Goal: Information Seeking & Learning: Learn about a topic

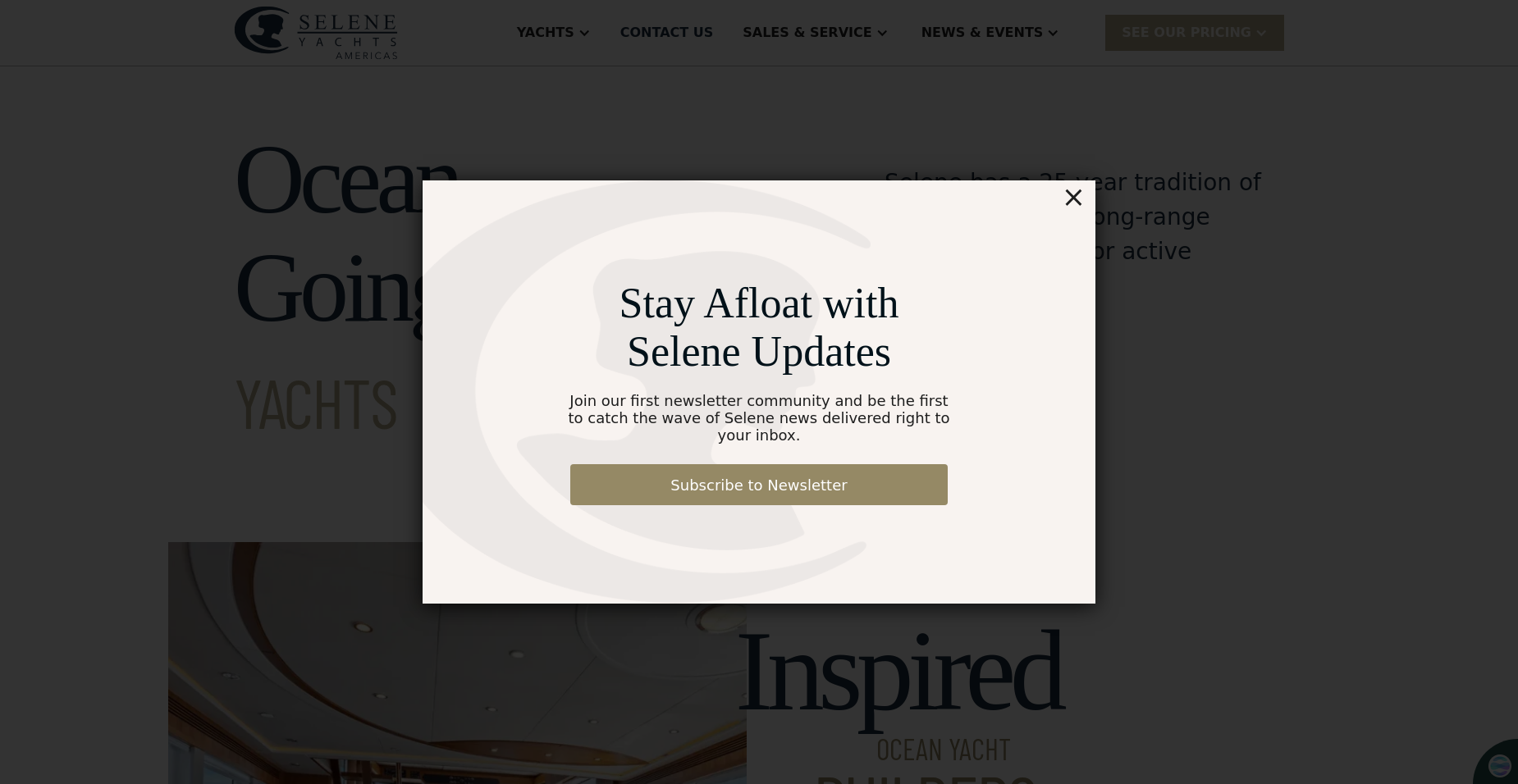
click at [1078, 209] on div "×" at bounding box center [1073, 197] width 24 height 33
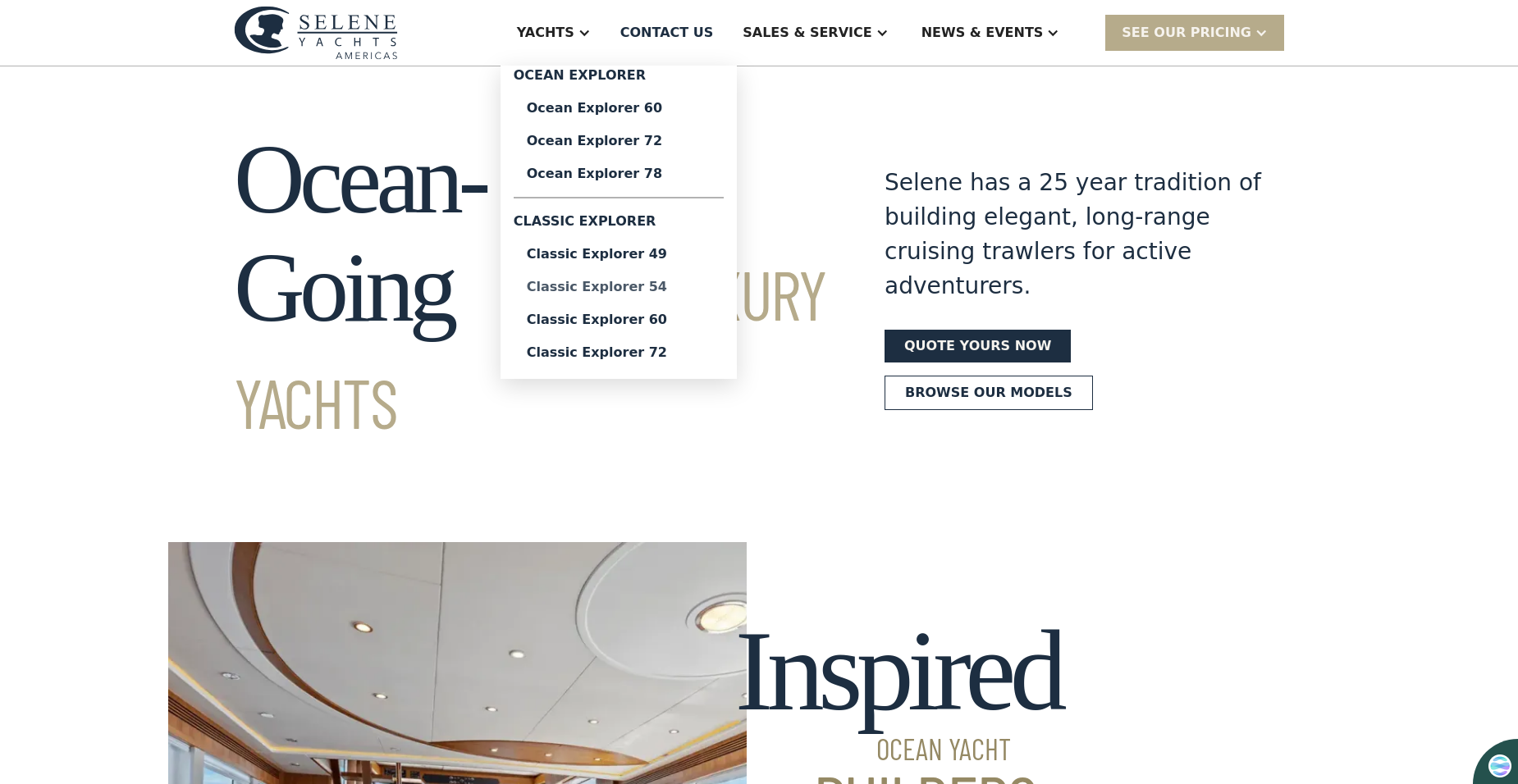
click at [686, 286] on div "Classic Explorer 54" at bounding box center [618, 287] width 183 height 14
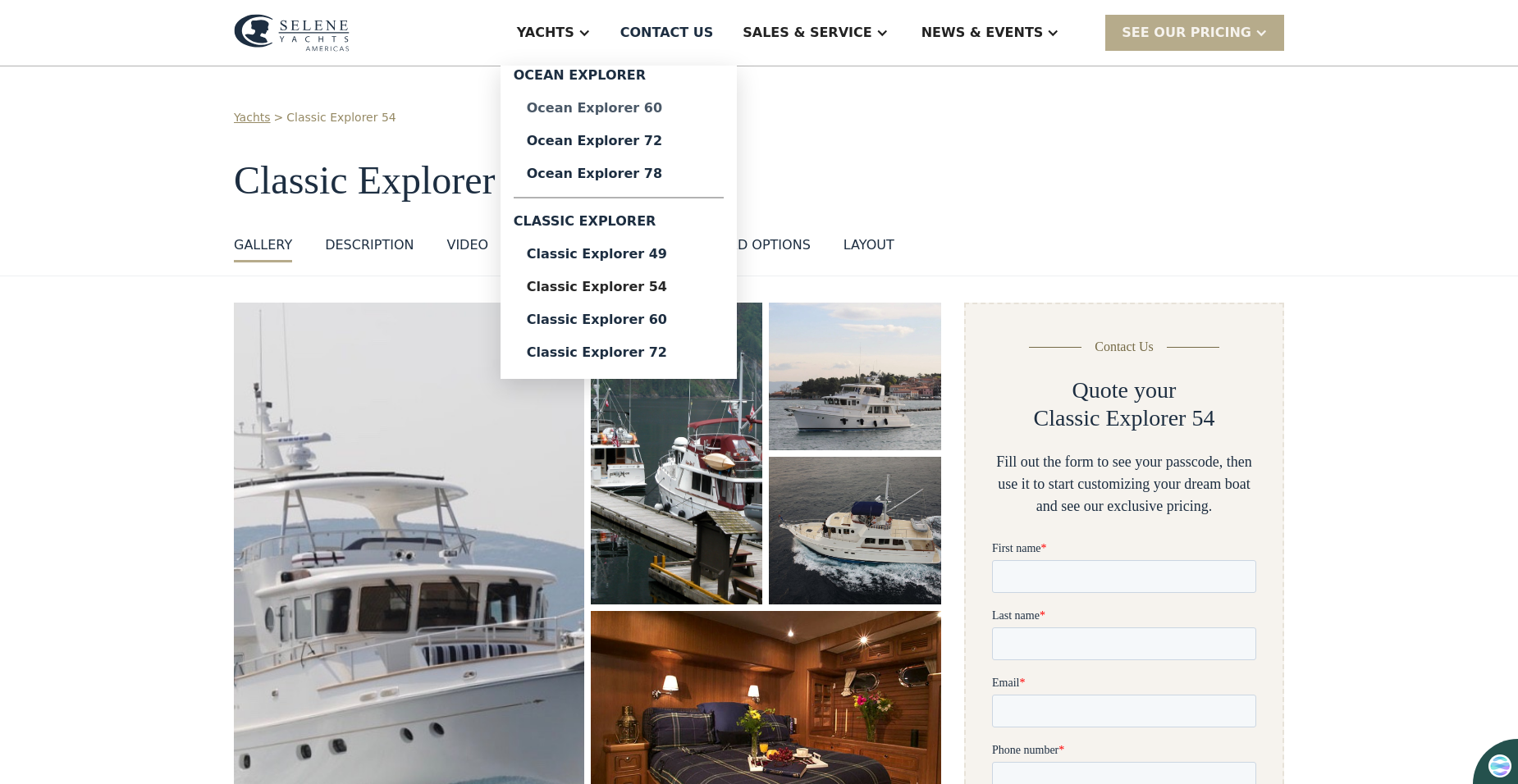
click at [694, 106] on div "Ocean Explorer 60" at bounding box center [618, 108] width 183 height 14
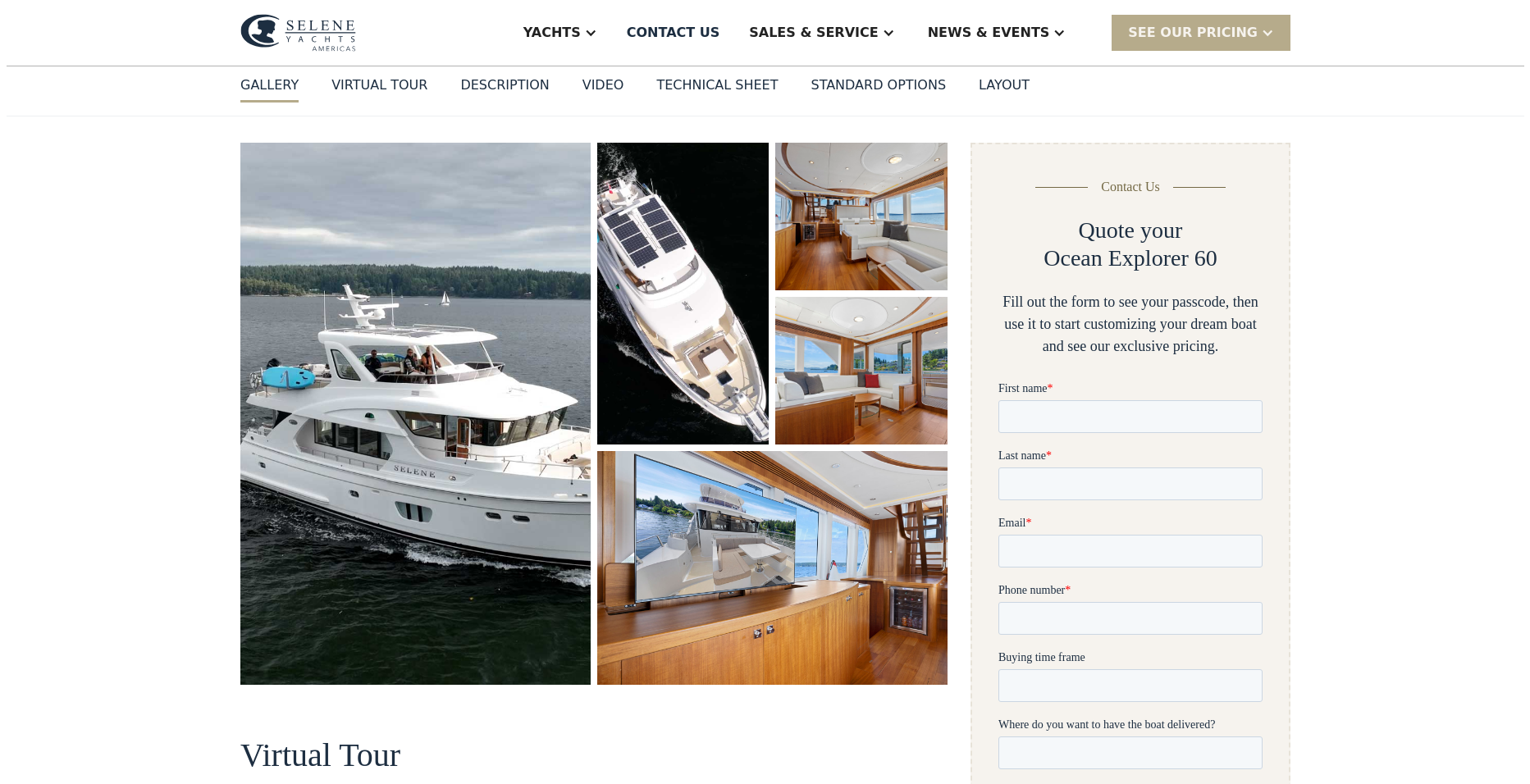
scroll to position [164, 0]
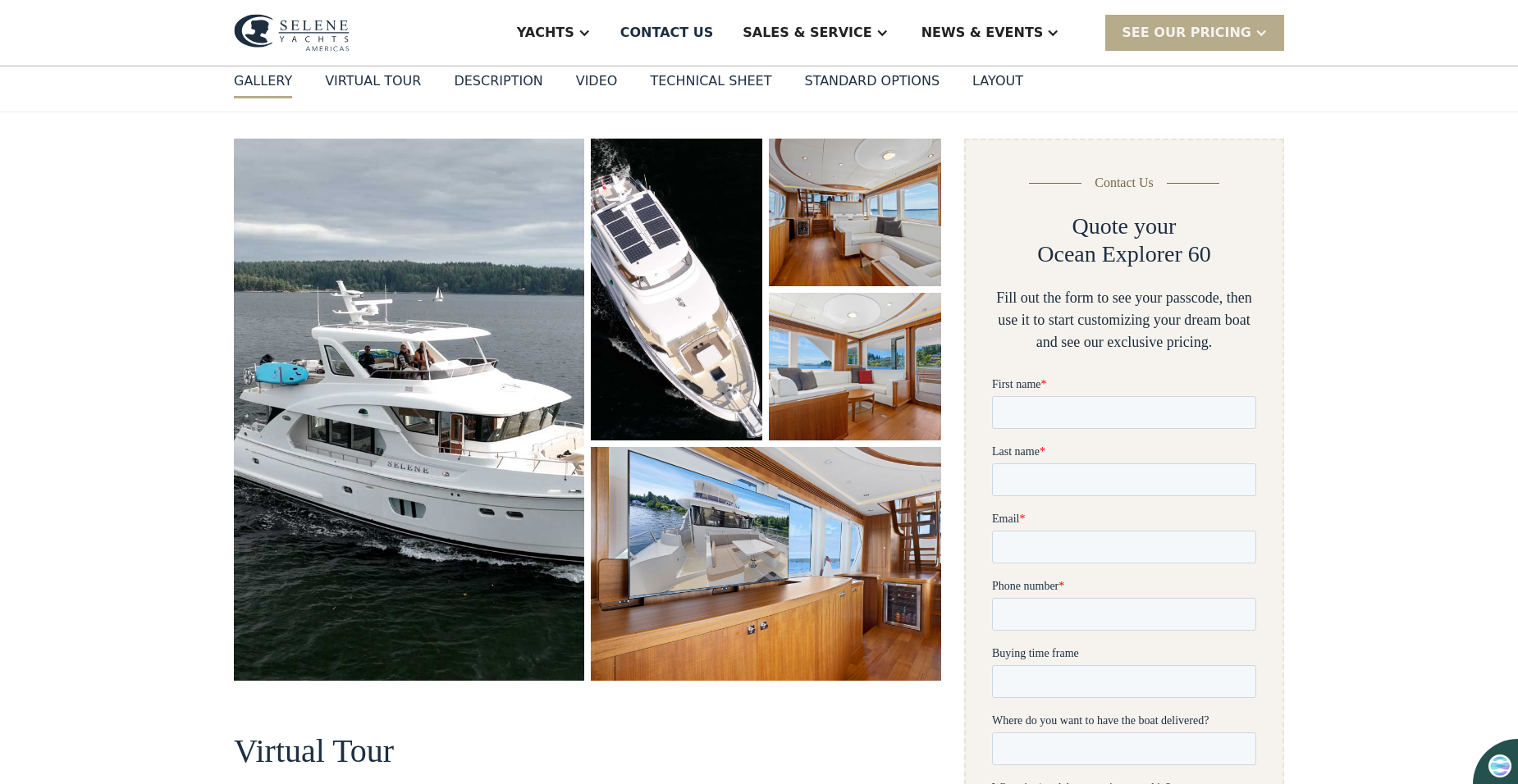
click at [465, 366] on img "open lightbox" at bounding box center [409, 410] width 351 height 542
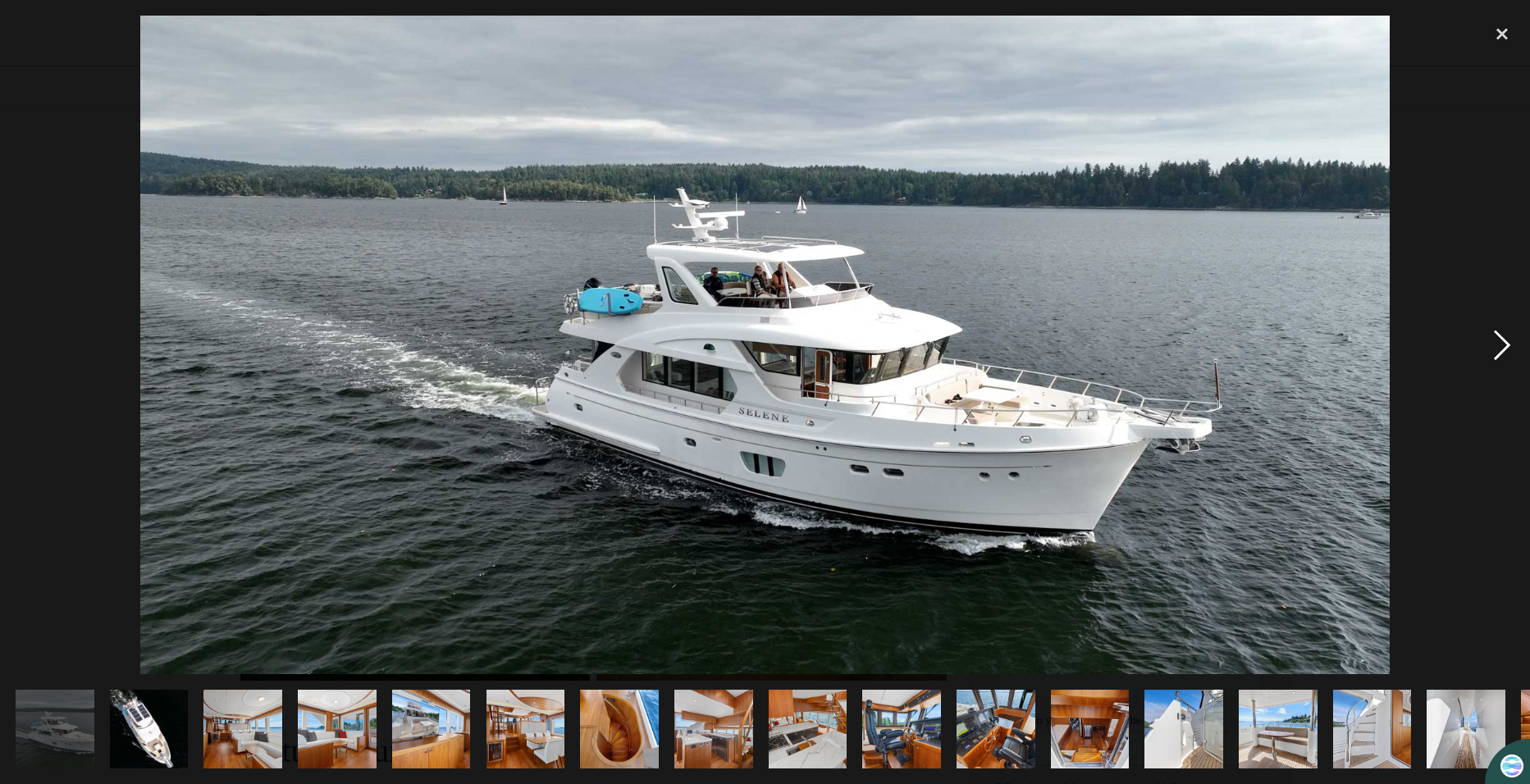
click at [1494, 346] on div "next image" at bounding box center [1502, 345] width 56 height 659
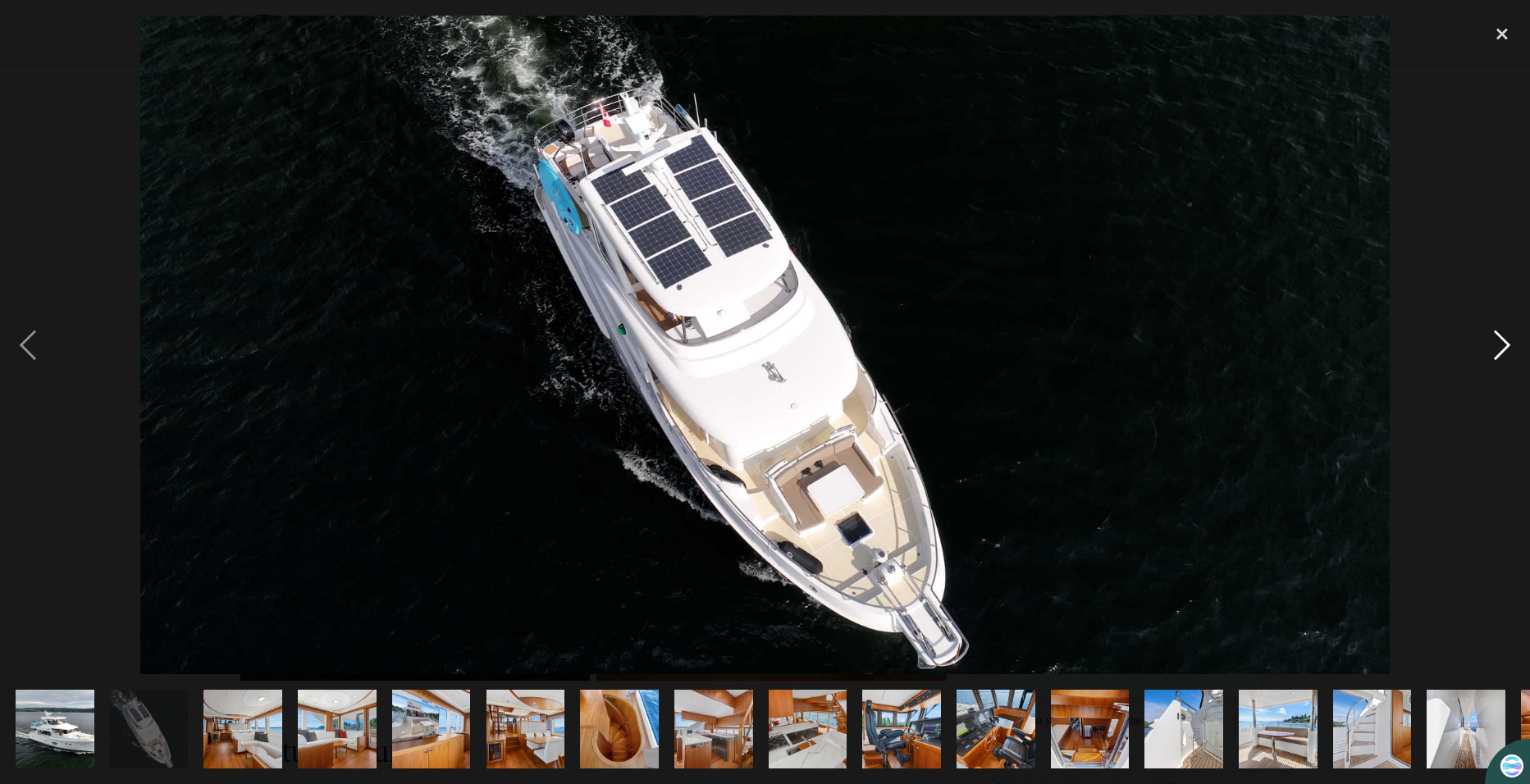
click at [1494, 346] on div "next image" at bounding box center [1502, 345] width 56 height 659
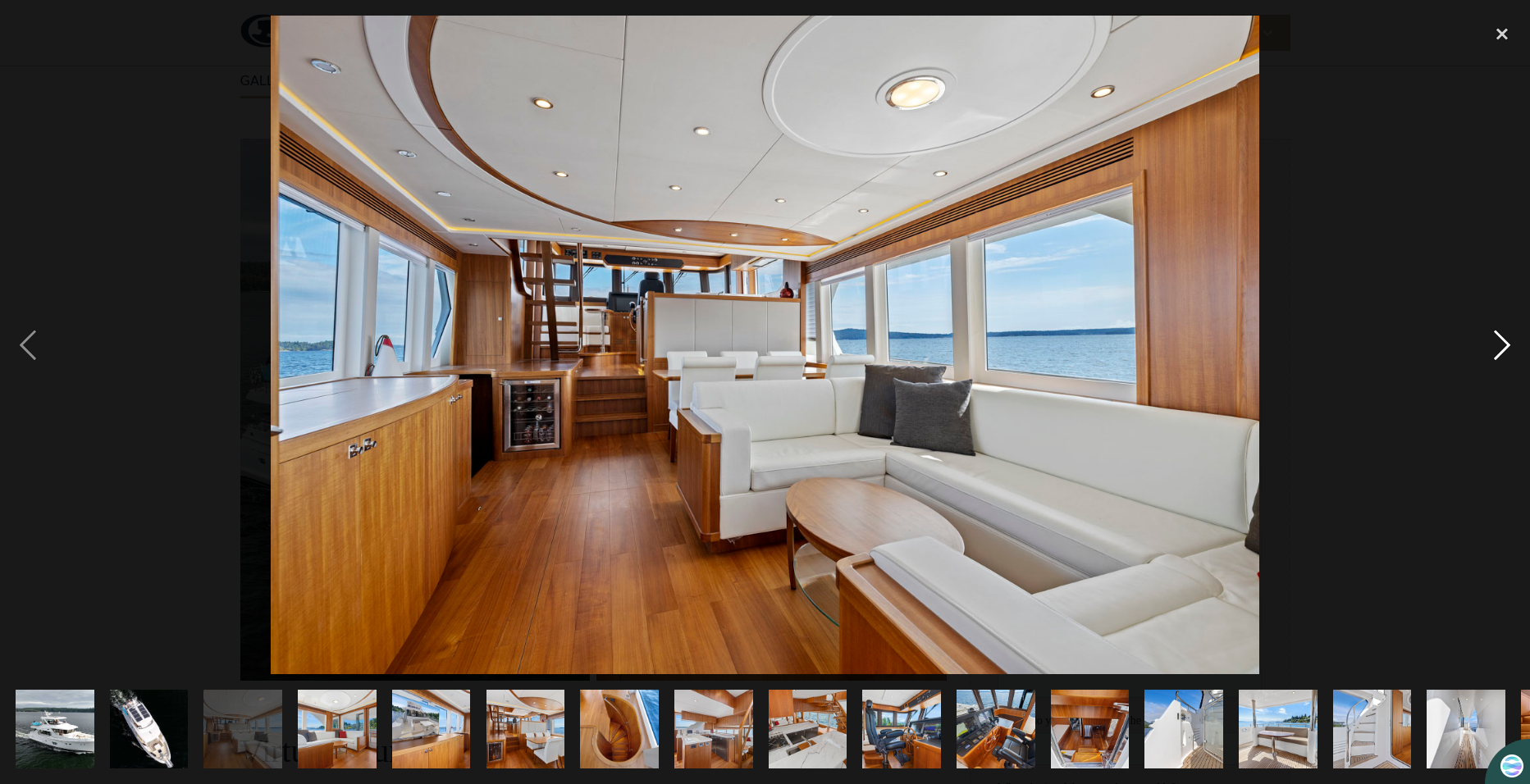
click at [1494, 346] on div "next image" at bounding box center [1502, 345] width 56 height 659
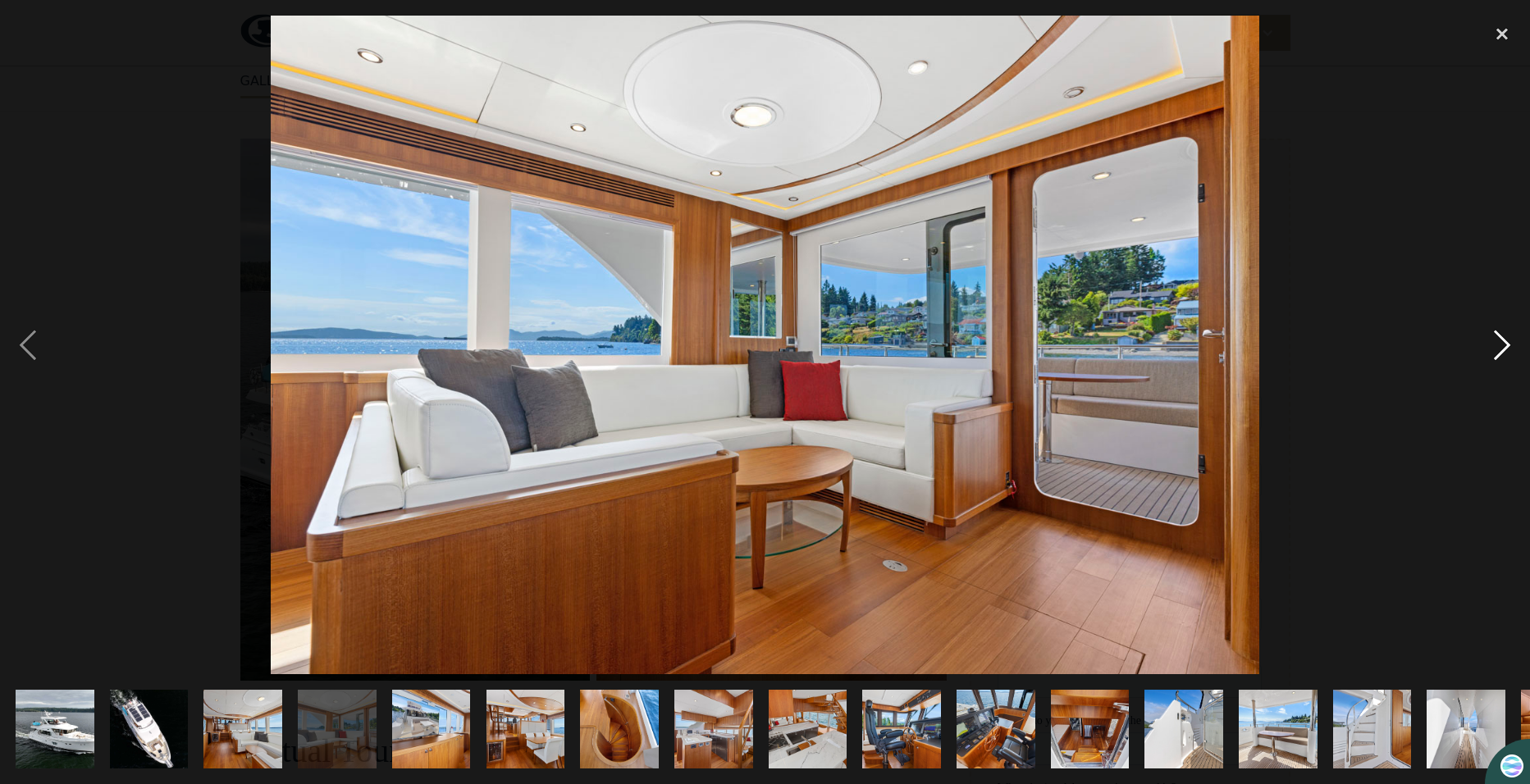
click at [1494, 346] on div "next image" at bounding box center [1502, 345] width 56 height 659
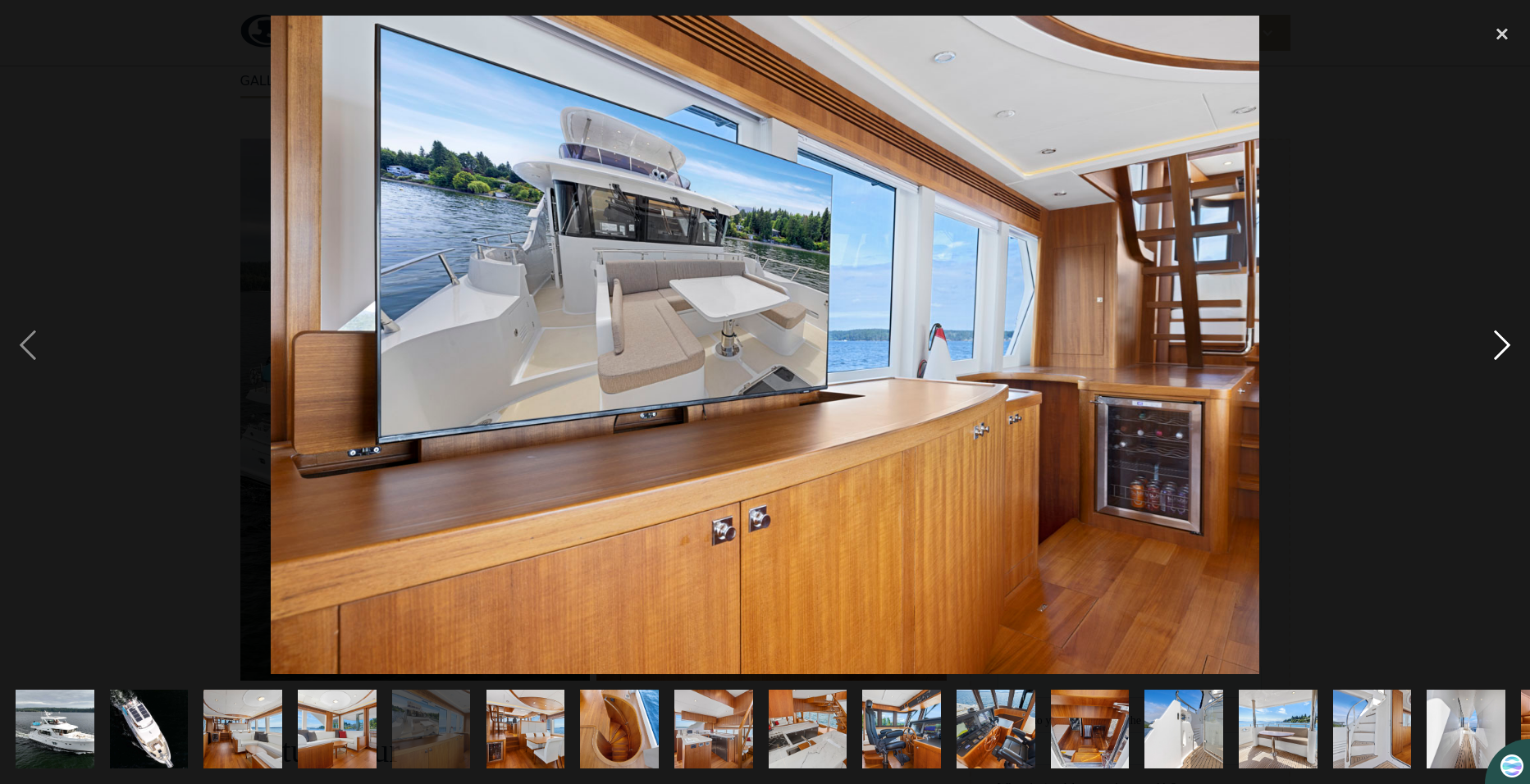
click at [1494, 346] on div "next image" at bounding box center [1502, 345] width 56 height 659
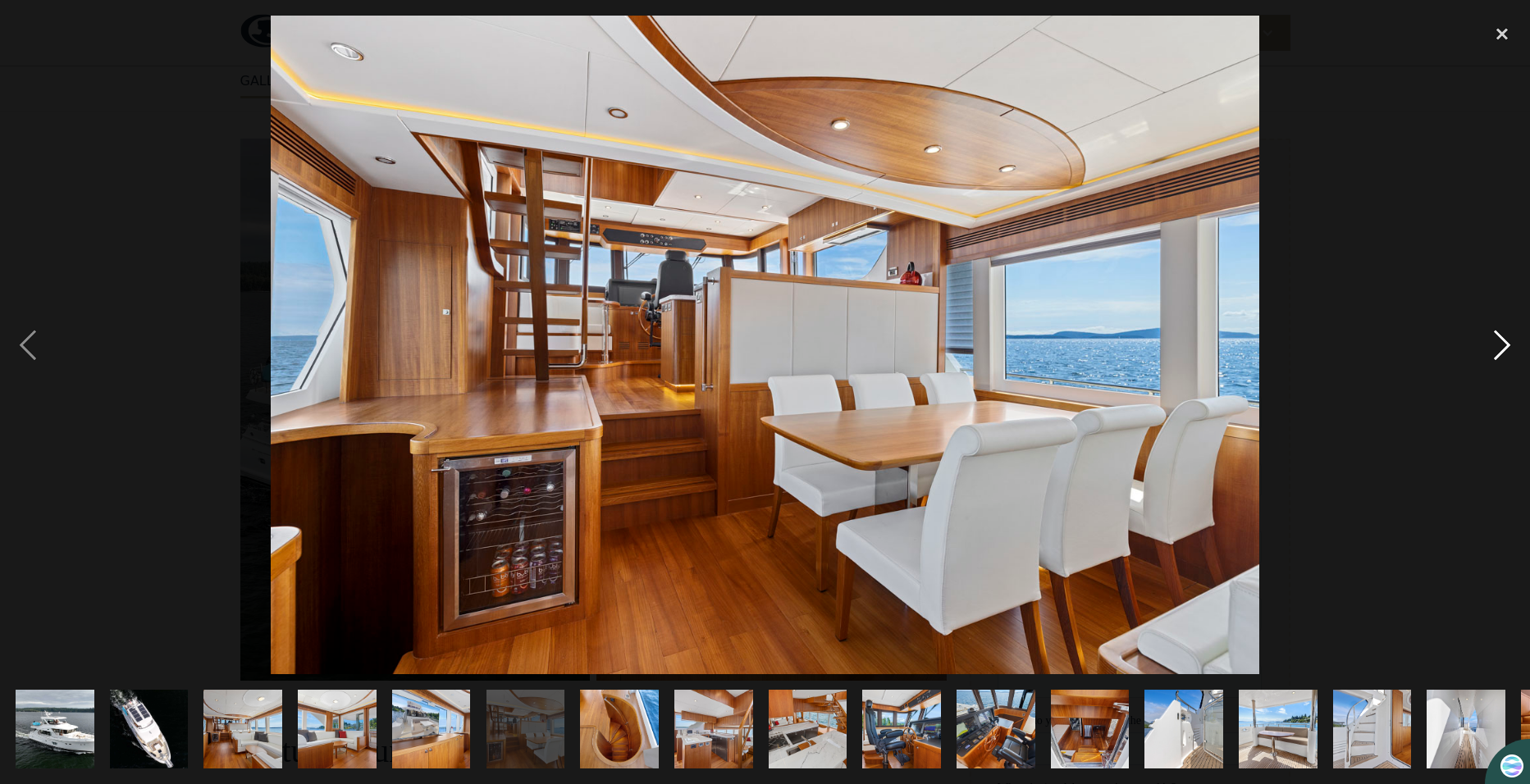
click at [1494, 346] on div "next image" at bounding box center [1502, 345] width 56 height 659
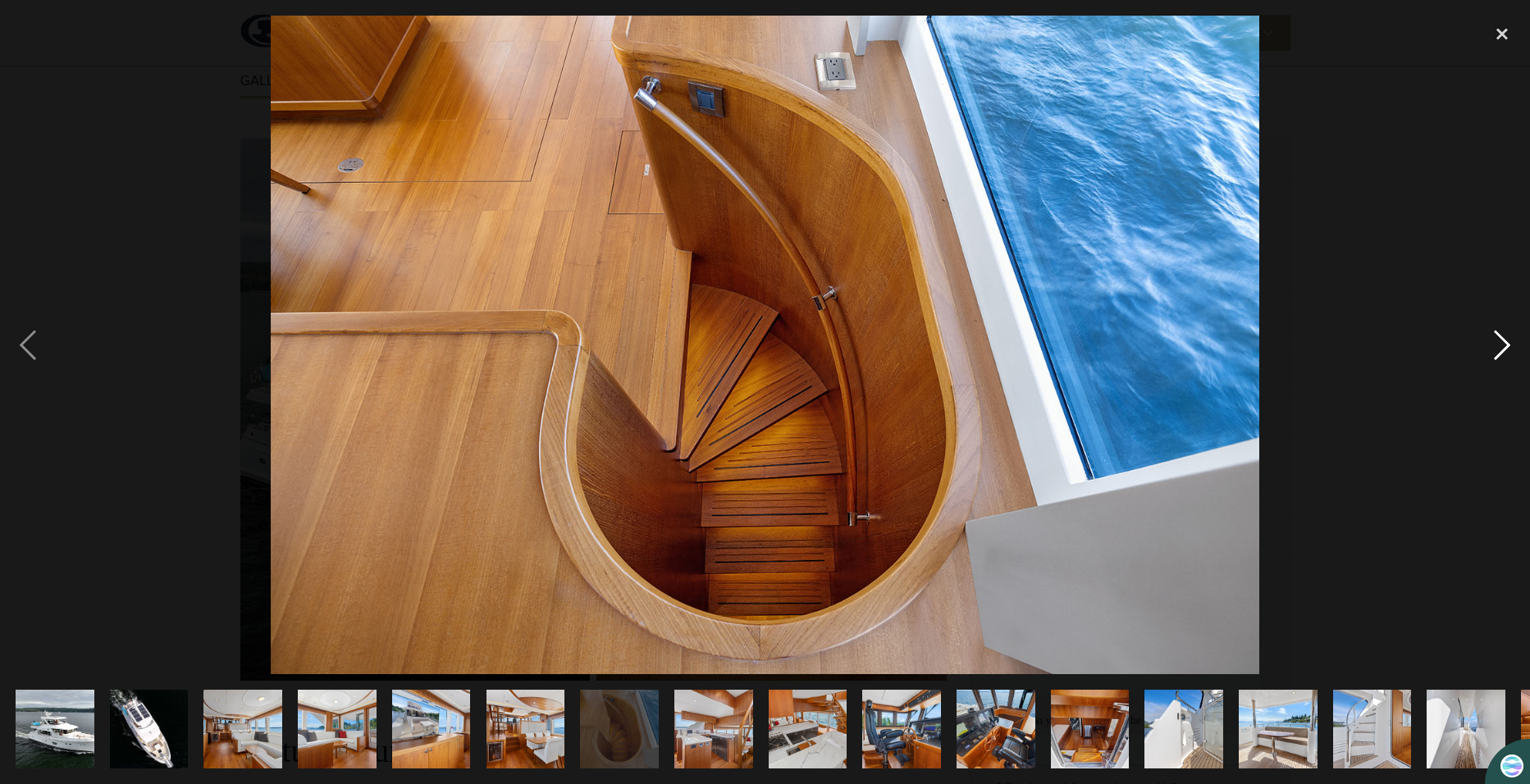
click at [1494, 346] on div "next image" at bounding box center [1502, 345] width 56 height 659
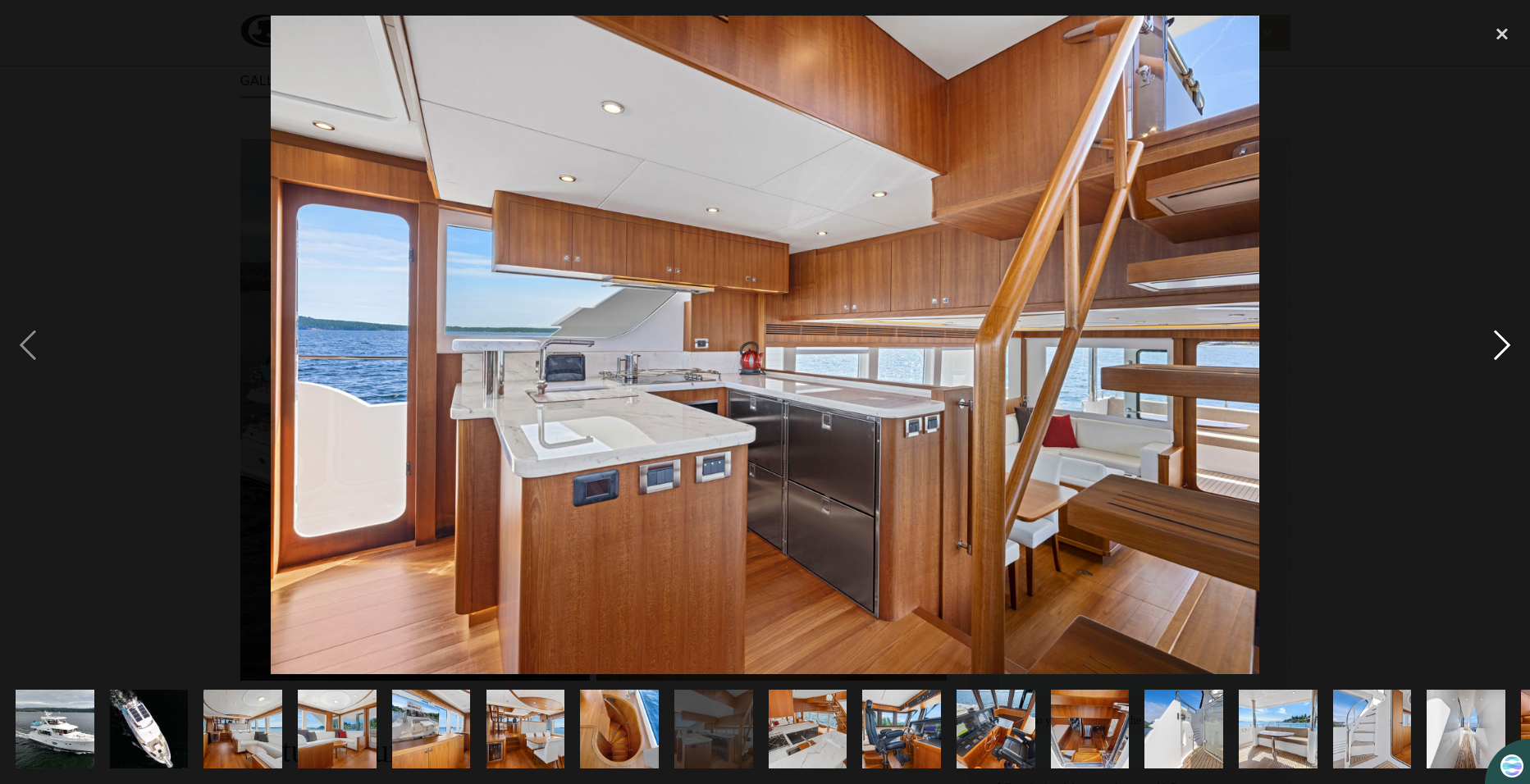
click at [1494, 346] on div "next image" at bounding box center [1502, 345] width 56 height 659
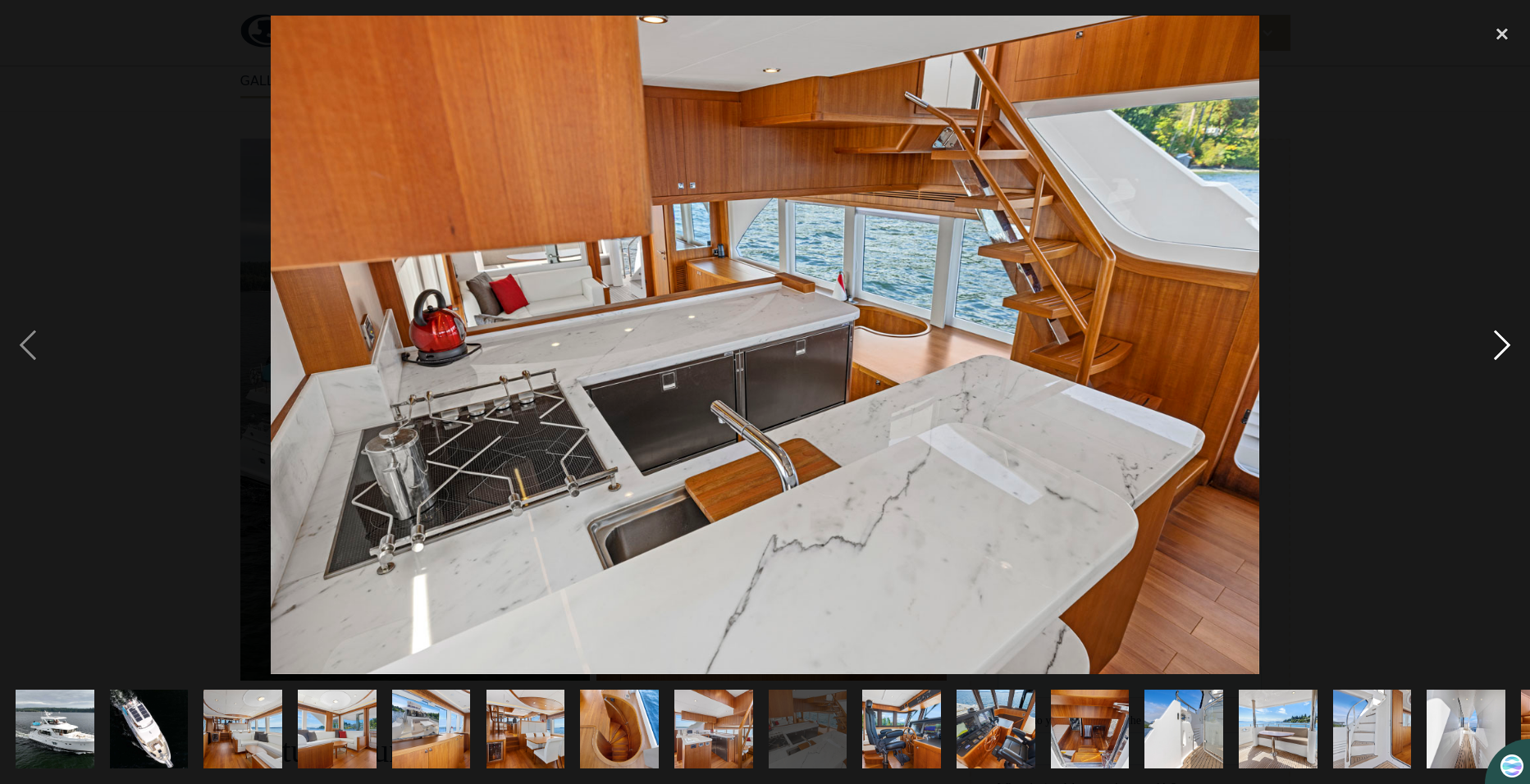
click at [1494, 346] on div "next image" at bounding box center [1502, 345] width 56 height 659
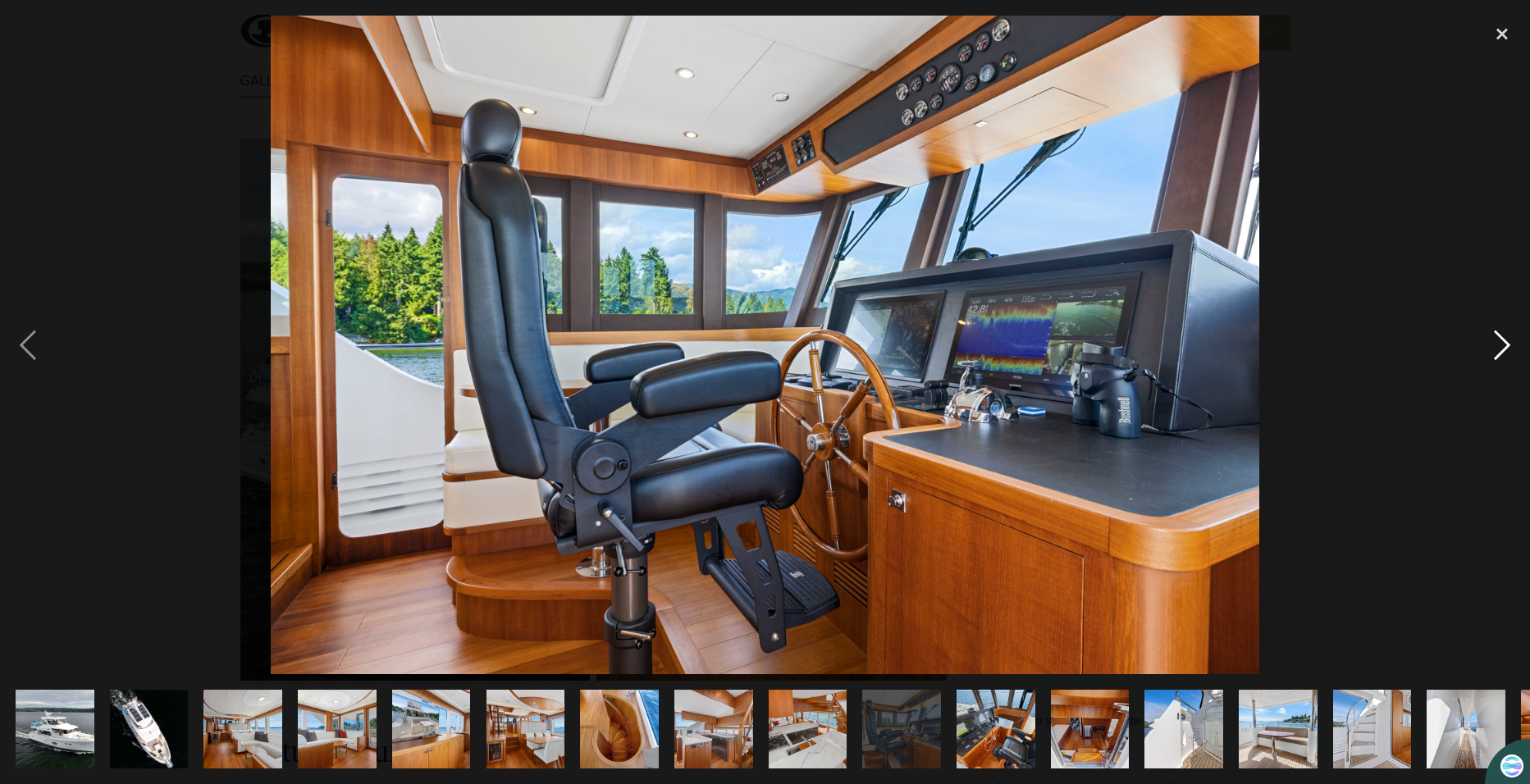
click at [1494, 346] on div "next image" at bounding box center [1502, 345] width 56 height 659
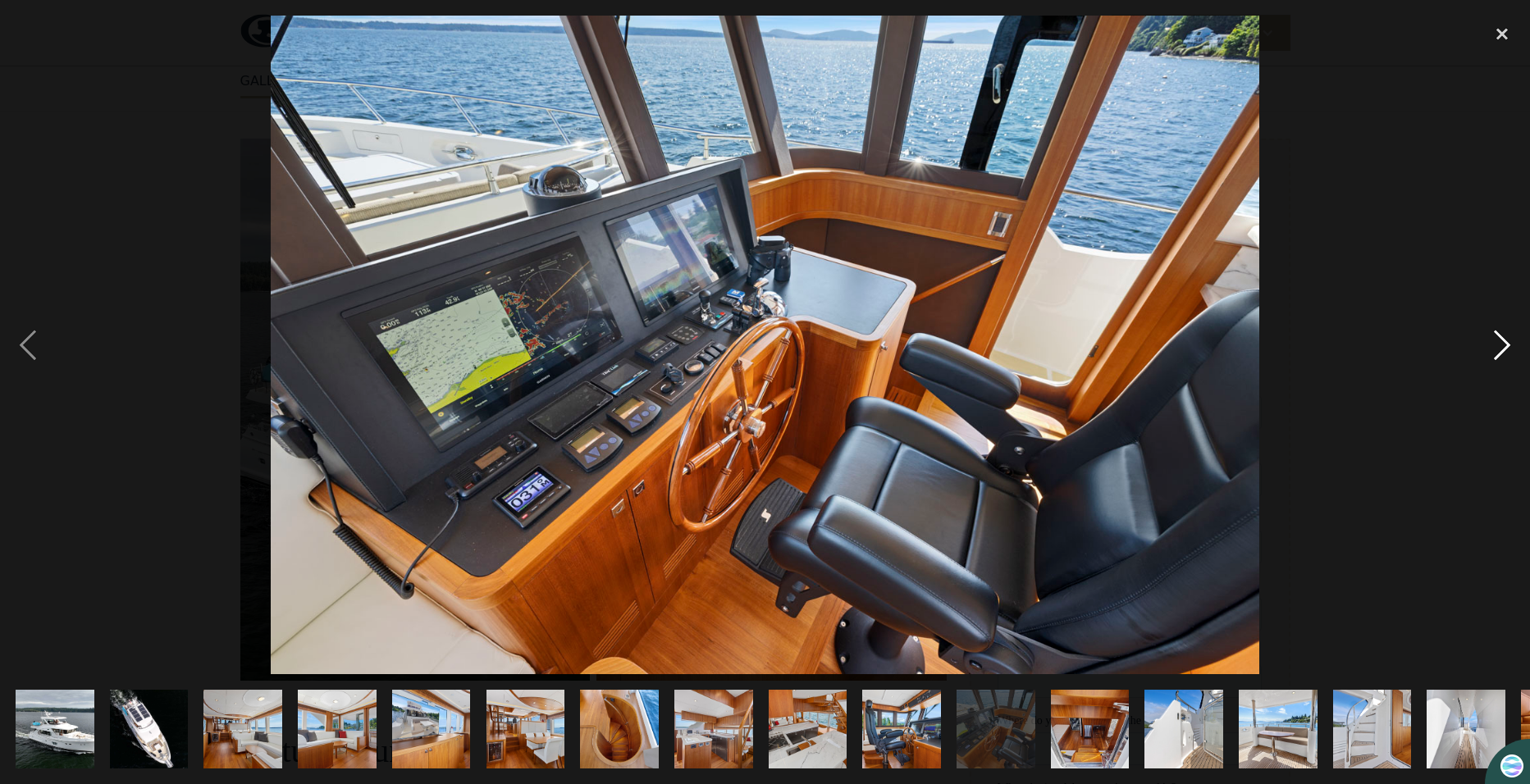
click at [1494, 346] on div "next image" at bounding box center [1502, 345] width 56 height 659
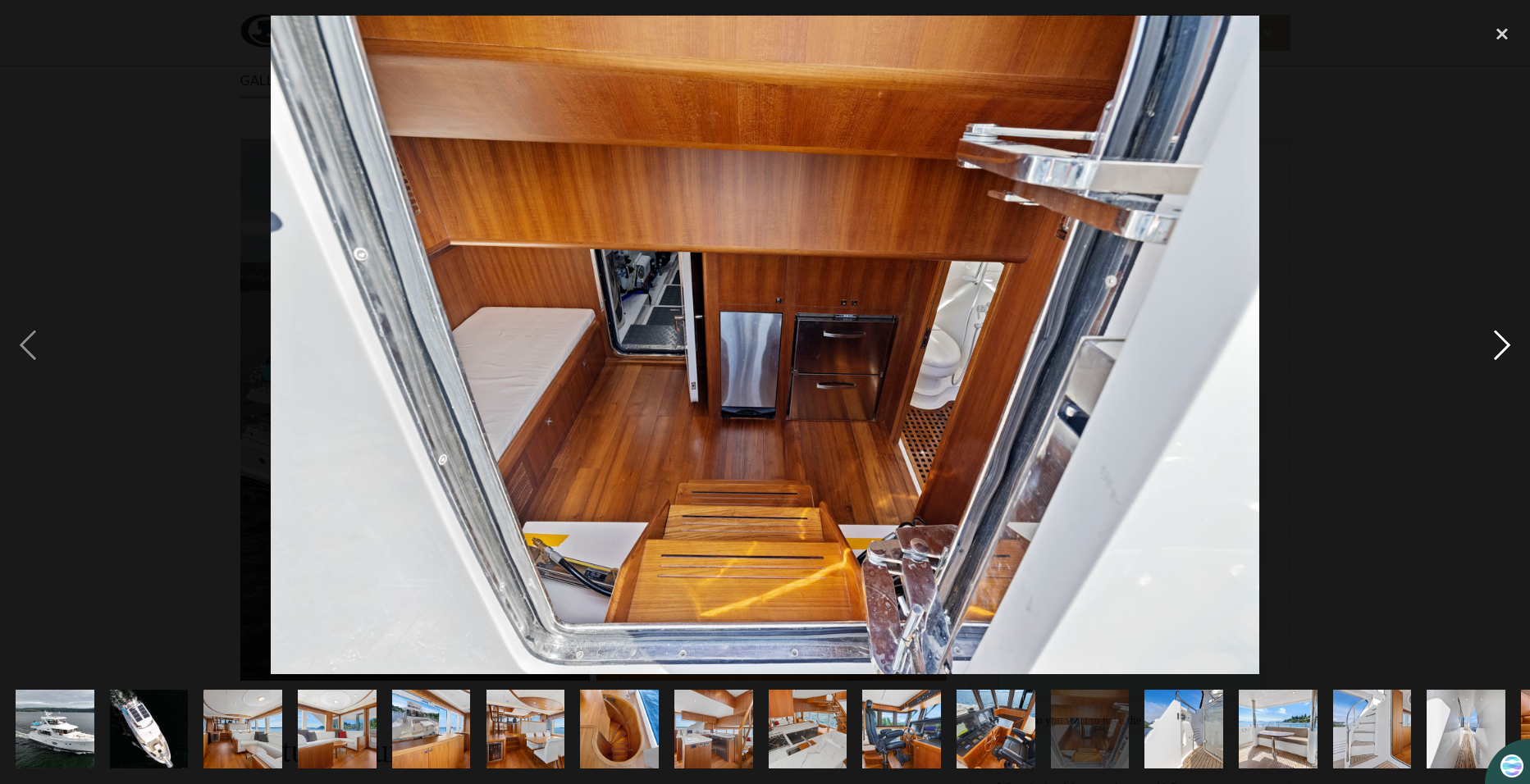
click at [1494, 346] on div "next image" at bounding box center [1502, 345] width 56 height 659
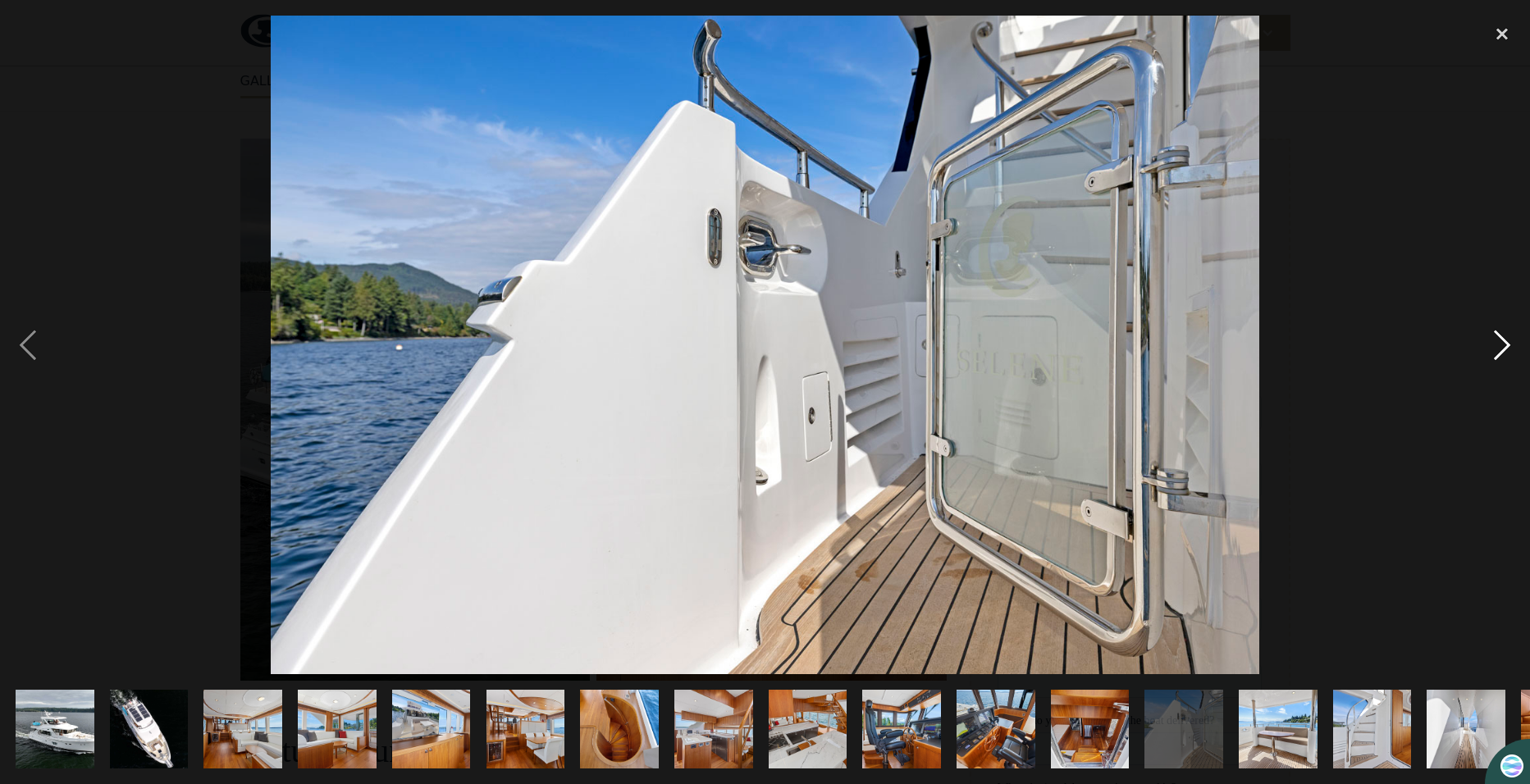
click at [1494, 346] on div "next image" at bounding box center [1502, 345] width 56 height 659
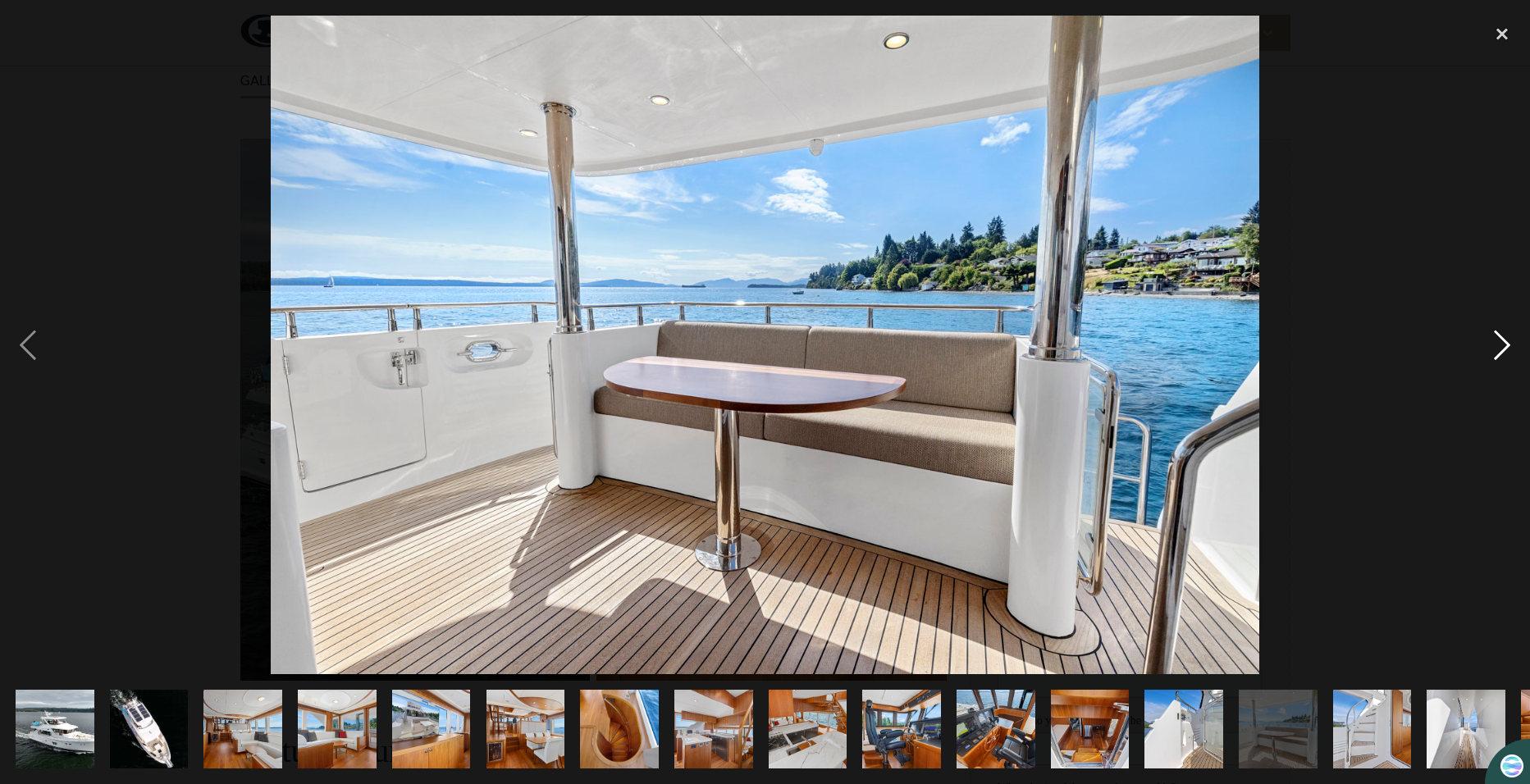
click at [1494, 346] on div "next image" at bounding box center [1502, 345] width 56 height 659
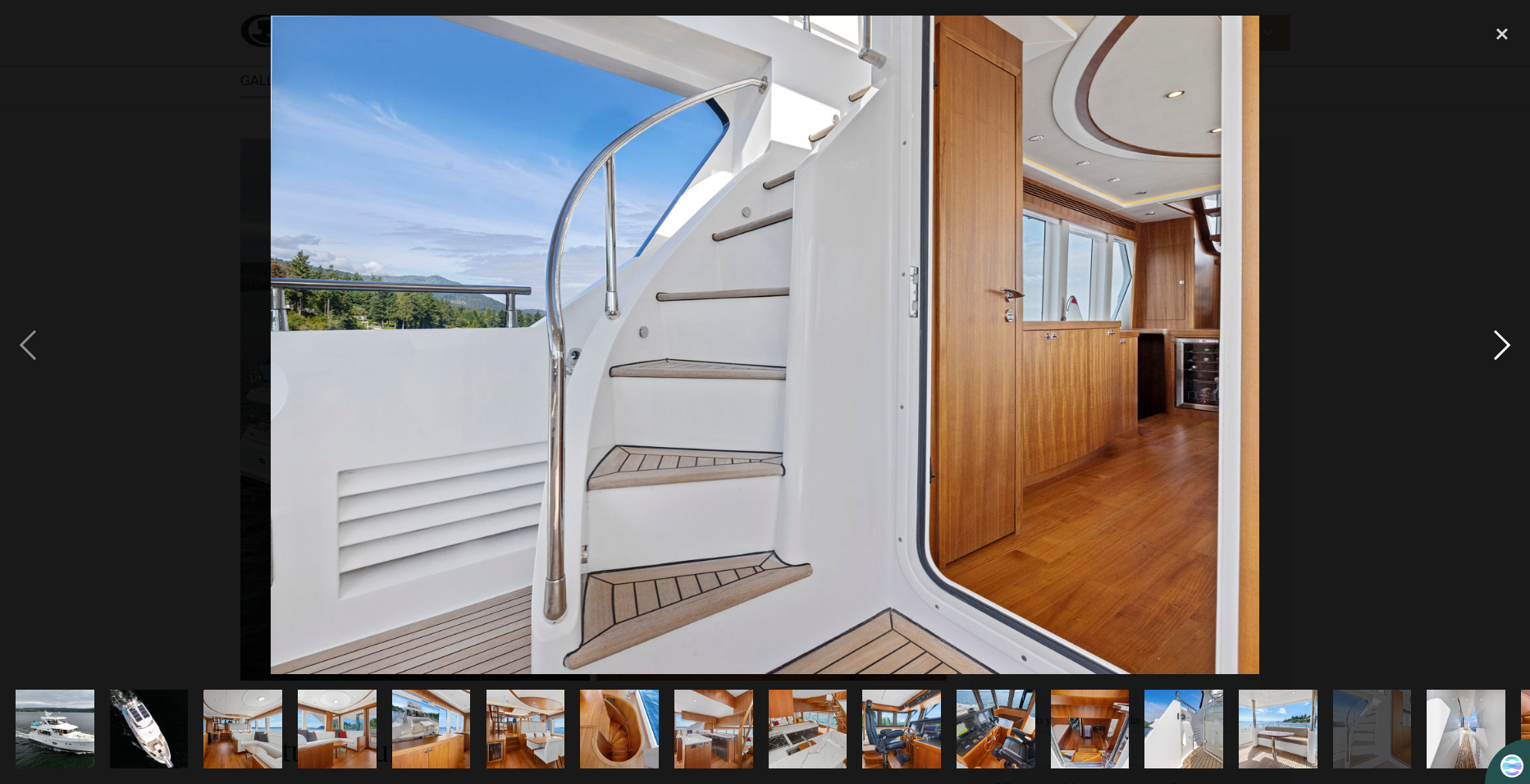
click at [1494, 346] on div "next image" at bounding box center [1502, 345] width 56 height 659
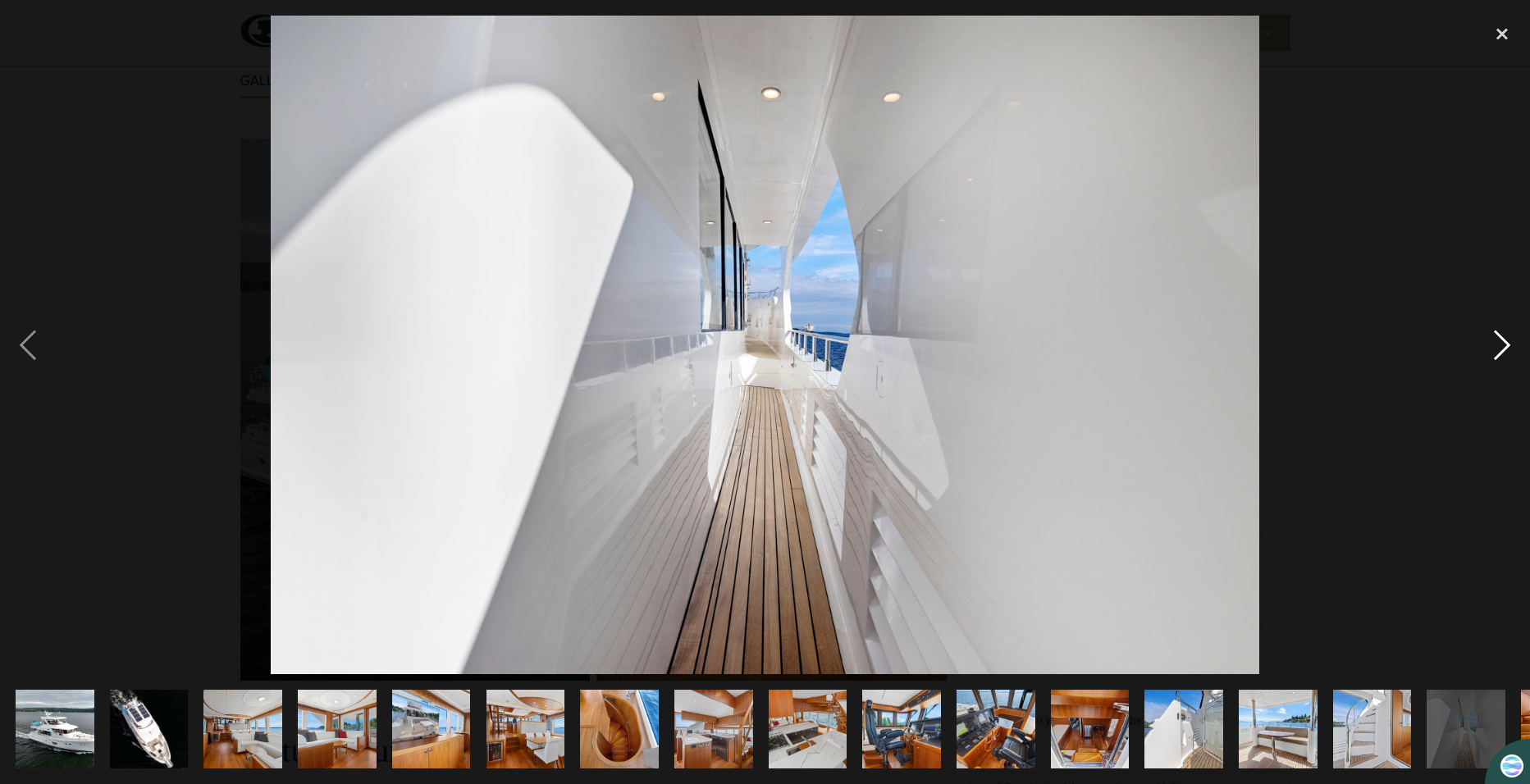
click at [1494, 346] on div "next image" at bounding box center [1502, 345] width 56 height 659
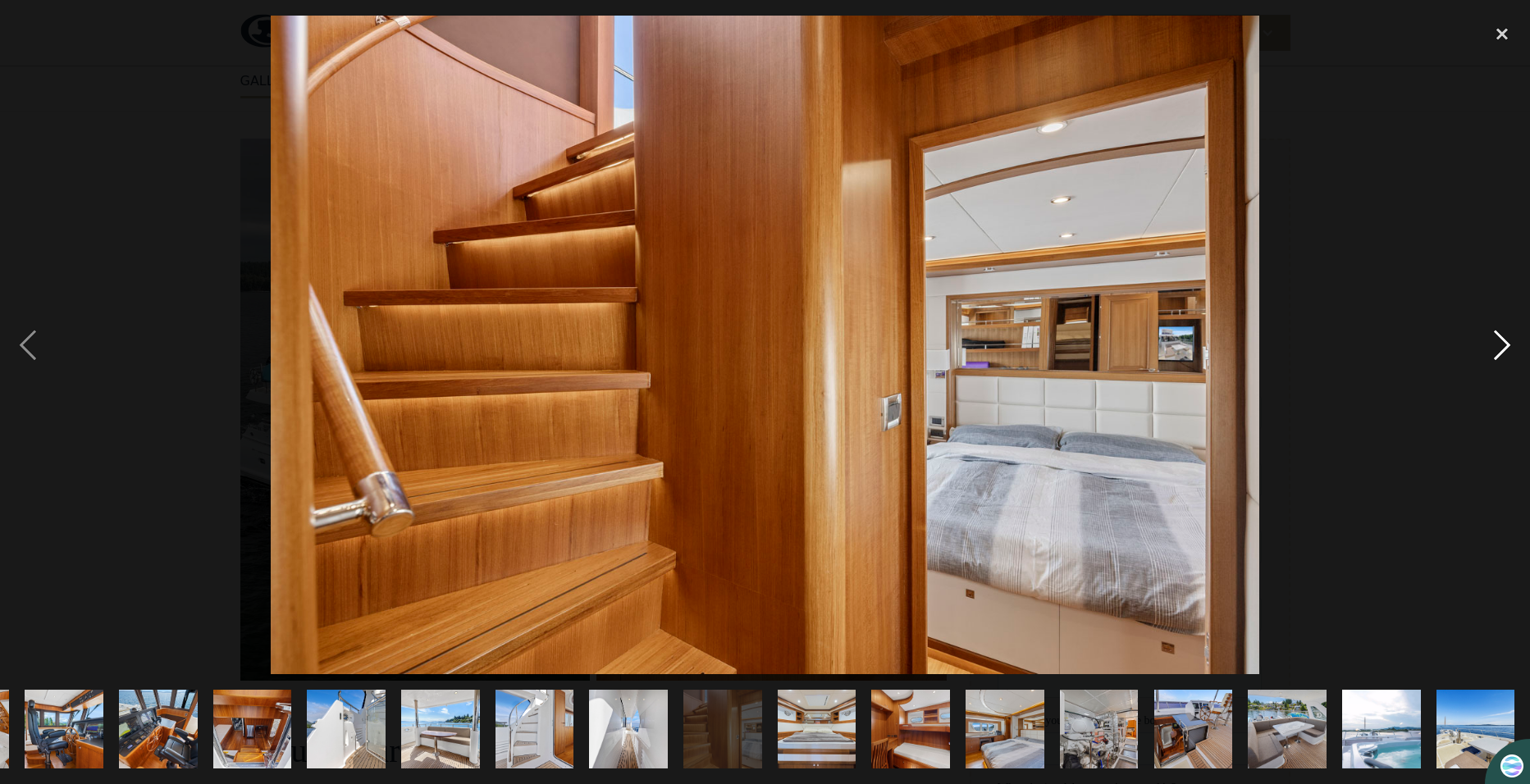
click at [1494, 346] on div "next image" at bounding box center [1502, 345] width 56 height 659
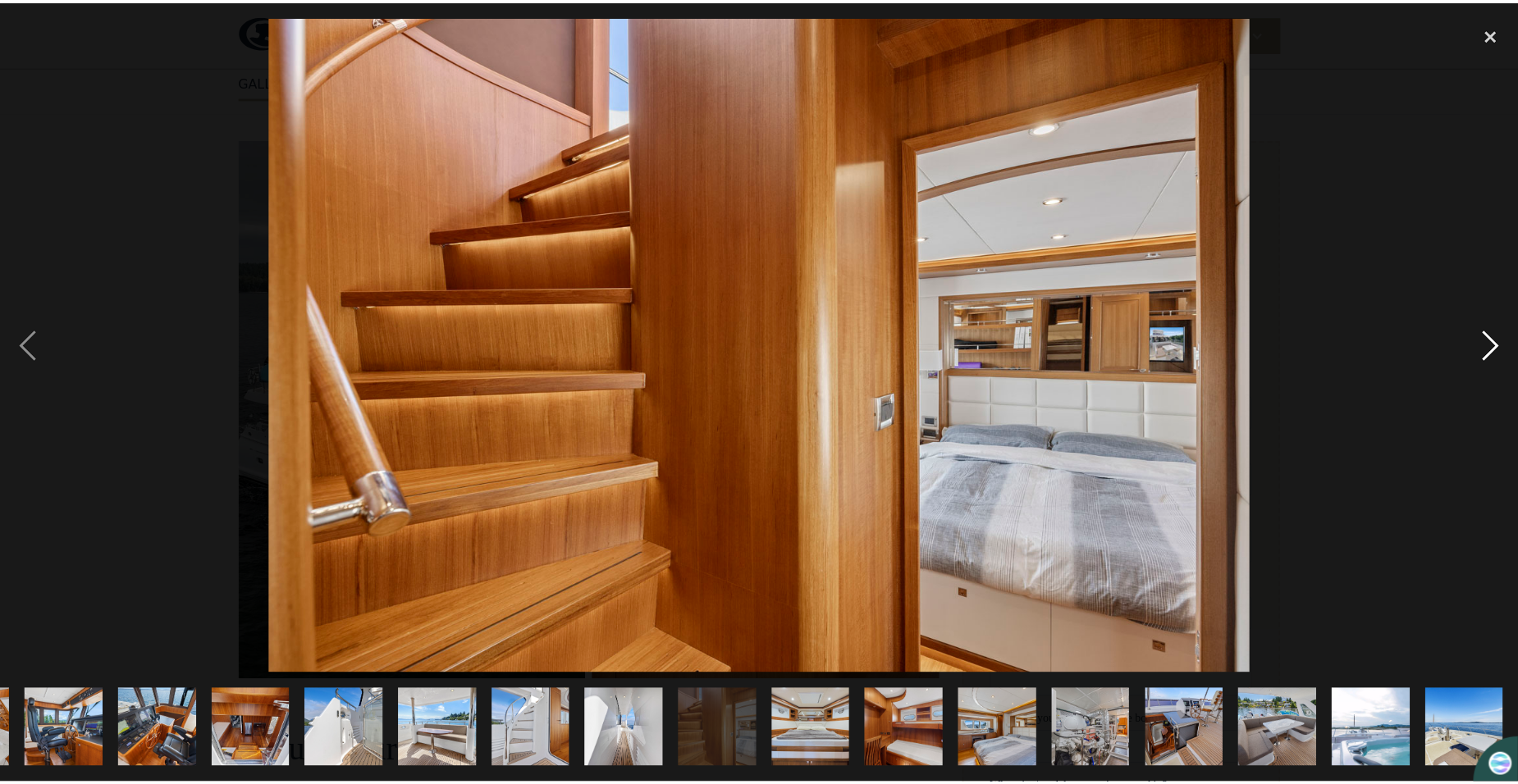
scroll to position [0, 838]
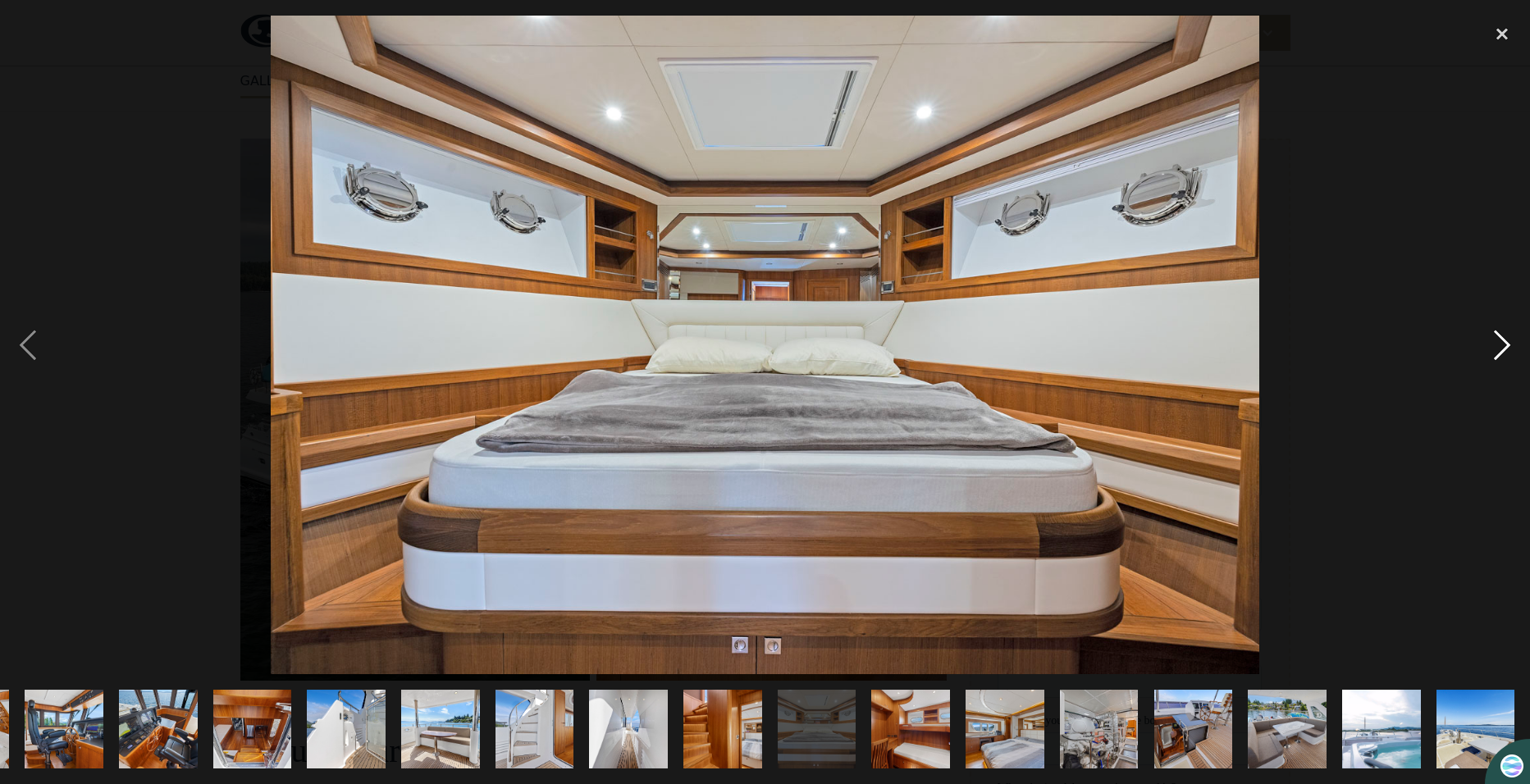
click at [1494, 346] on div "next image" at bounding box center [1502, 345] width 56 height 659
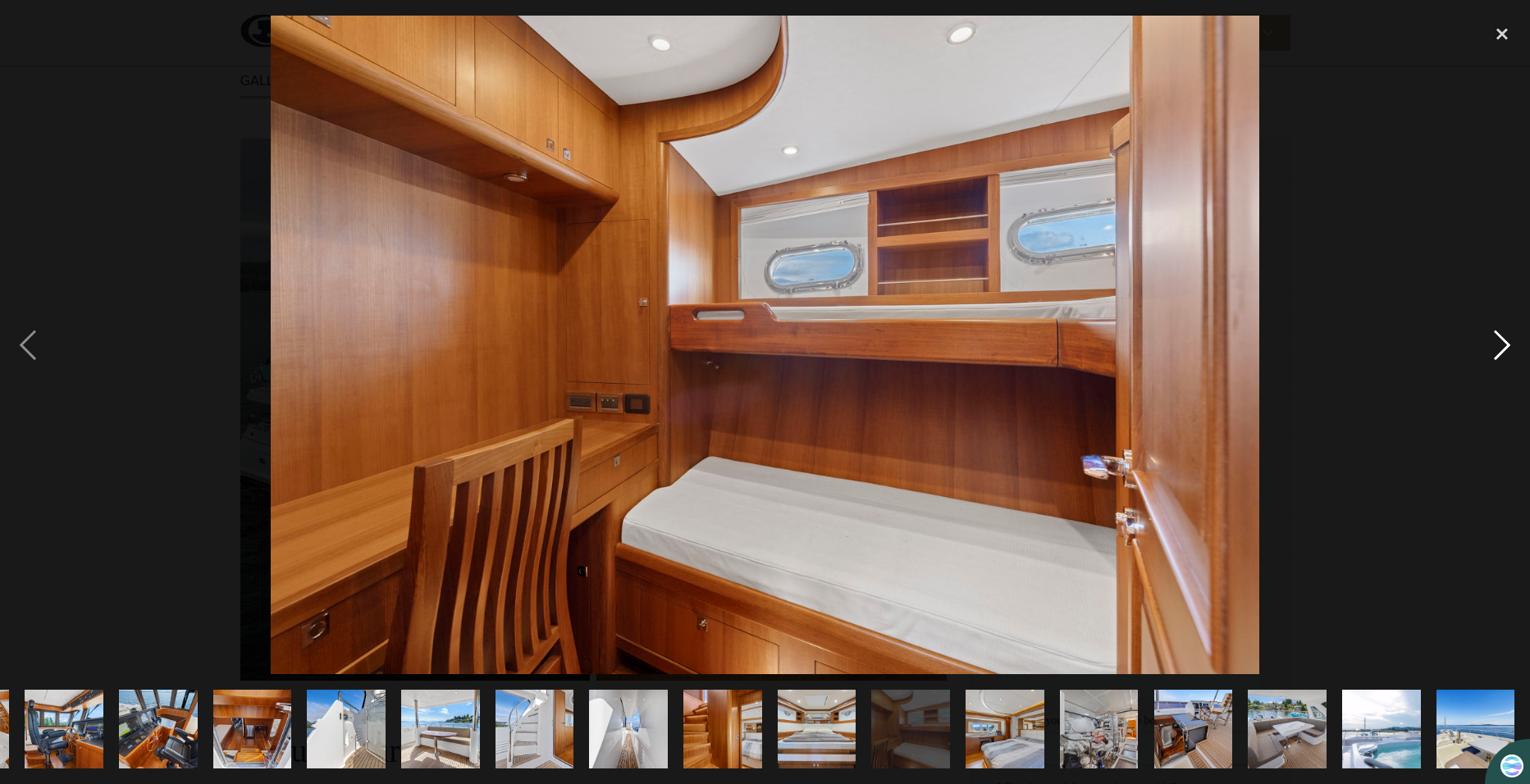
click at [1494, 346] on div "next image" at bounding box center [1502, 345] width 56 height 659
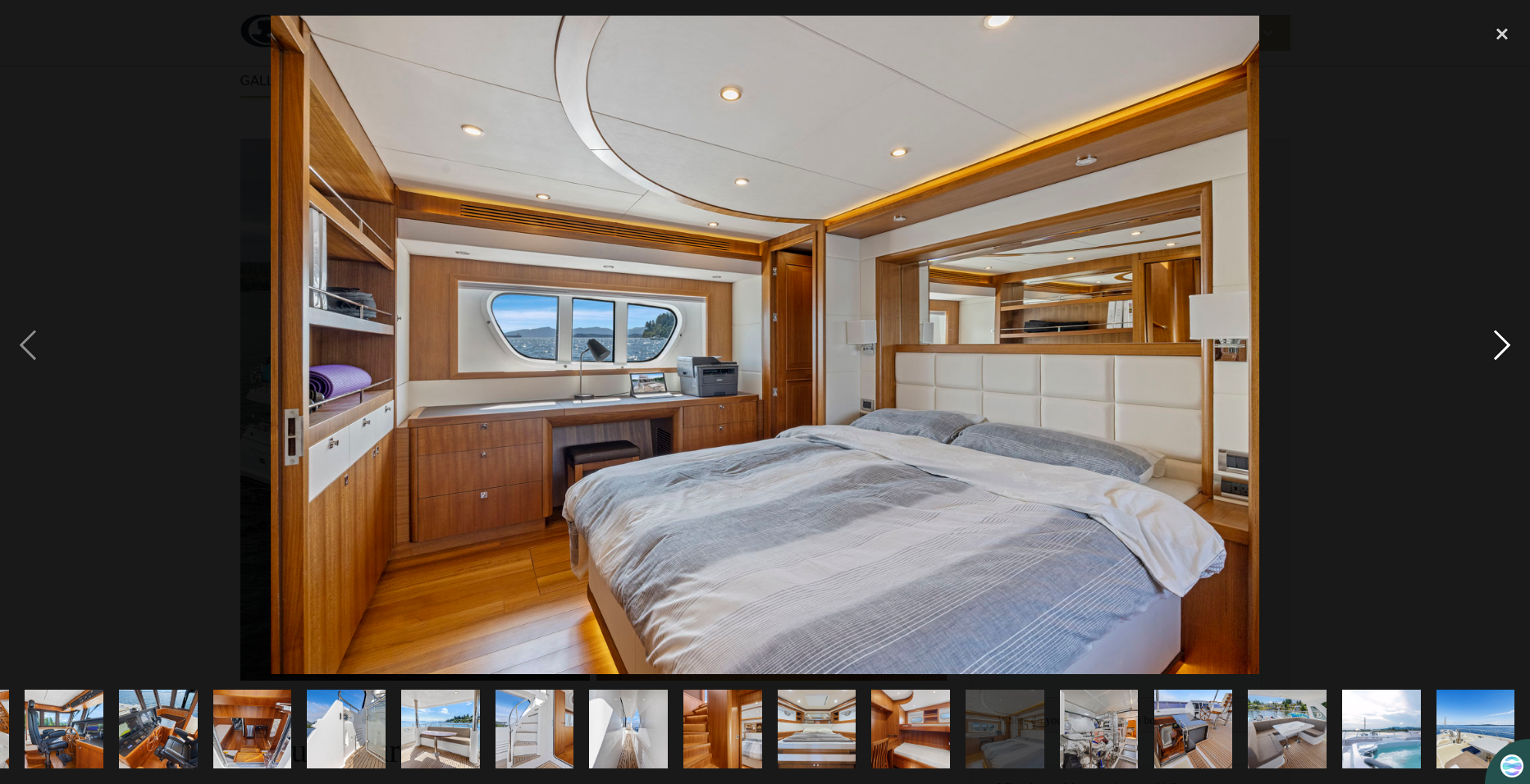
click at [1494, 346] on div "next image" at bounding box center [1502, 345] width 56 height 659
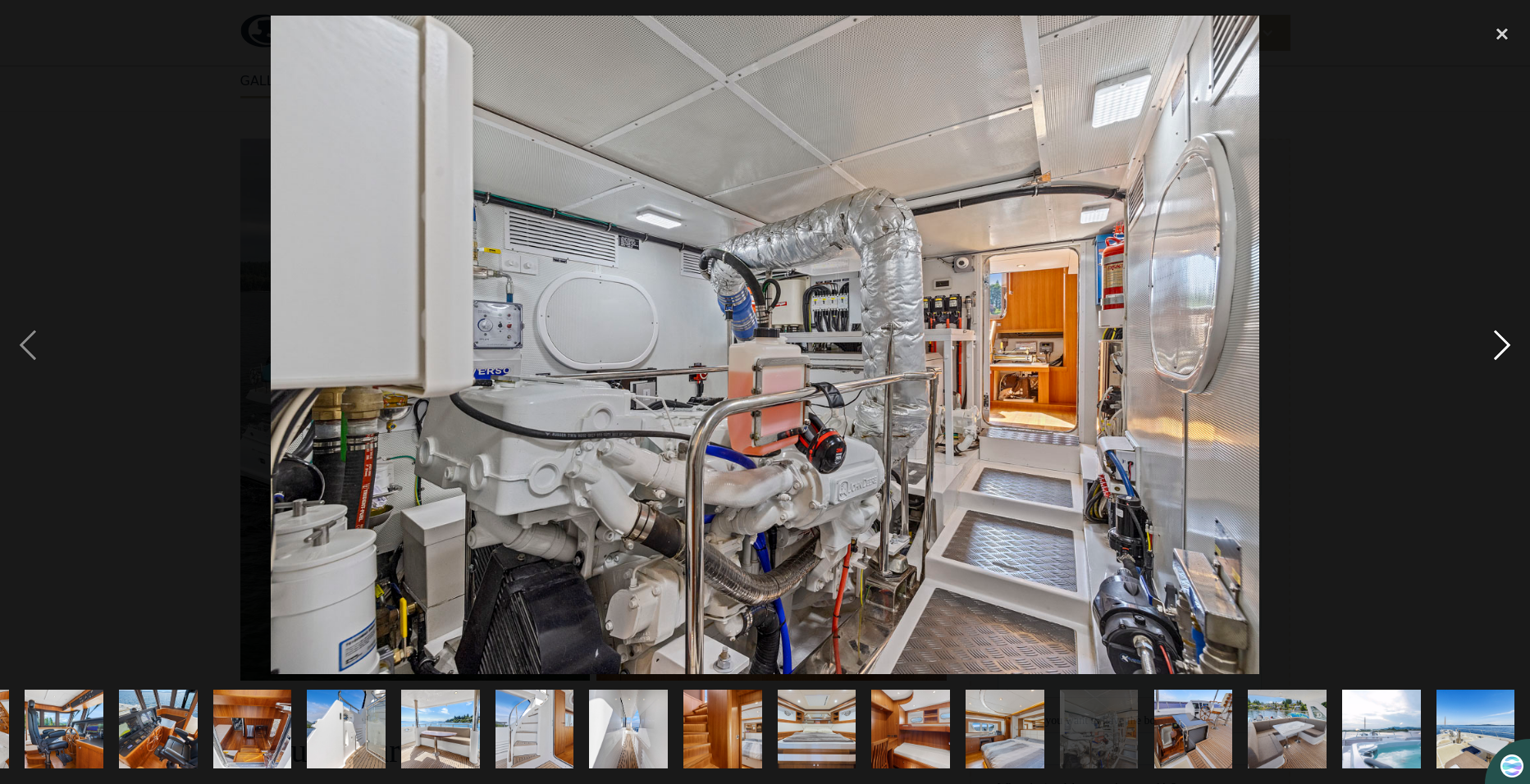
click at [1494, 346] on div "next image" at bounding box center [1502, 345] width 56 height 659
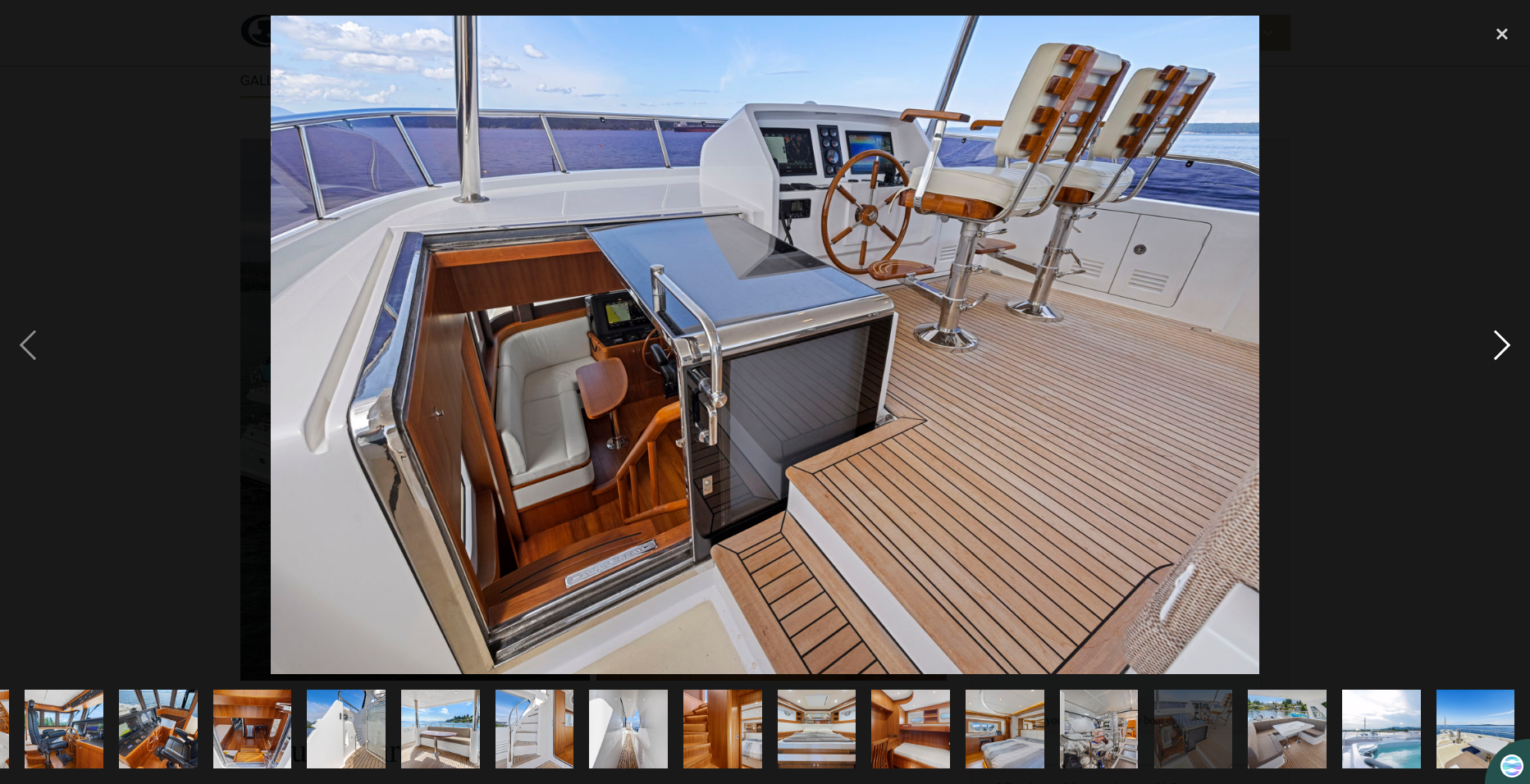
click at [1494, 346] on div "next image" at bounding box center [1502, 345] width 56 height 659
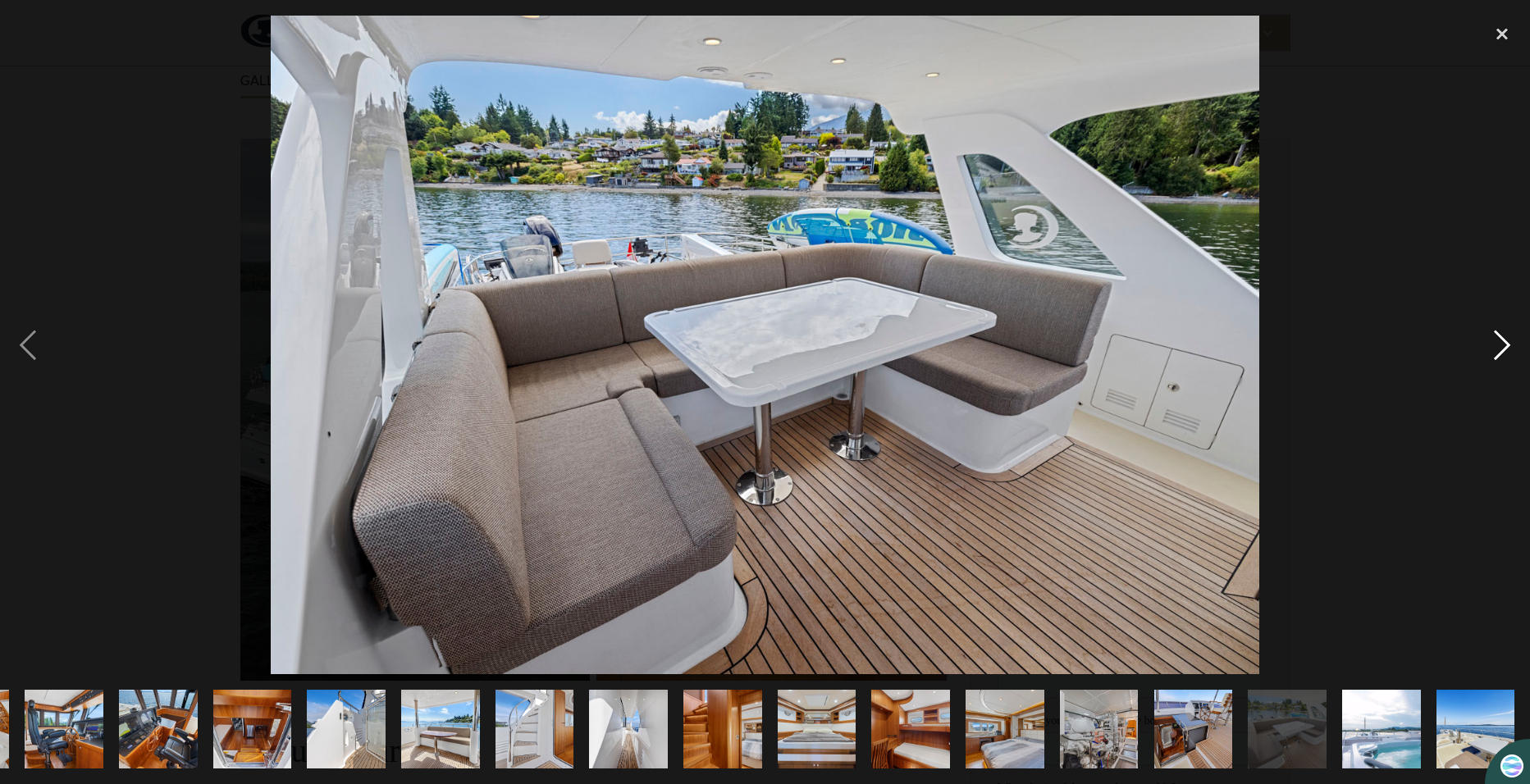
click at [1494, 346] on div "next image" at bounding box center [1502, 345] width 56 height 659
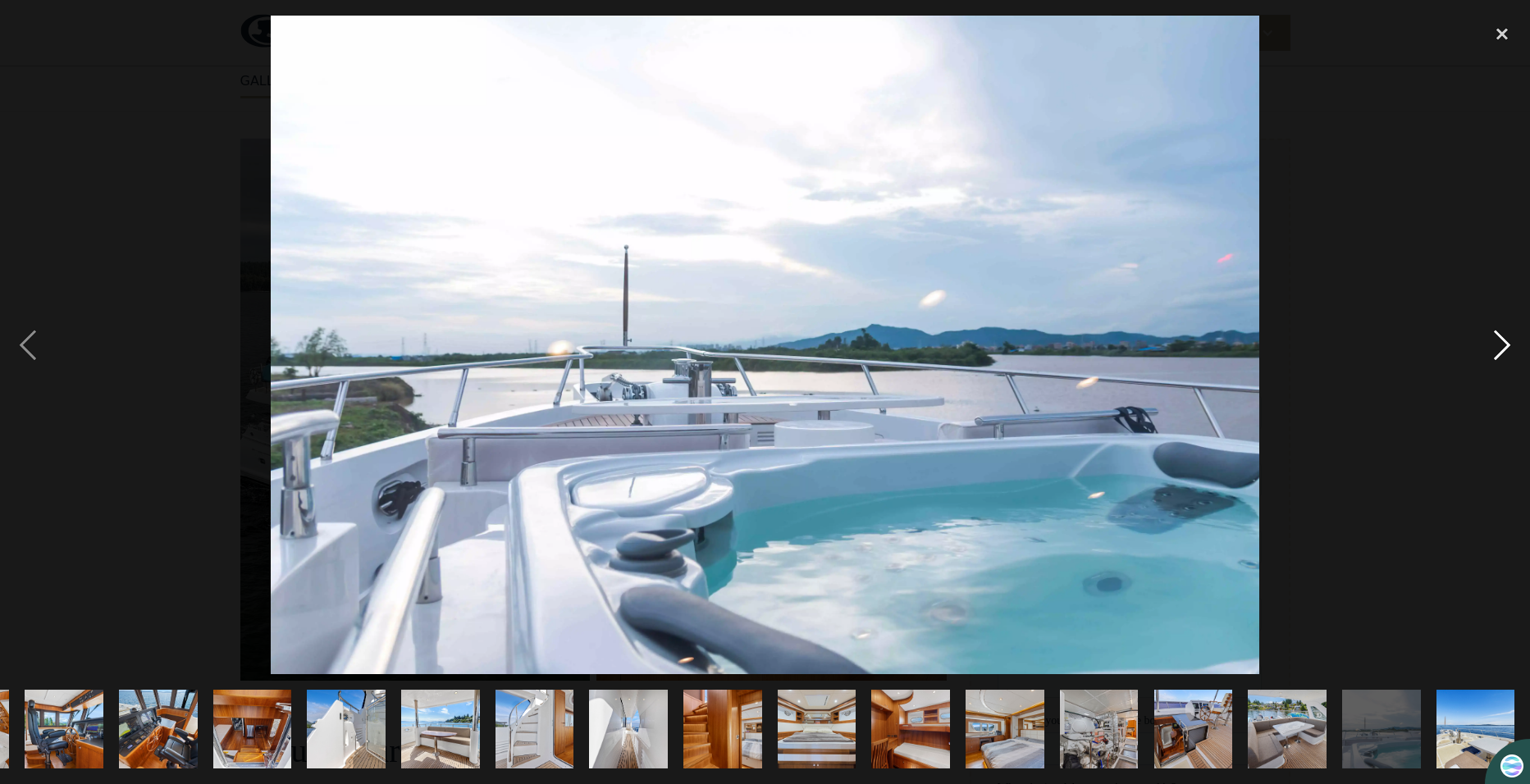
click at [1494, 346] on div "next image" at bounding box center [1502, 345] width 56 height 659
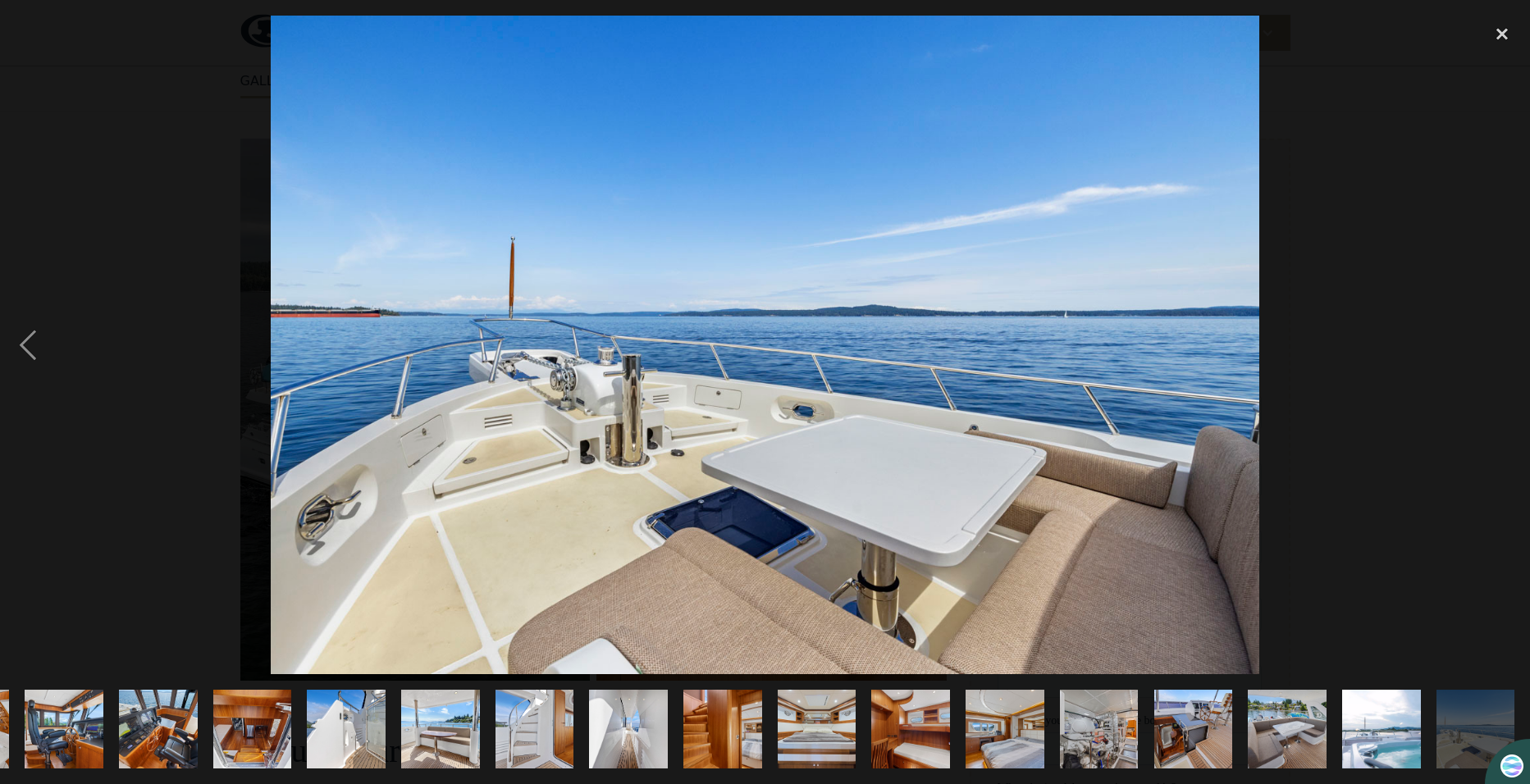
click at [1494, 346] on div "next image" at bounding box center [1502, 345] width 56 height 659
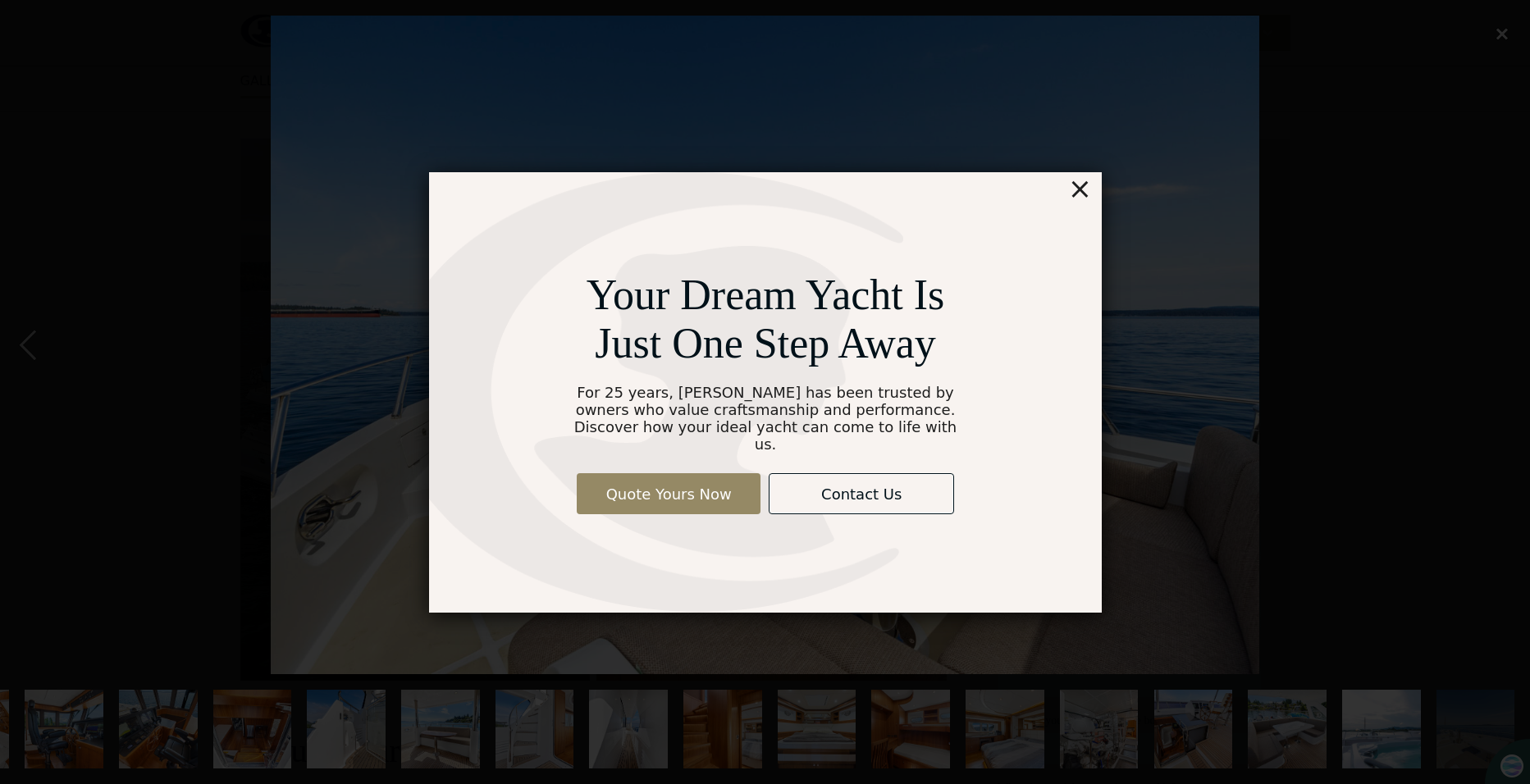
click at [1081, 201] on div "×" at bounding box center [1079, 188] width 24 height 33
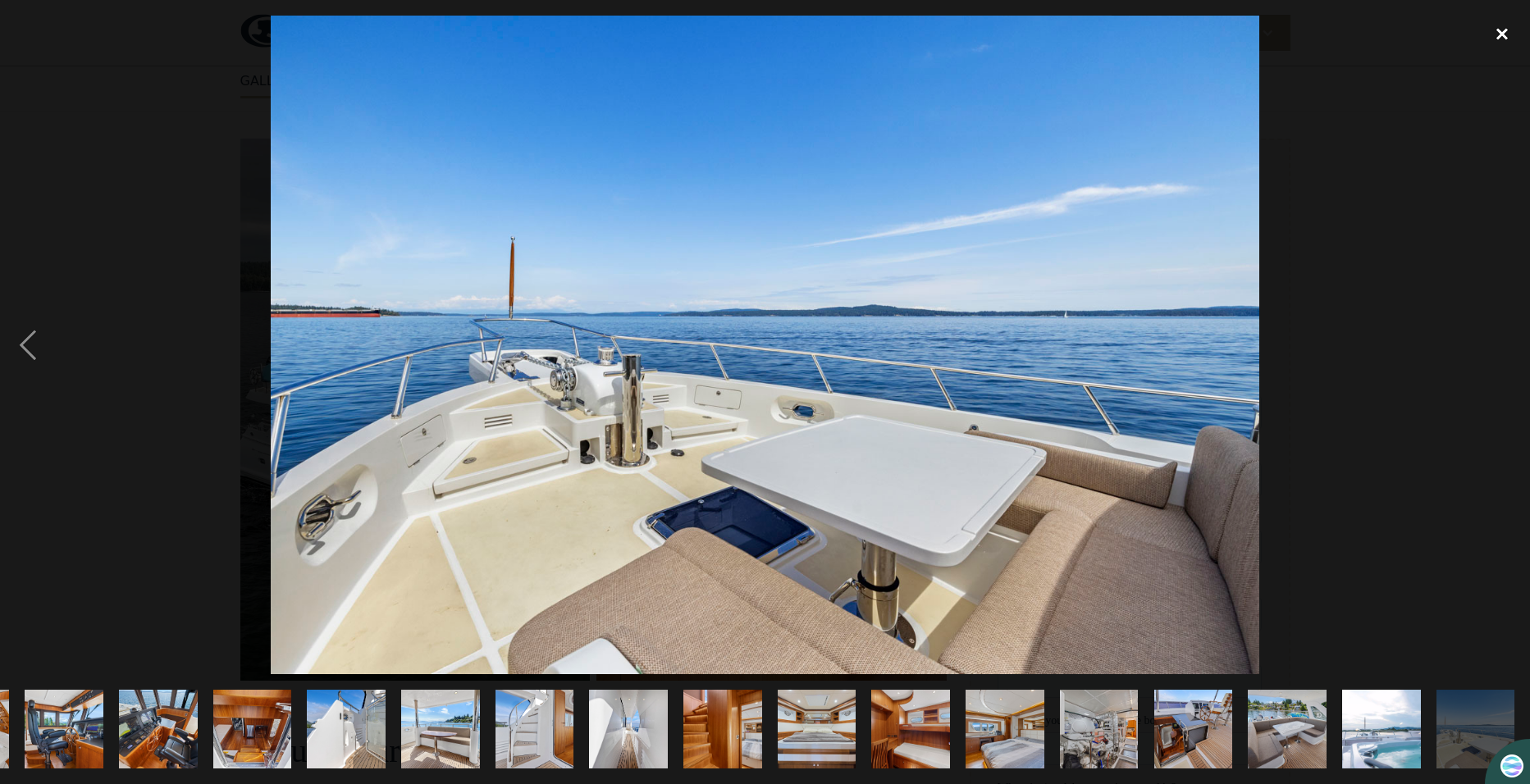
click at [1500, 35] on div "close lightbox" at bounding box center [1502, 33] width 56 height 36
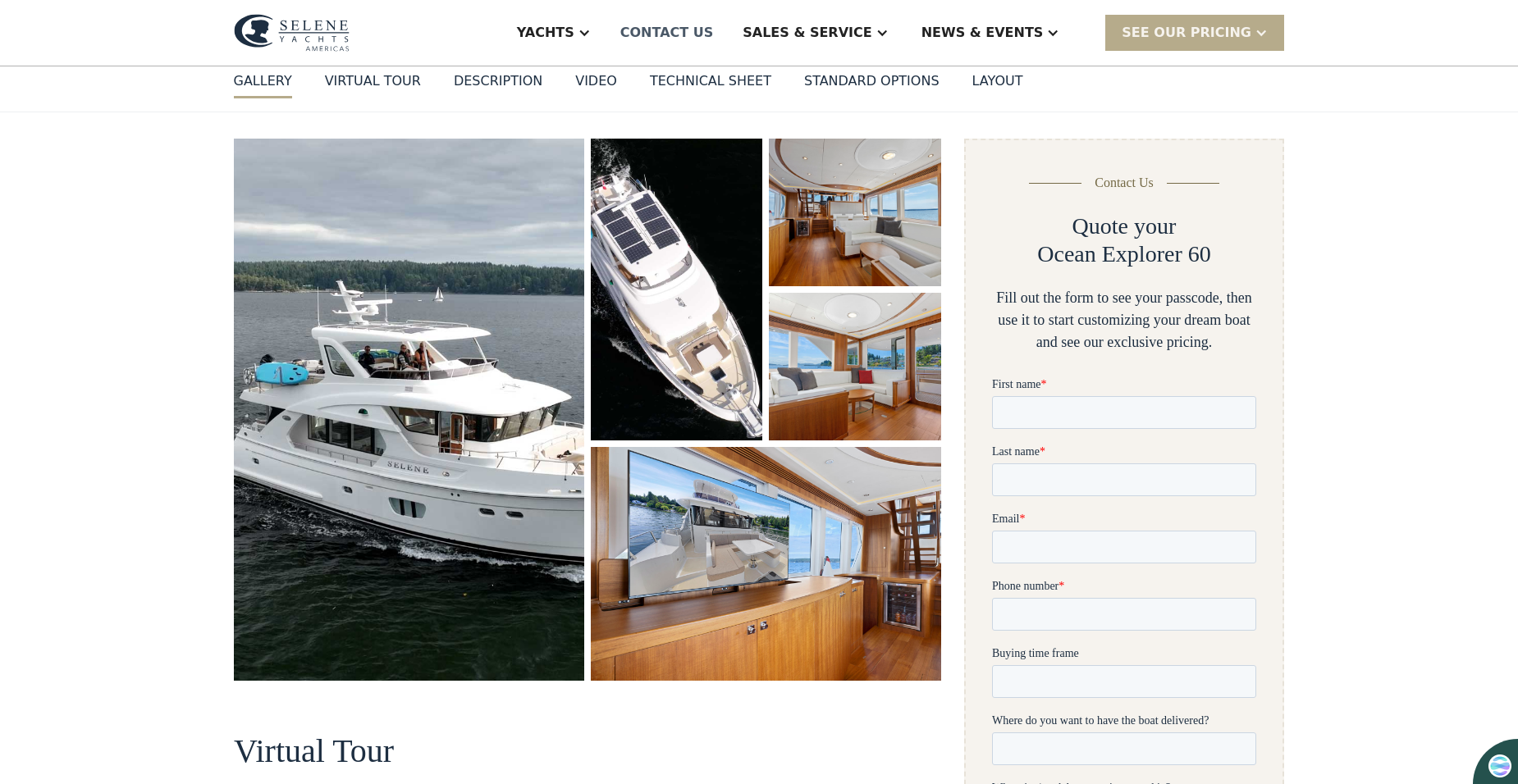
scroll to position [0, 0]
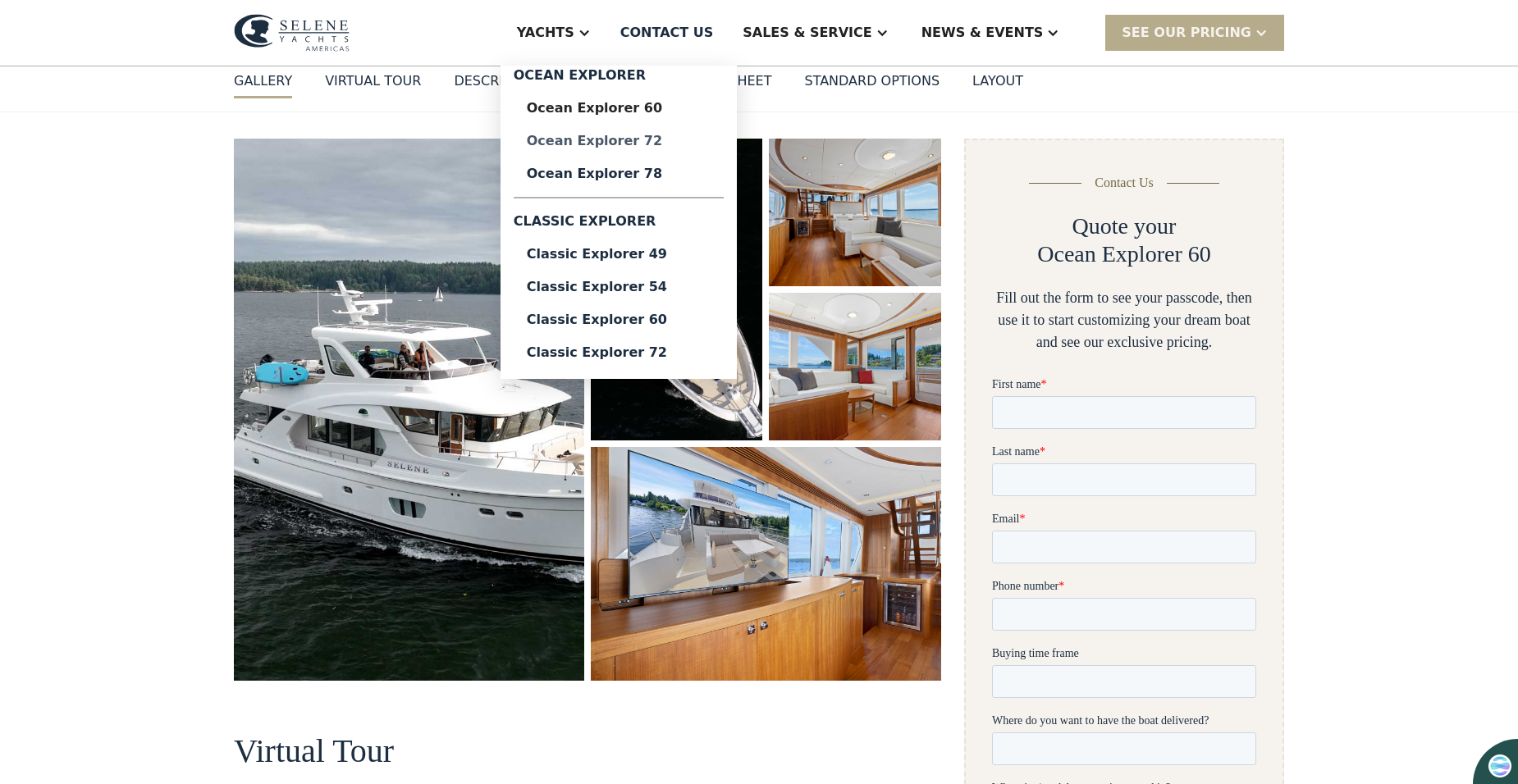
click at [680, 141] on div "Ocean Explorer 72" at bounding box center [618, 141] width 183 height 14
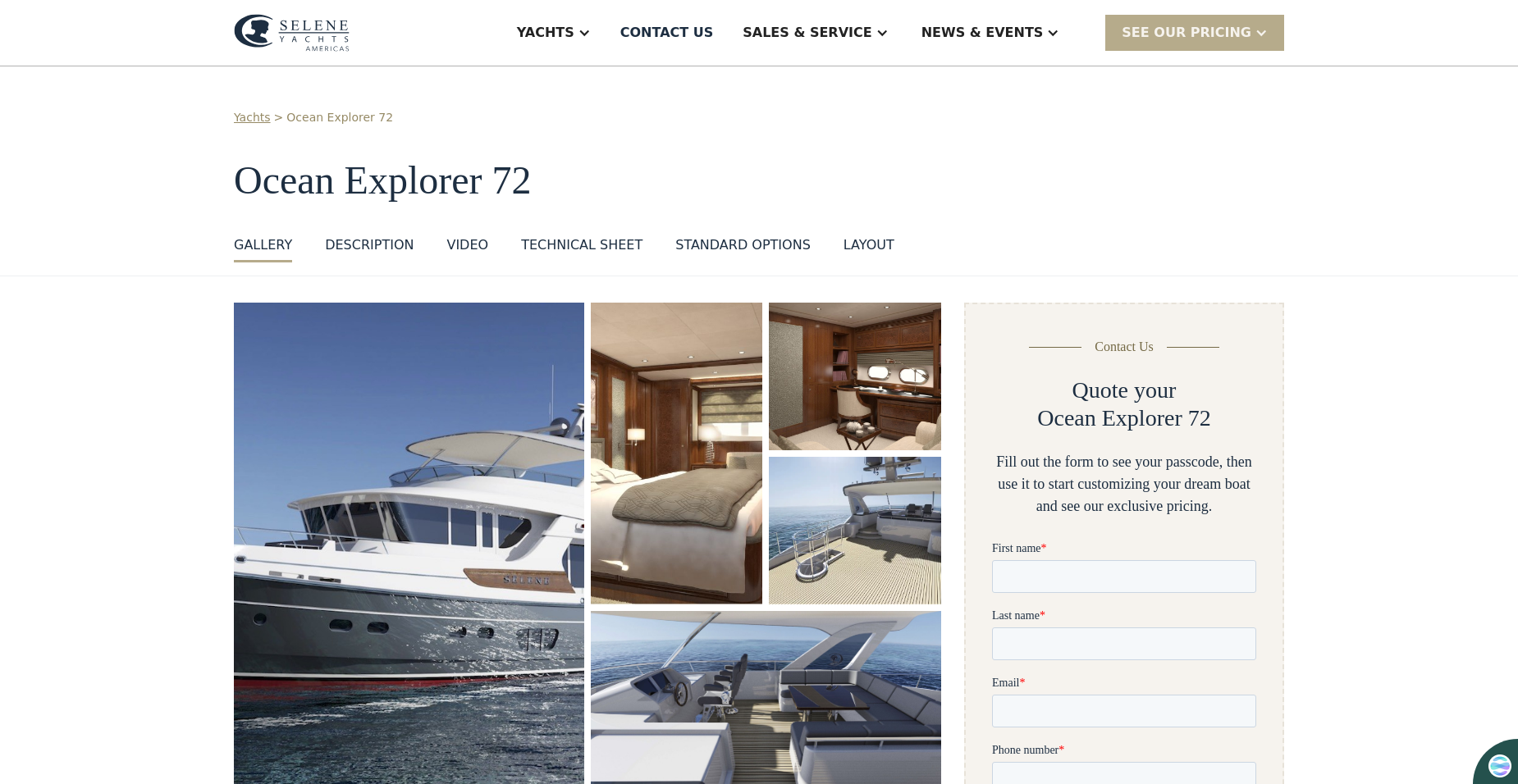
click at [560, 447] on img "open lightbox" at bounding box center [409, 551] width 351 height 497
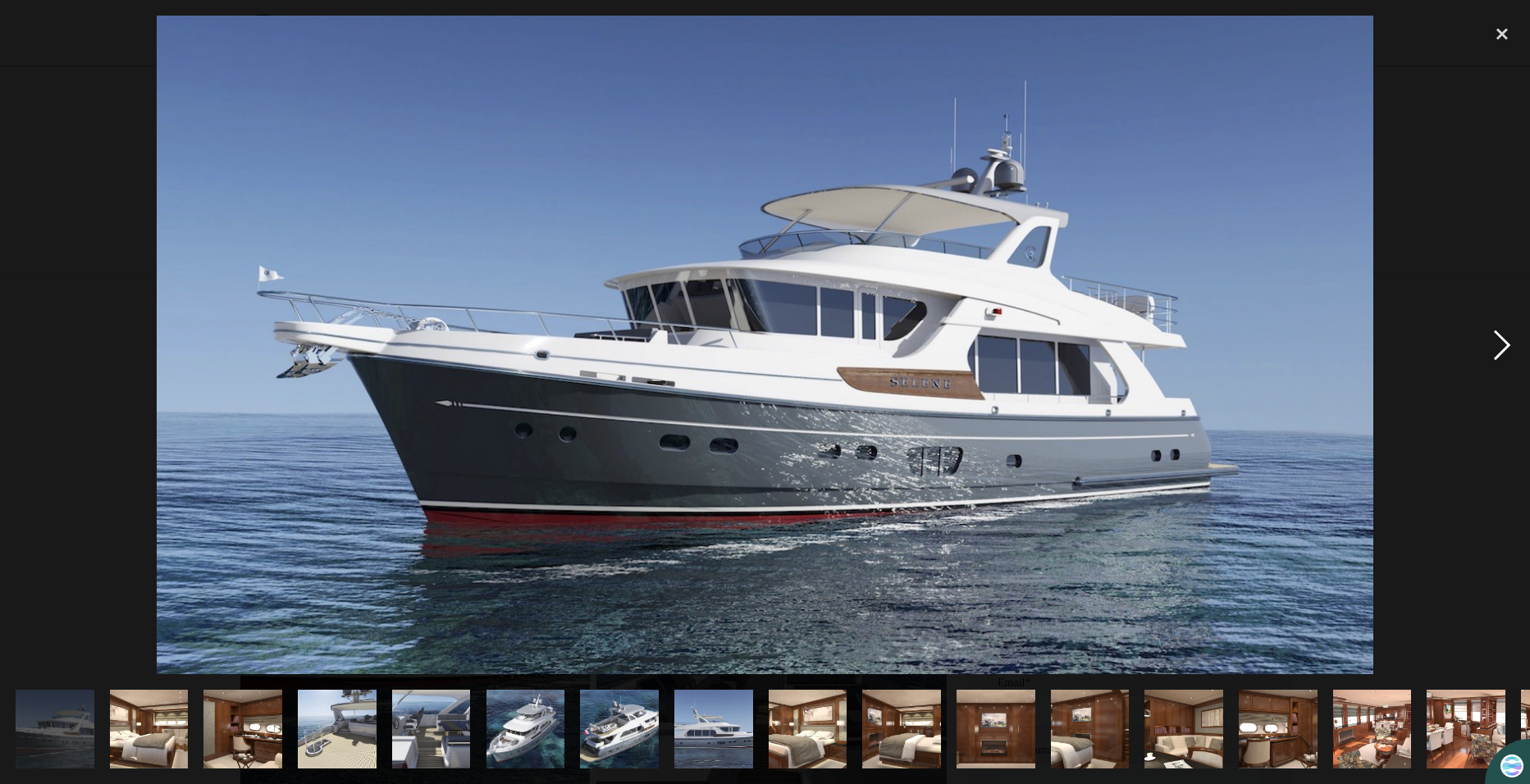
click at [1498, 348] on div "next image" at bounding box center [1502, 345] width 56 height 659
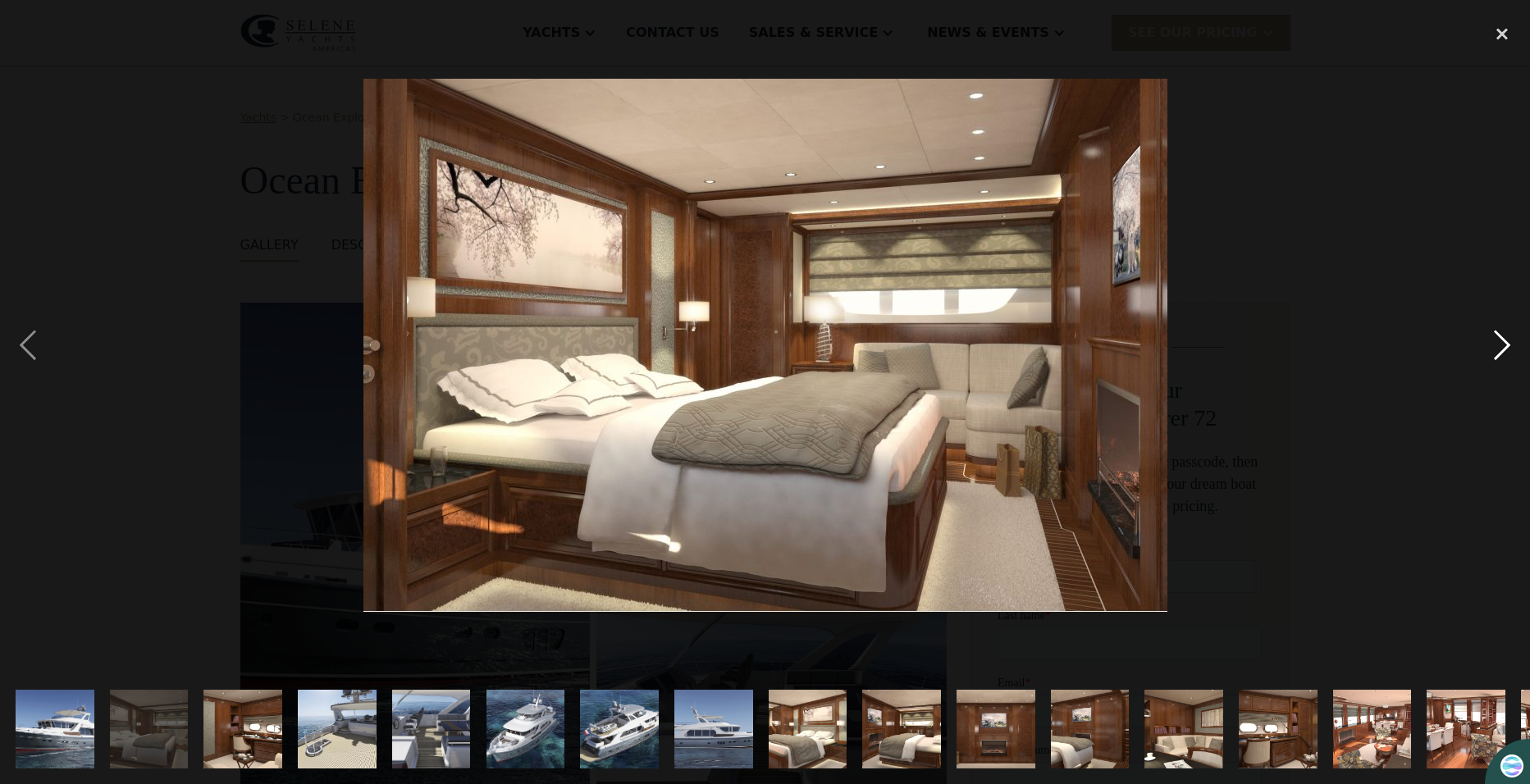
click at [1498, 348] on div "next image" at bounding box center [1502, 345] width 56 height 659
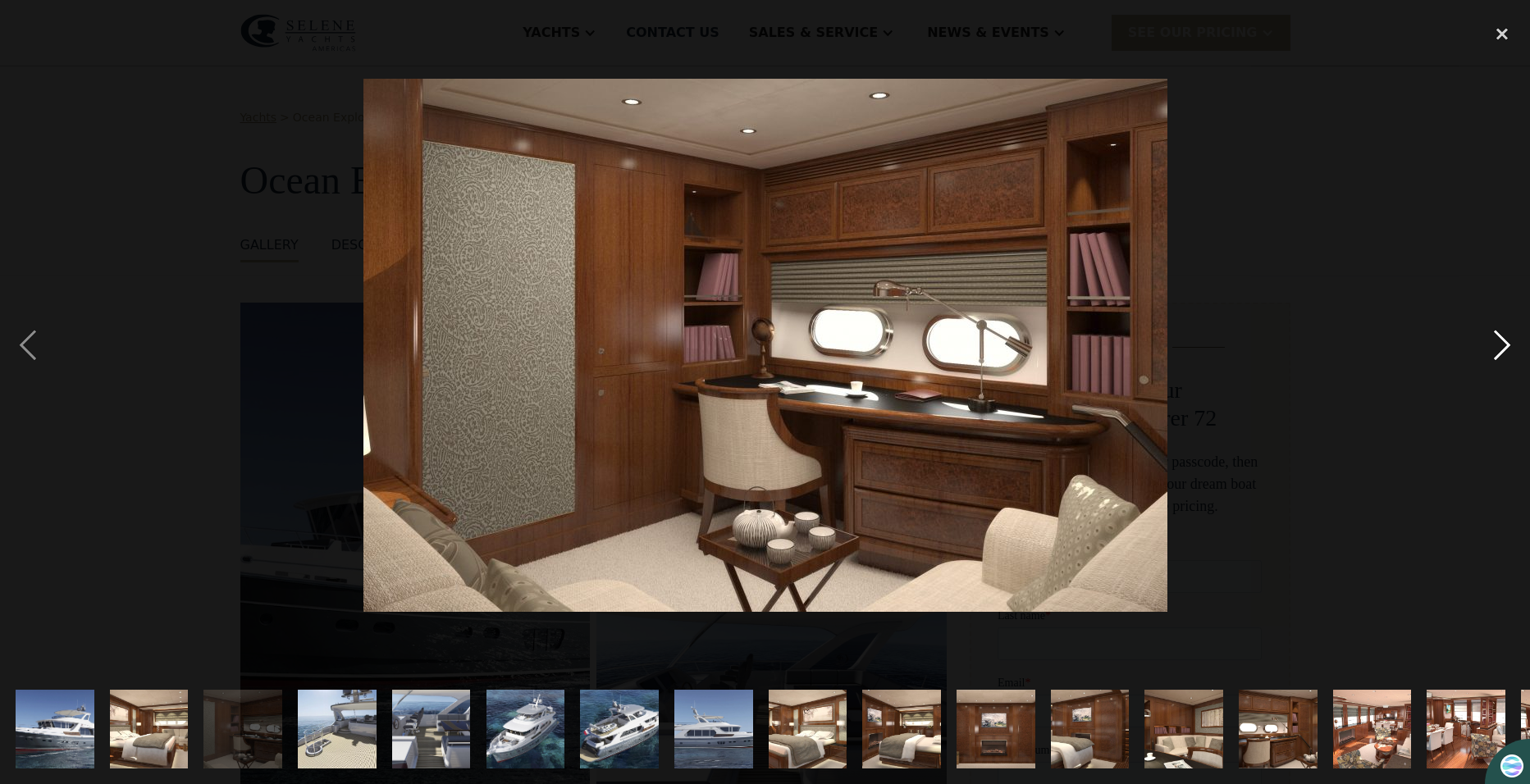
click at [1498, 348] on div "next image" at bounding box center [1502, 345] width 56 height 659
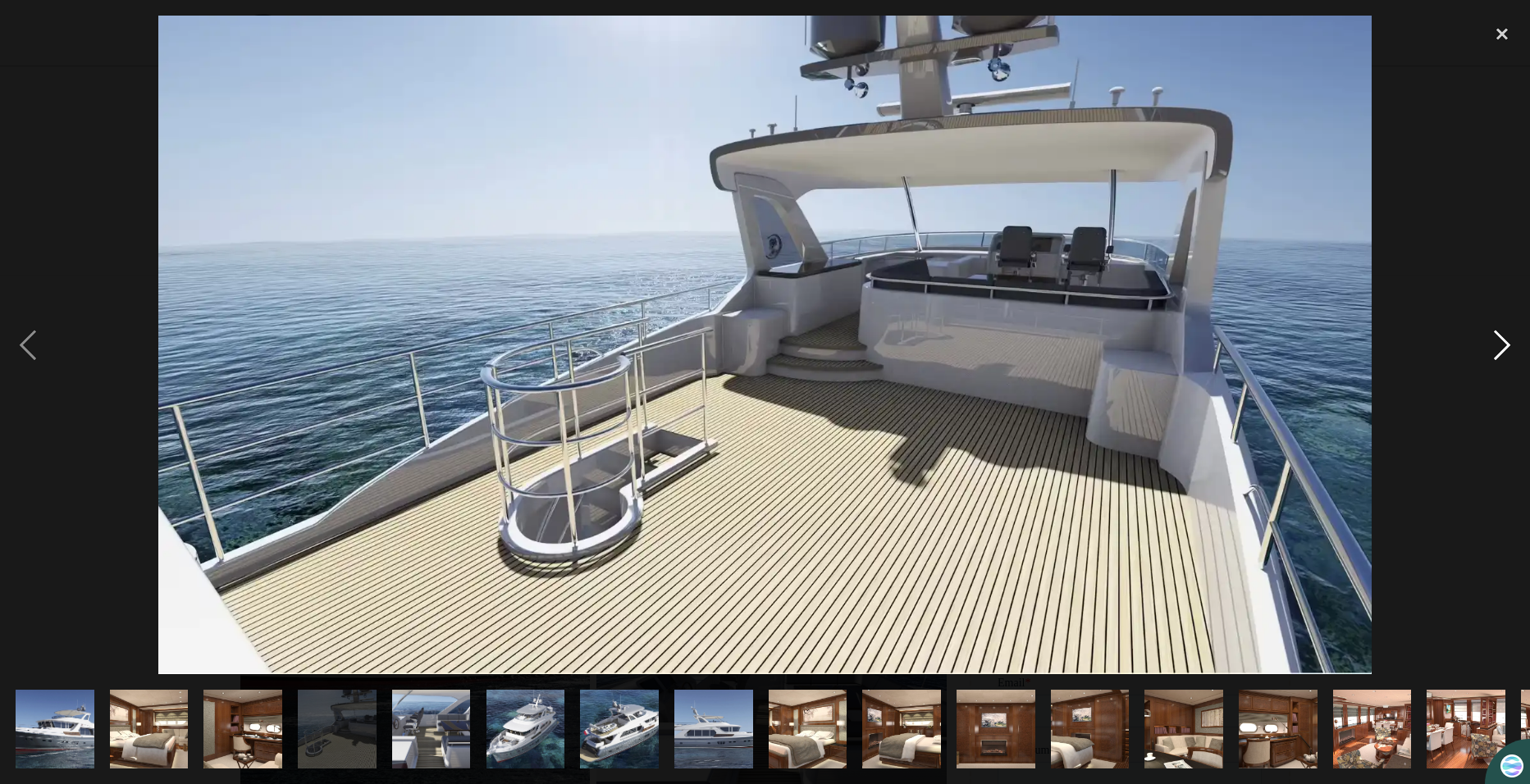
click at [1498, 348] on div "next image" at bounding box center [1502, 345] width 56 height 659
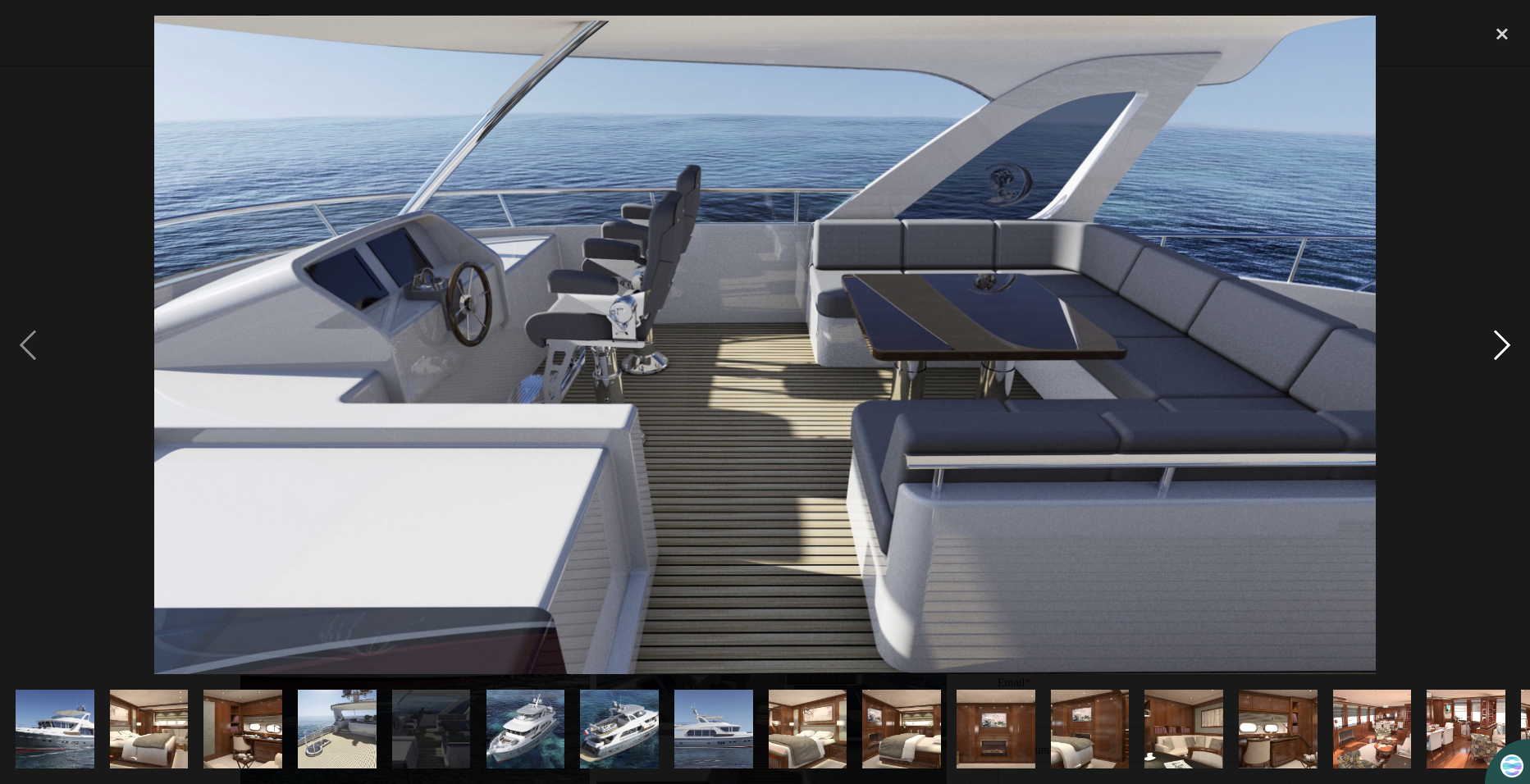
click at [1498, 348] on div "next image" at bounding box center [1502, 345] width 56 height 659
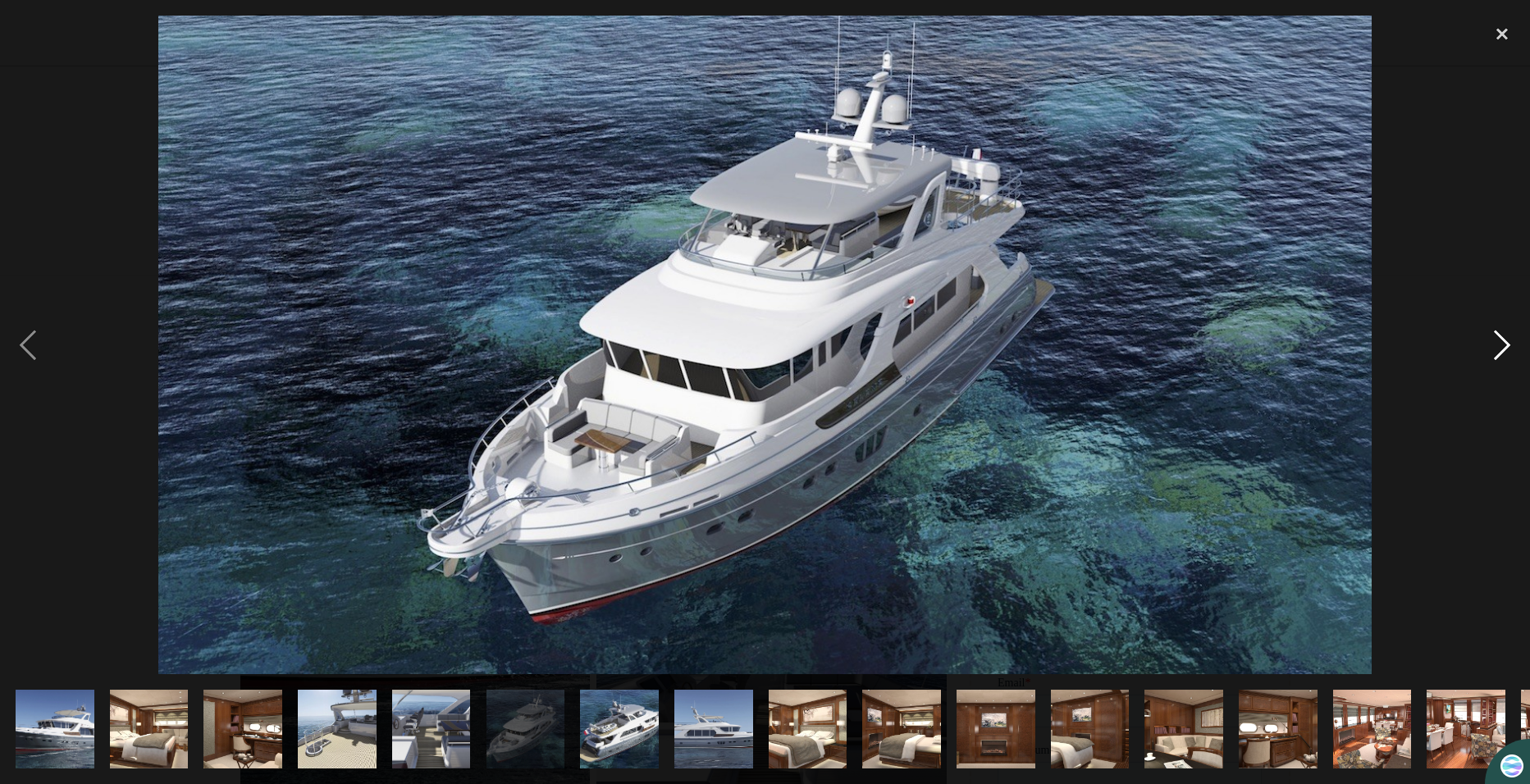
click at [1498, 348] on div "next image" at bounding box center [1502, 345] width 56 height 659
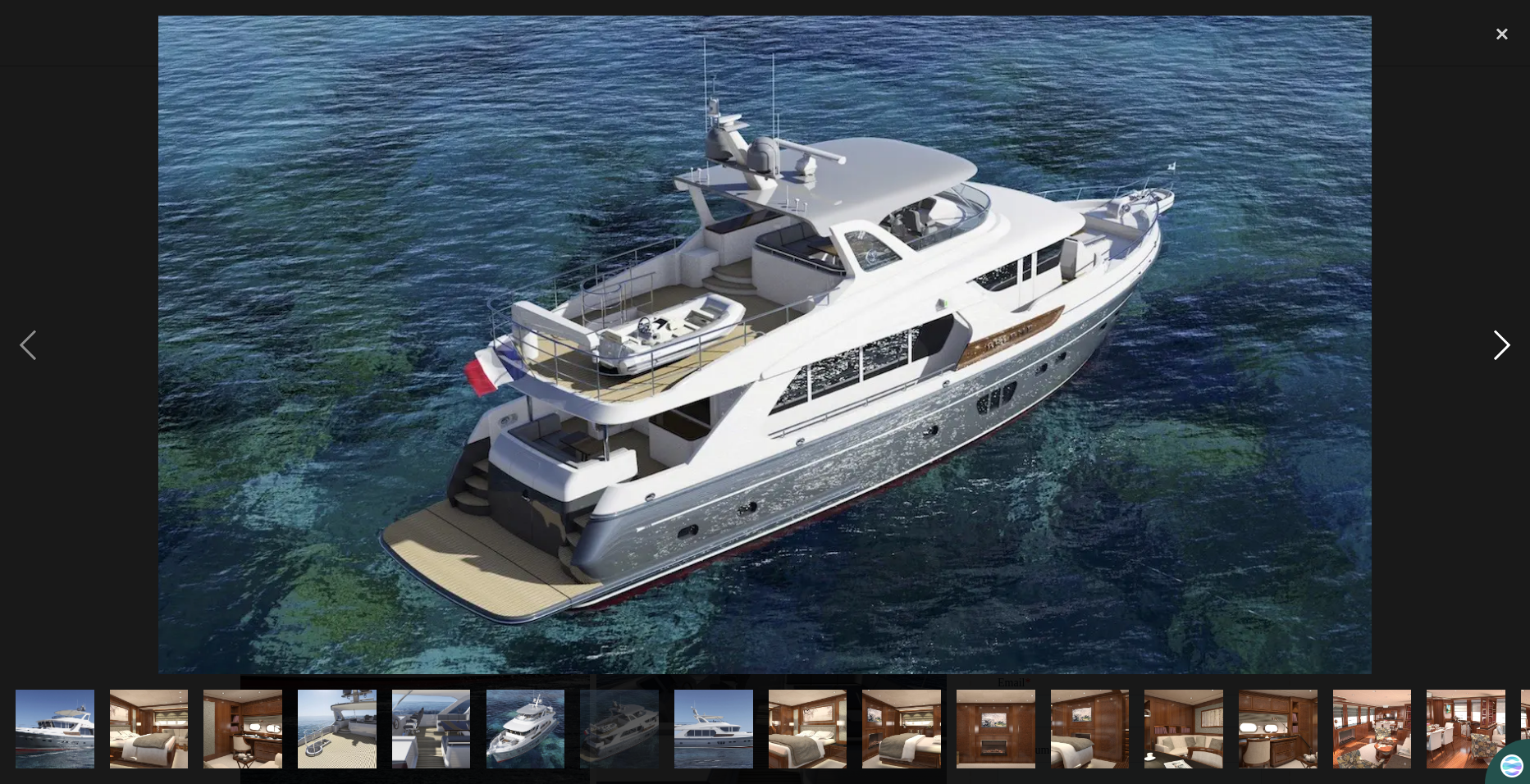
click at [1498, 348] on div "next image" at bounding box center [1502, 345] width 56 height 659
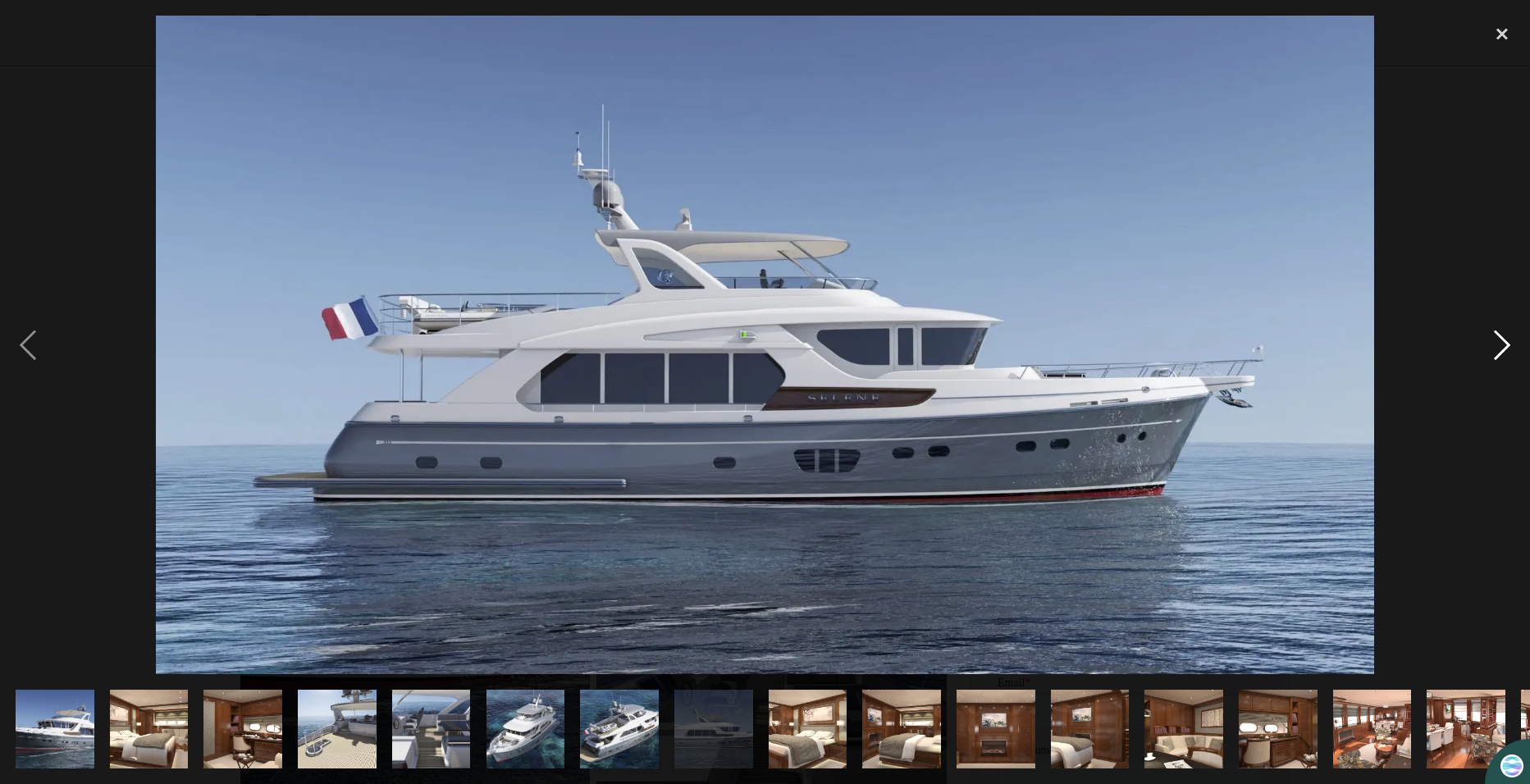
click at [1498, 348] on div "next image" at bounding box center [1502, 345] width 56 height 659
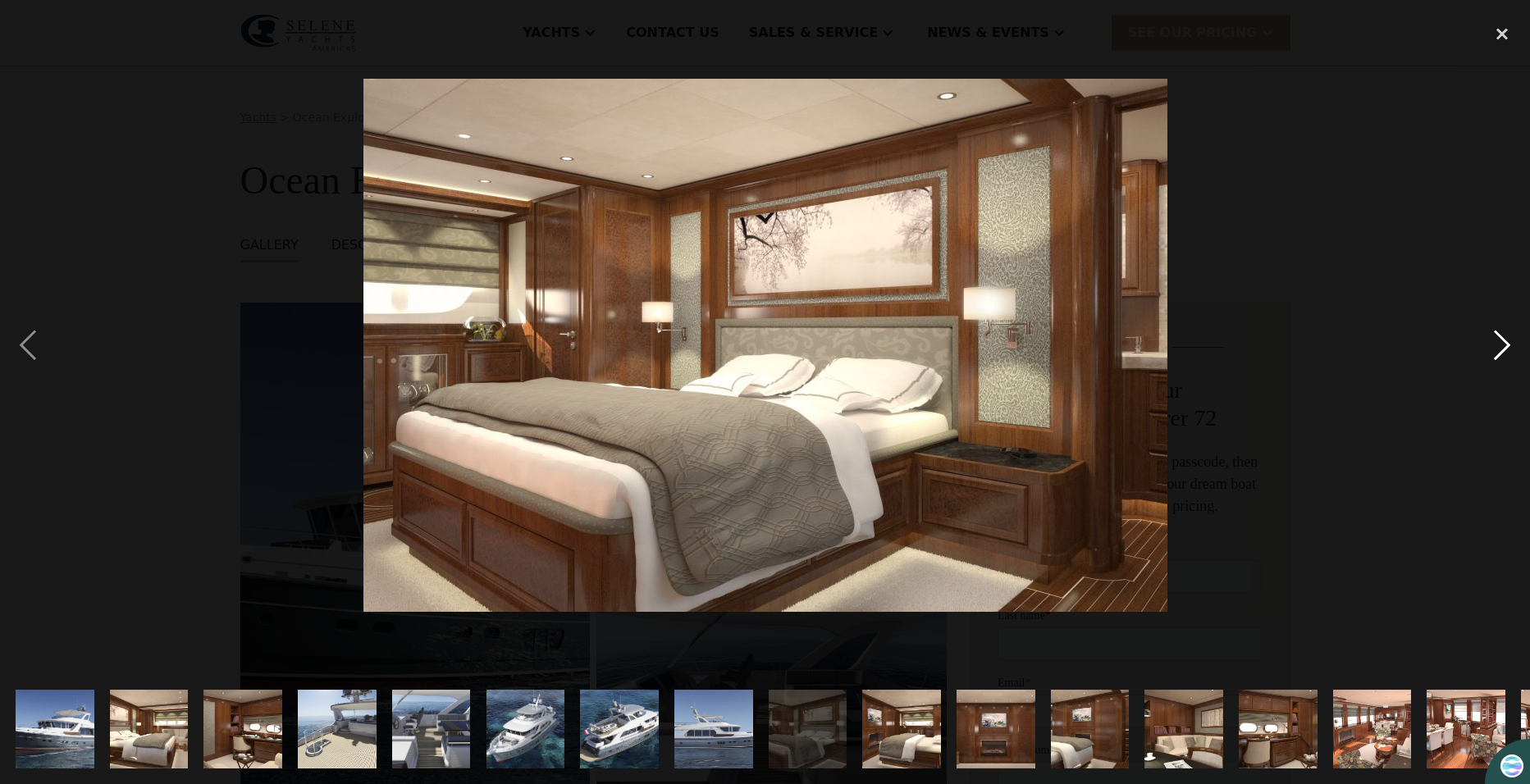
click at [1498, 348] on div "next image" at bounding box center [1502, 345] width 56 height 659
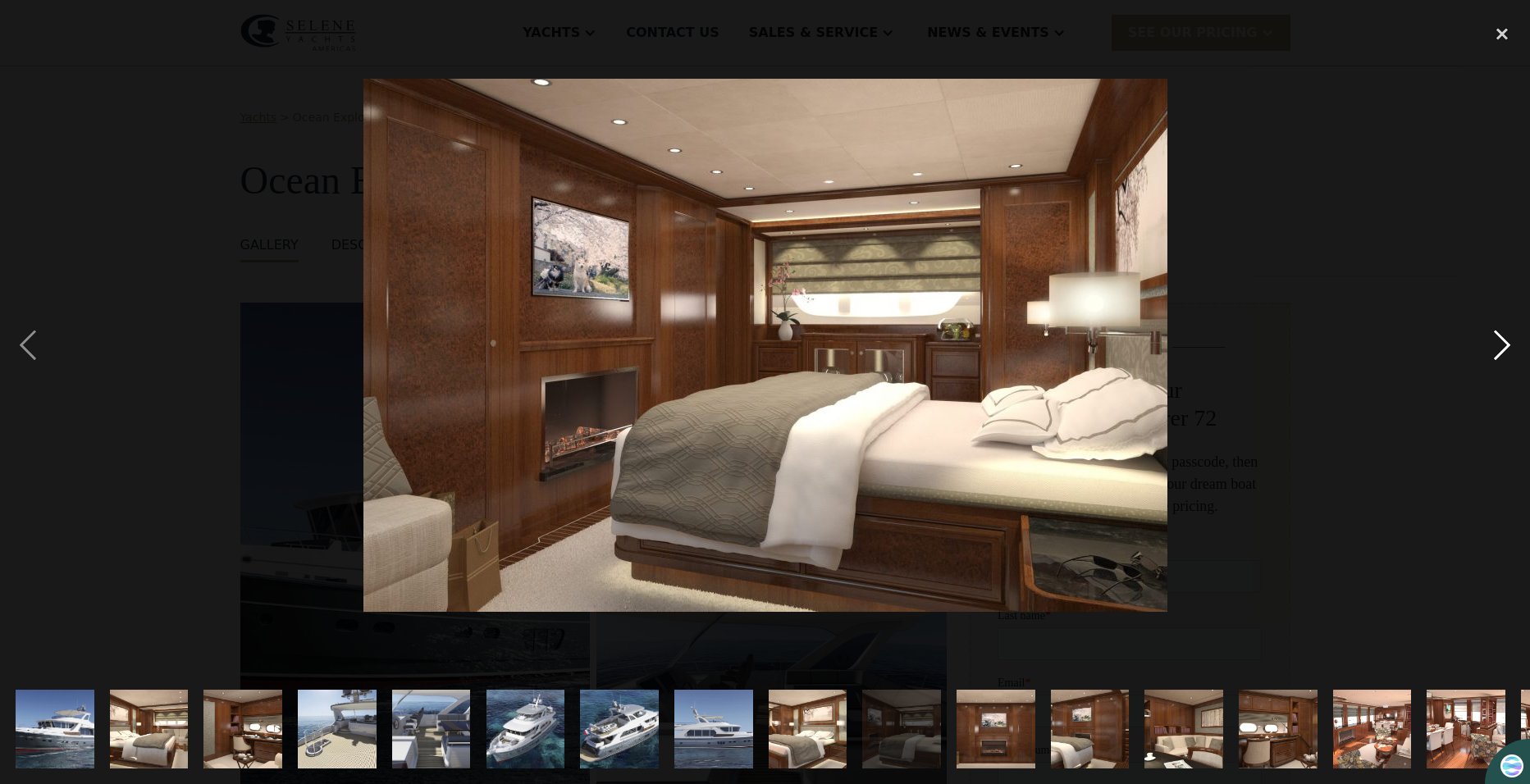
click at [1498, 348] on div "next image" at bounding box center [1502, 345] width 56 height 659
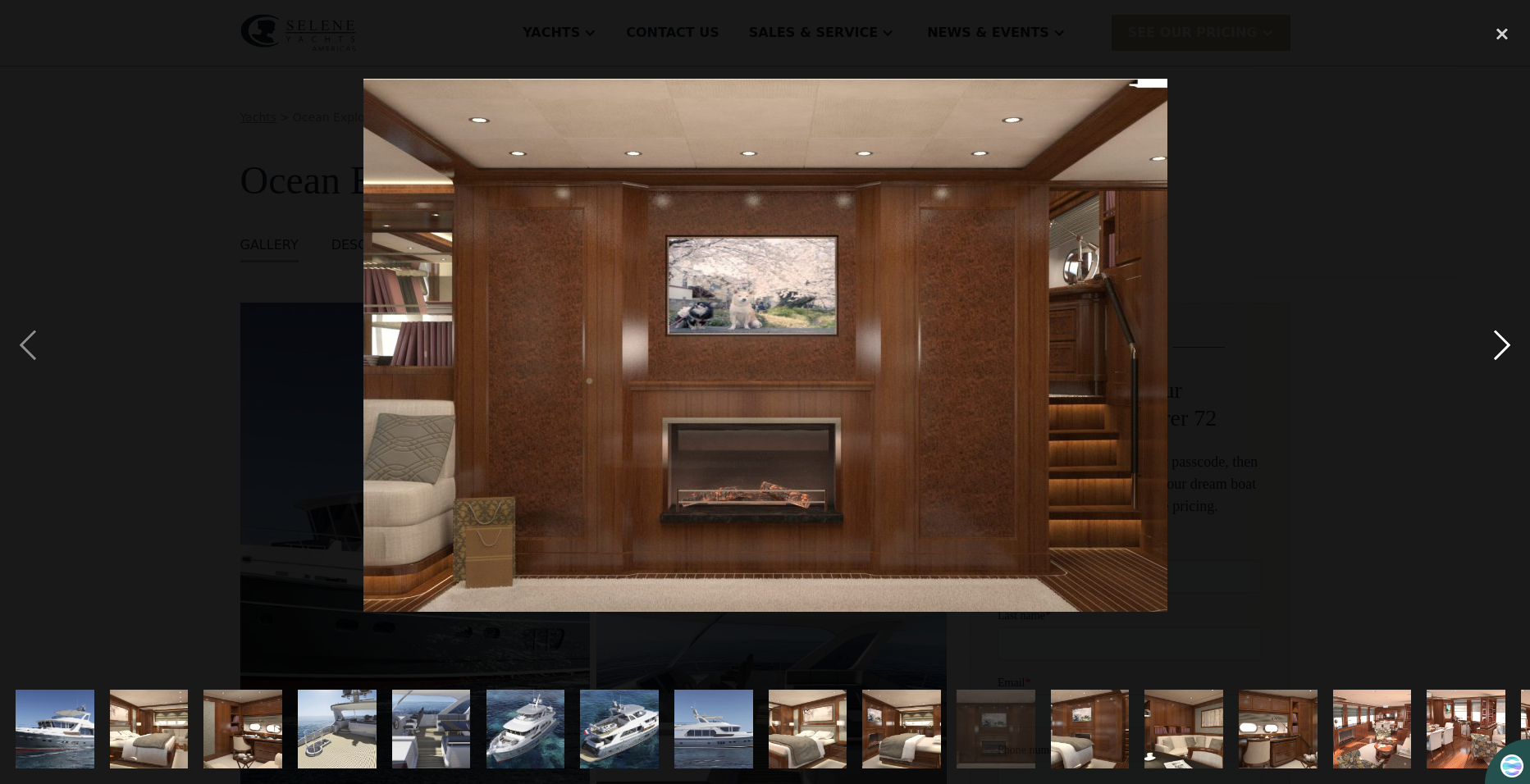
click at [1498, 348] on div "next image" at bounding box center [1502, 345] width 56 height 659
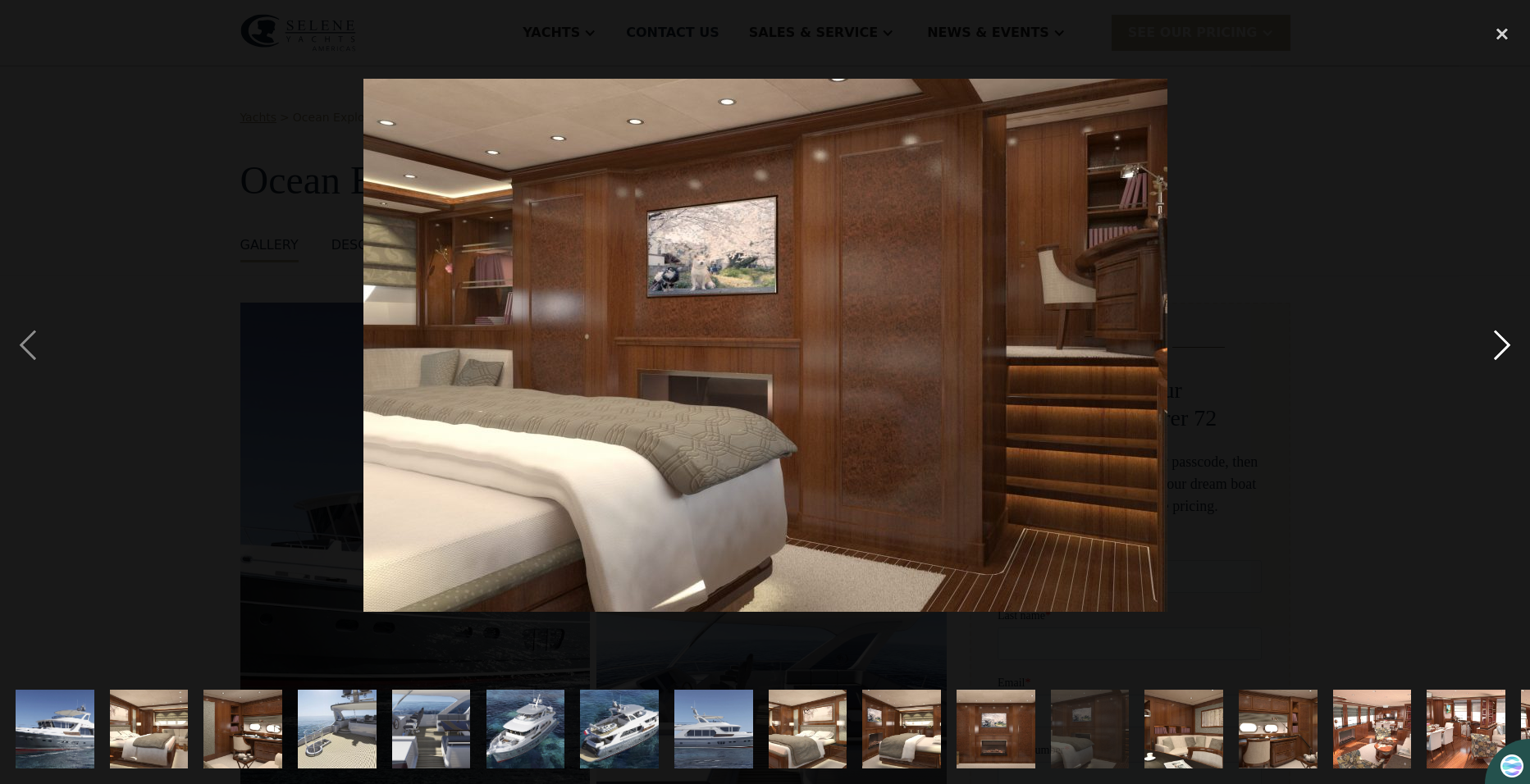
click at [1498, 348] on div "next image" at bounding box center [1502, 345] width 56 height 659
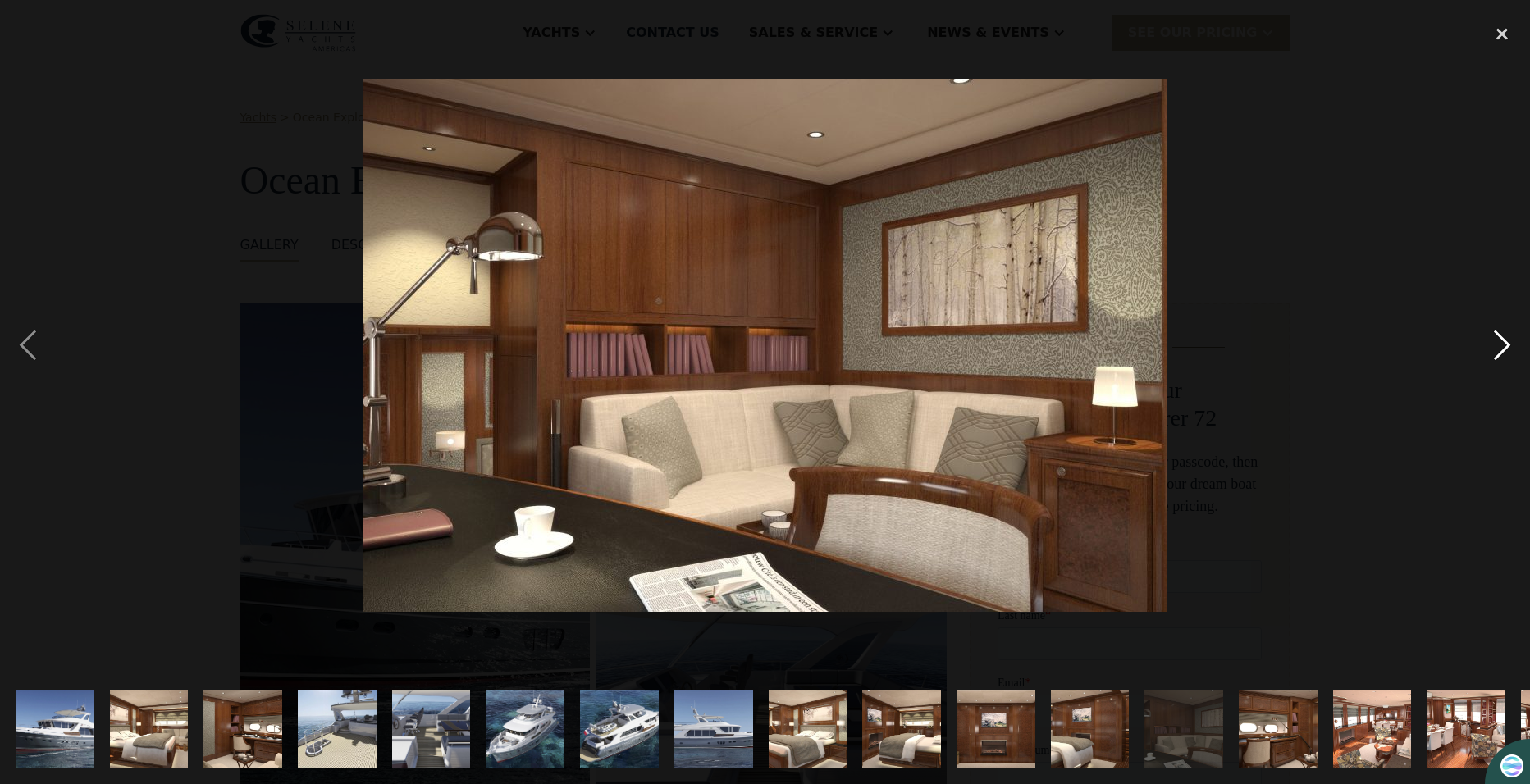
click at [1498, 348] on div "next image" at bounding box center [1502, 345] width 56 height 659
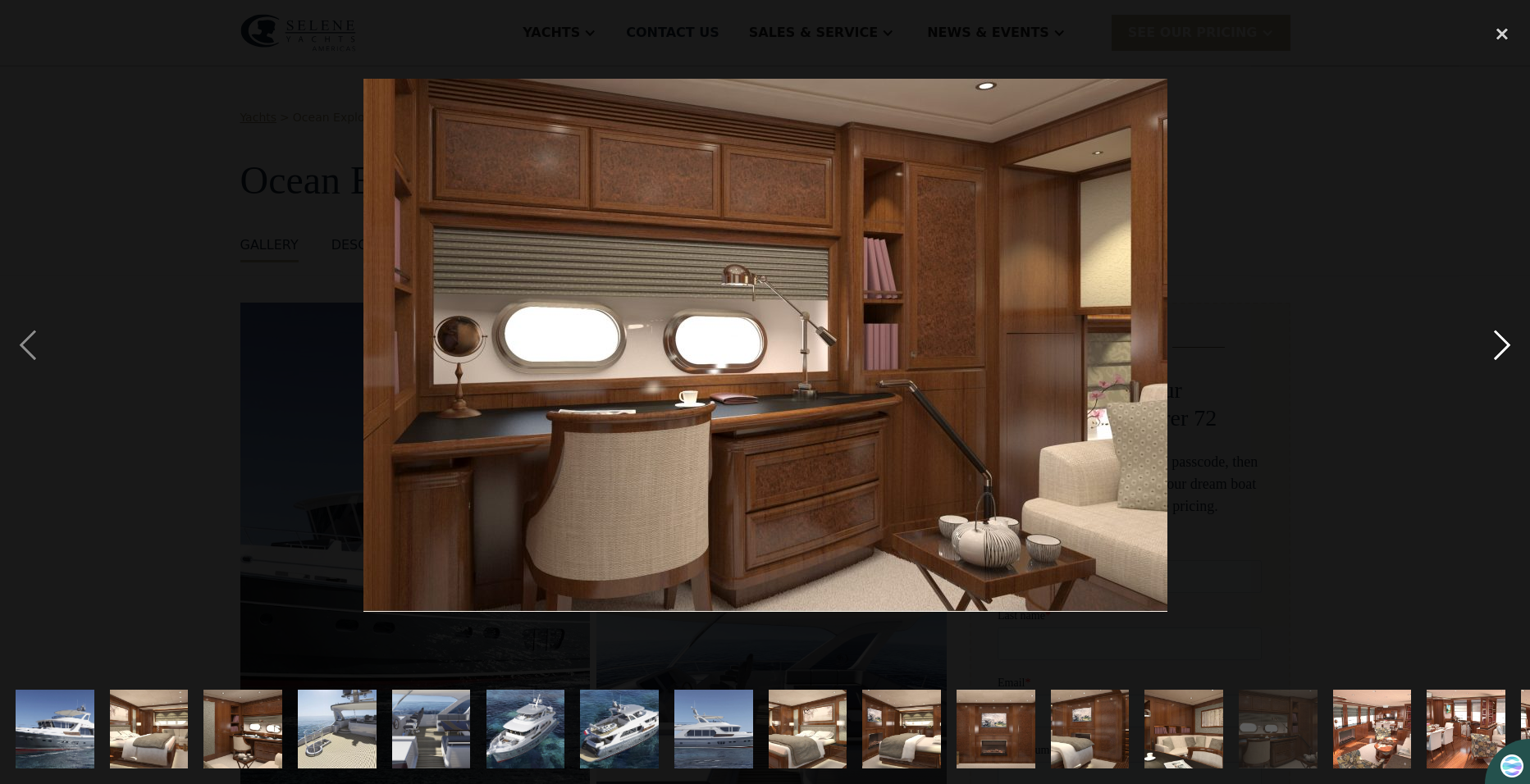
click at [1498, 348] on div "next image" at bounding box center [1502, 345] width 56 height 659
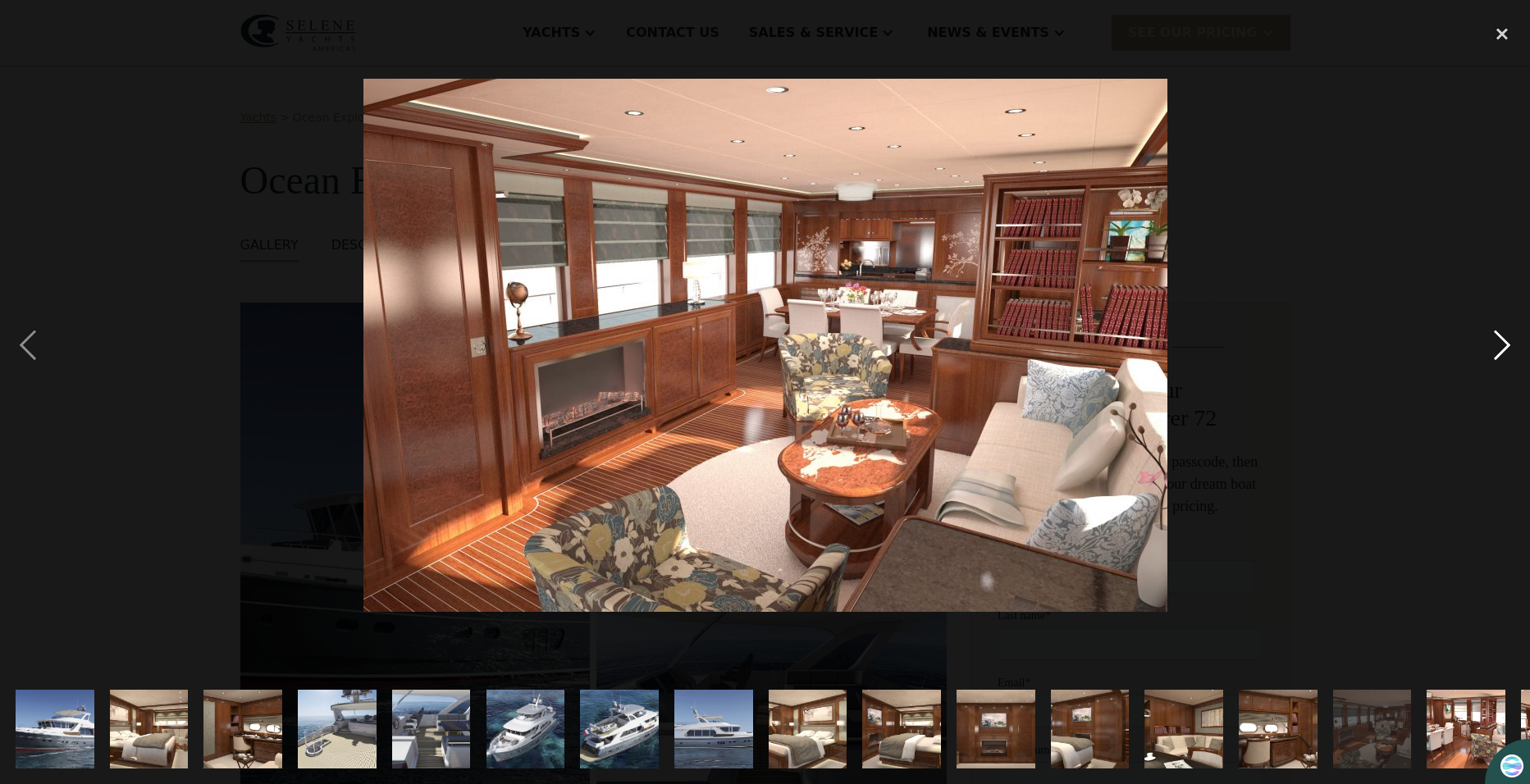
click at [1498, 348] on div "next image" at bounding box center [1502, 345] width 56 height 659
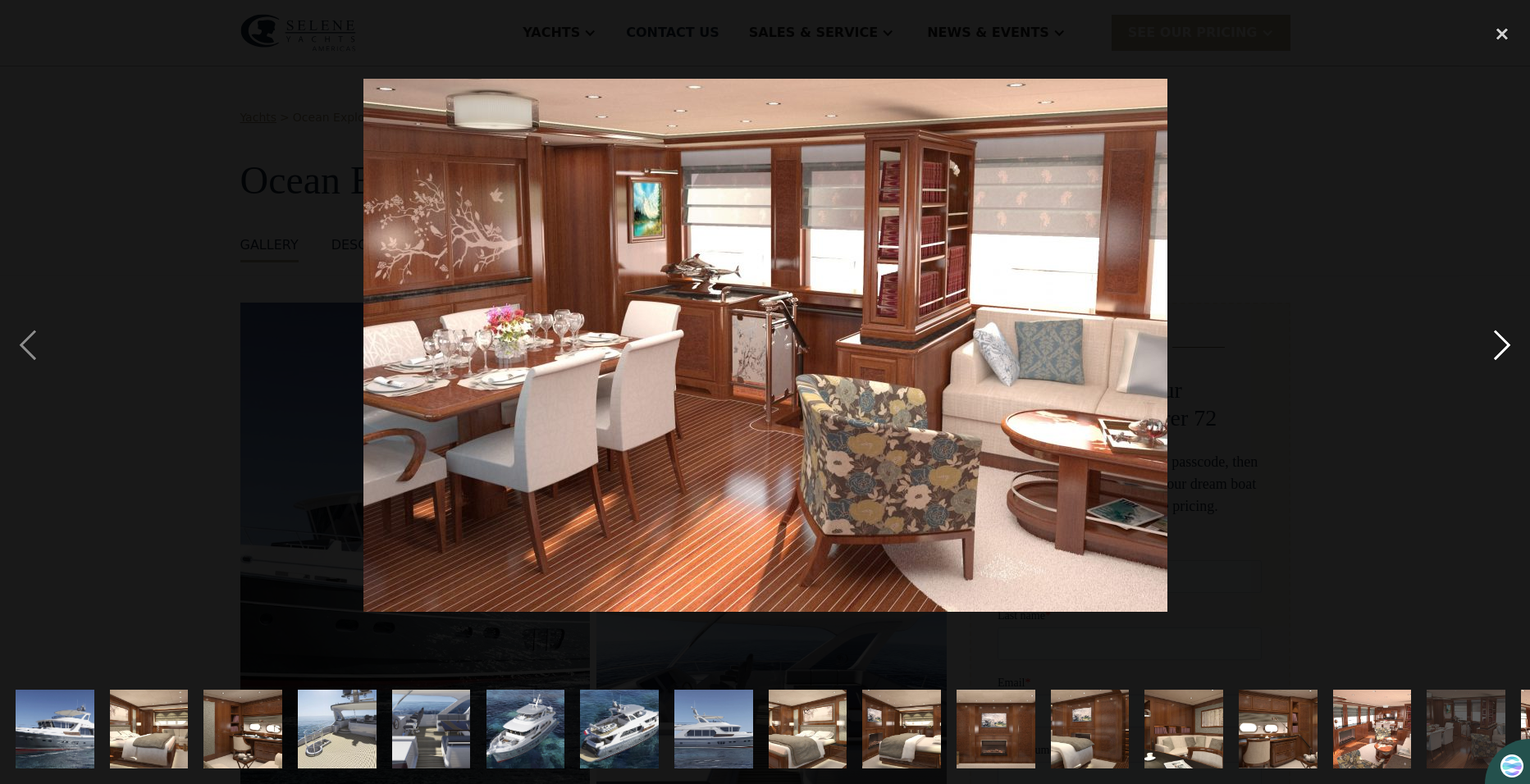
click at [1498, 348] on div "next image" at bounding box center [1502, 345] width 56 height 659
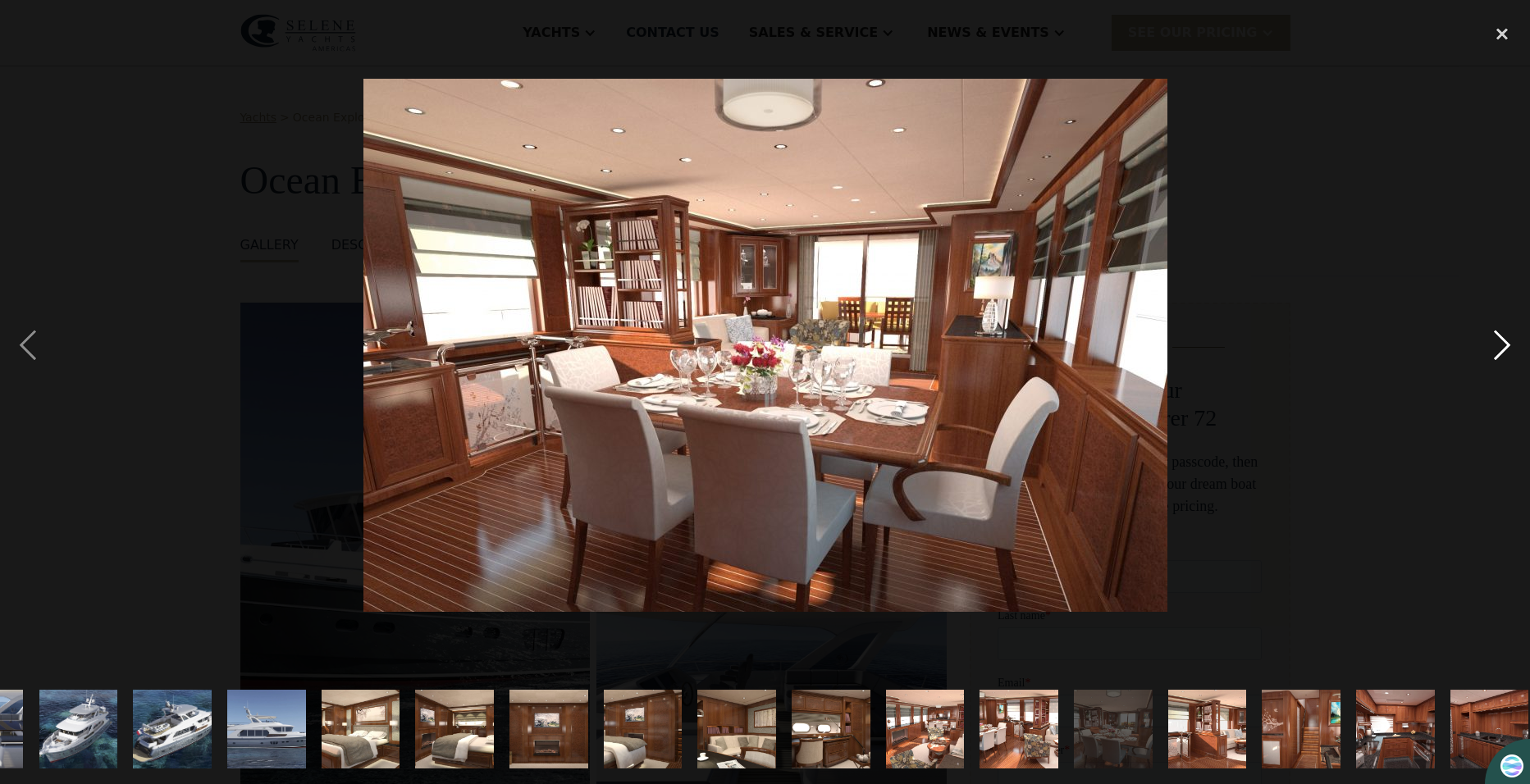
scroll to position [0, 462]
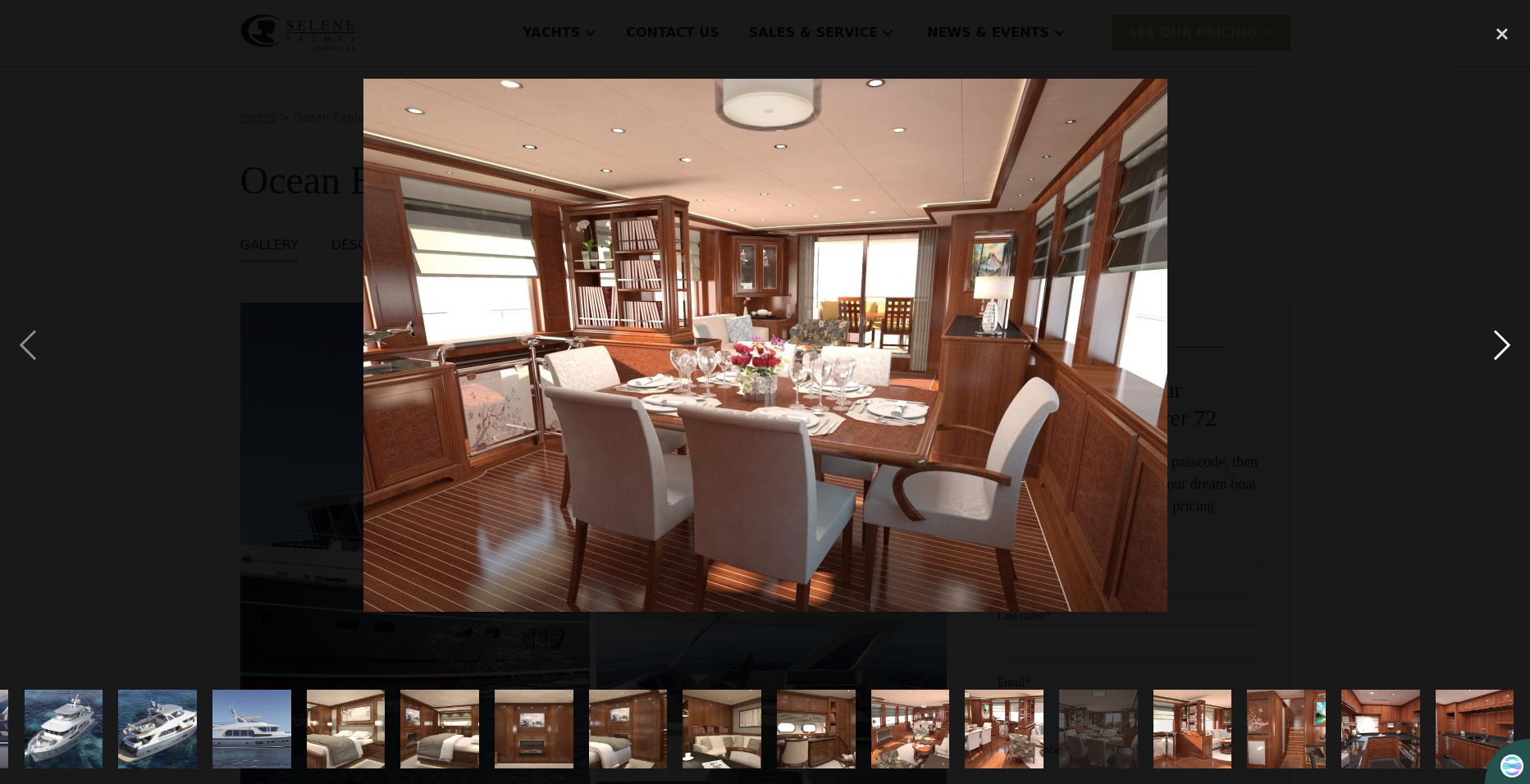
click at [1498, 348] on div "next image" at bounding box center [1502, 345] width 56 height 659
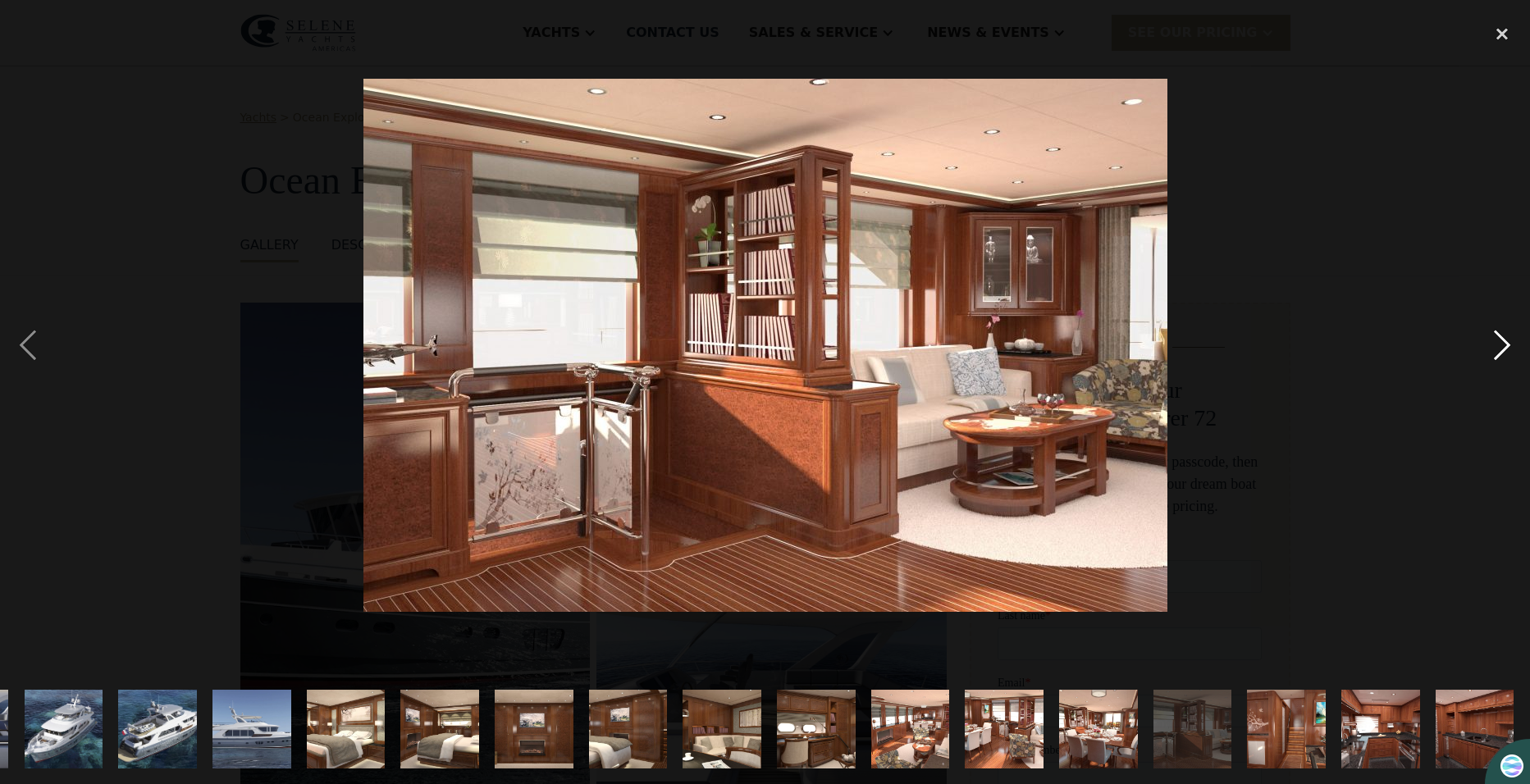
click at [1498, 348] on div "next image" at bounding box center [1502, 345] width 56 height 659
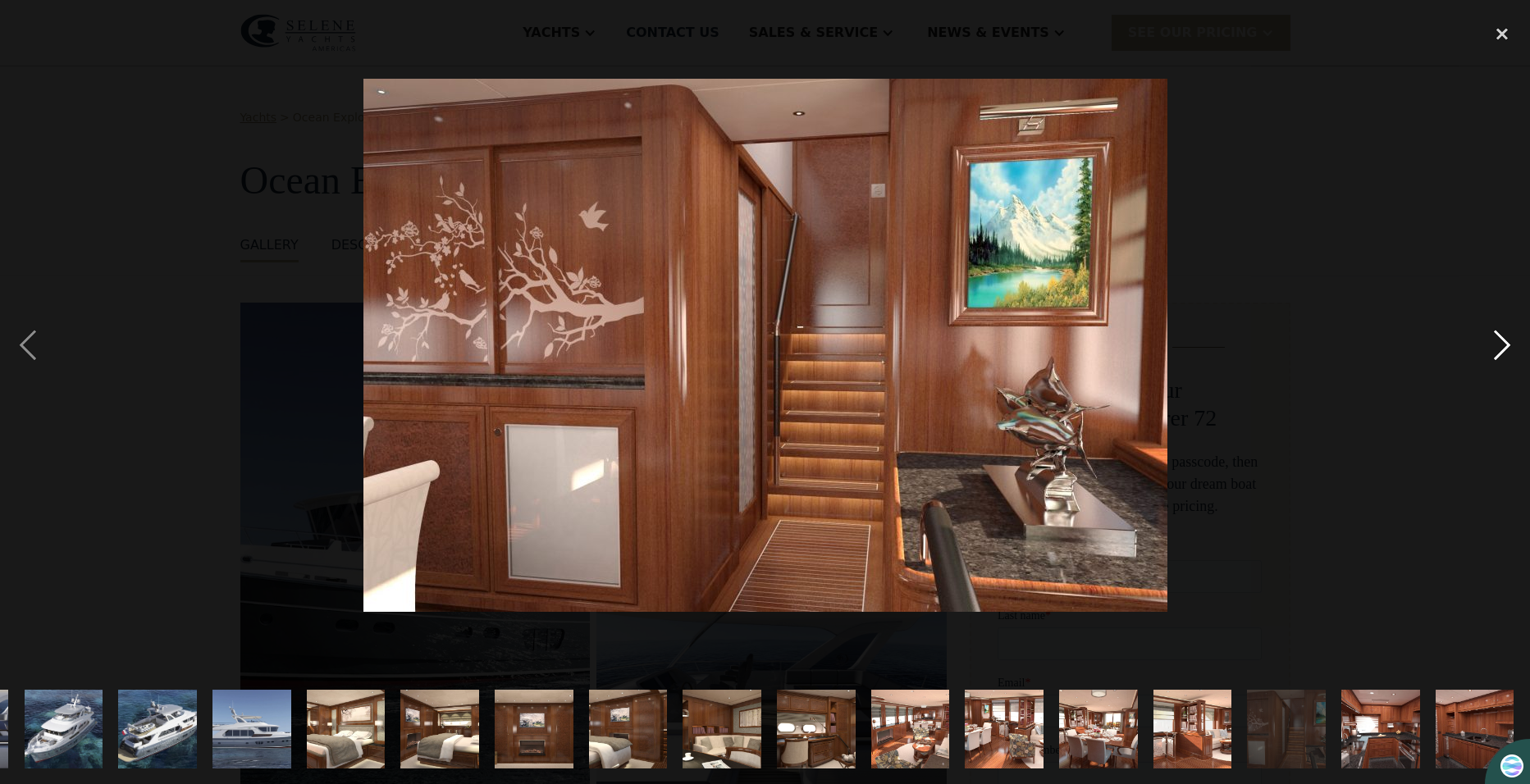
click at [1498, 348] on div "next image" at bounding box center [1502, 345] width 56 height 659
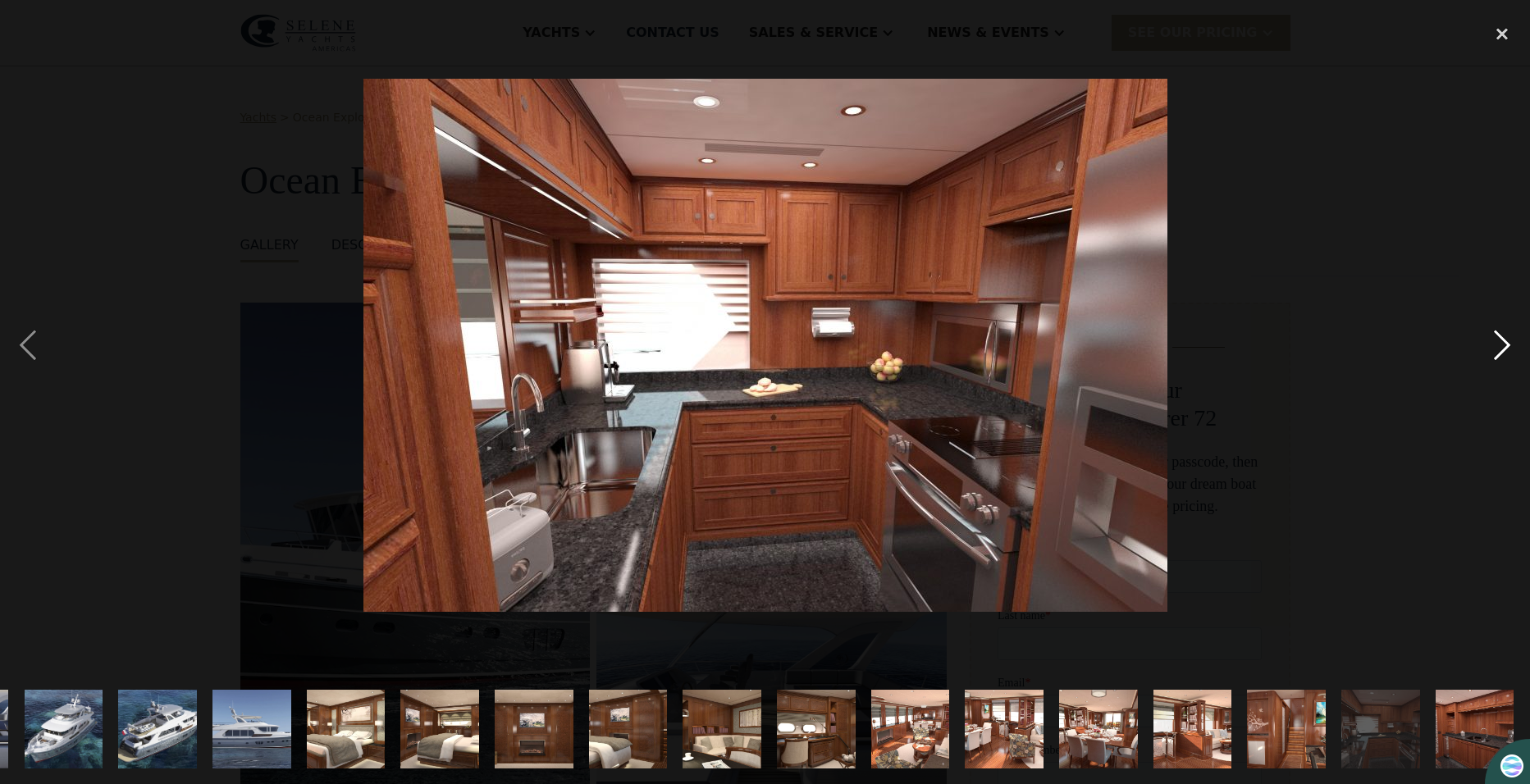
click at [1498, 348] on div "next image" at bounding box center [1502, 345] width 56 height 659
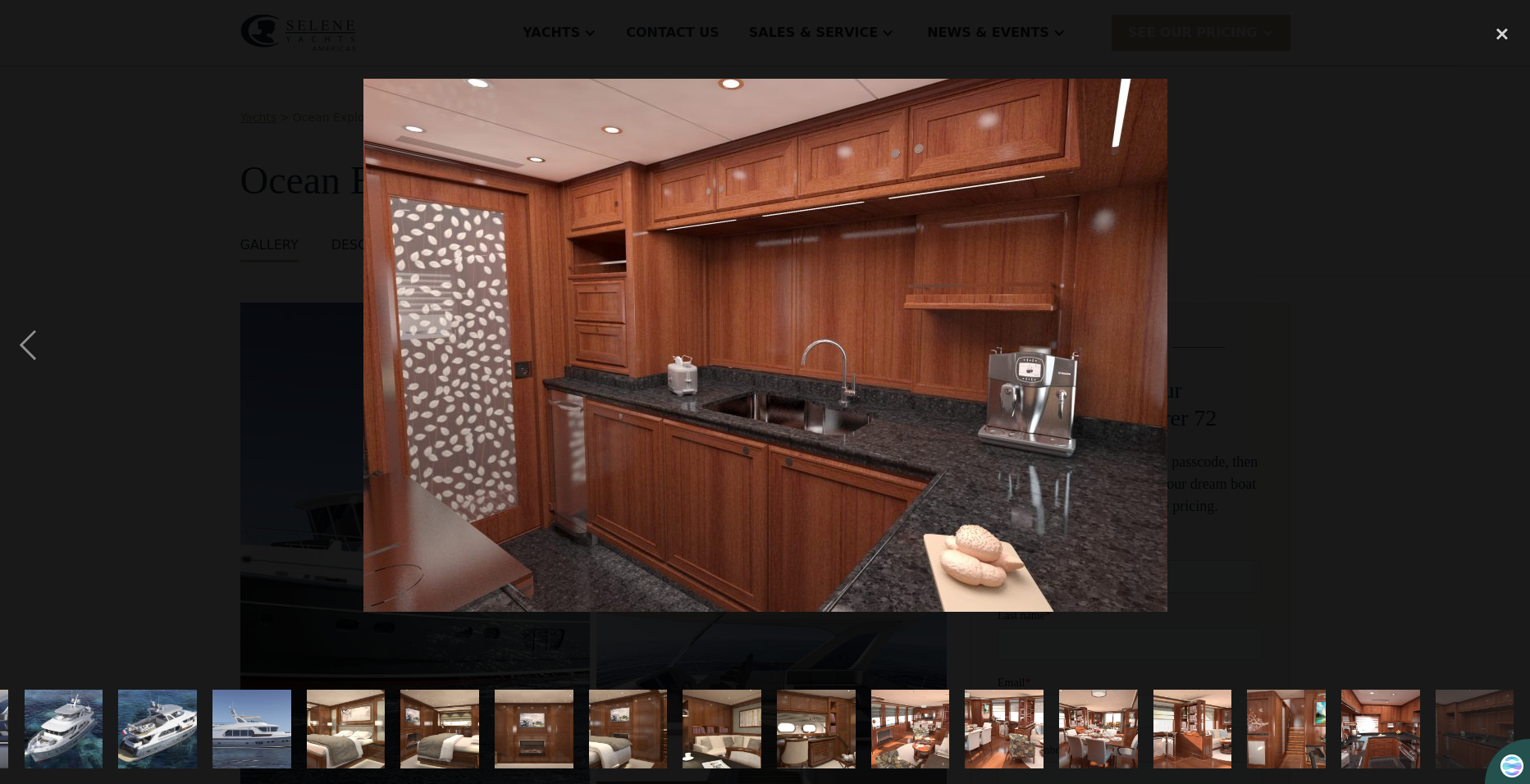
click at [1498, 348] on div "next image" at bounding box center [1502, 345] width 56 height 659
click at [1494, 32] on div "close lightbox" at bounding box center [1502, 33] width 56 height 36
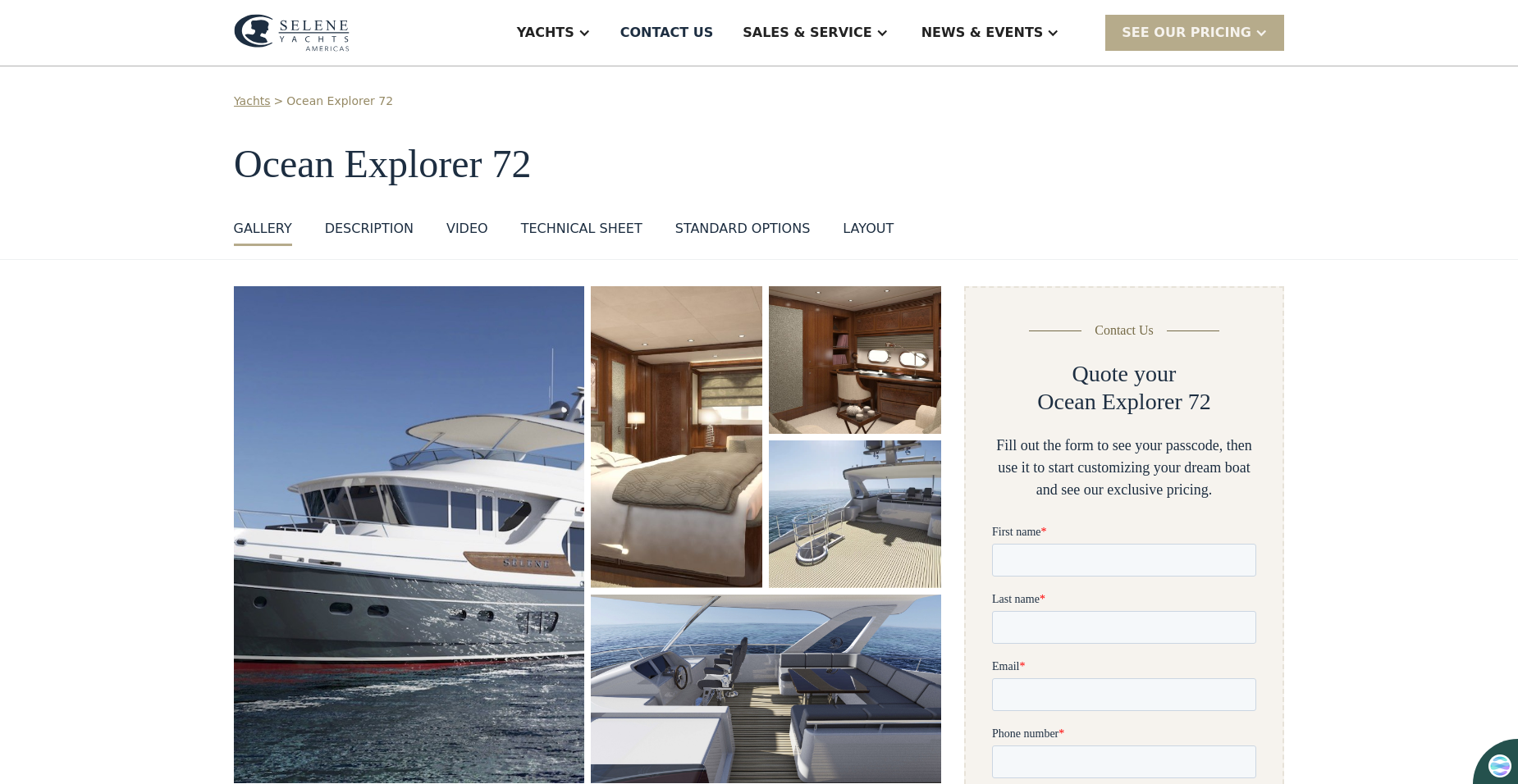
scroll to position [0, 0]
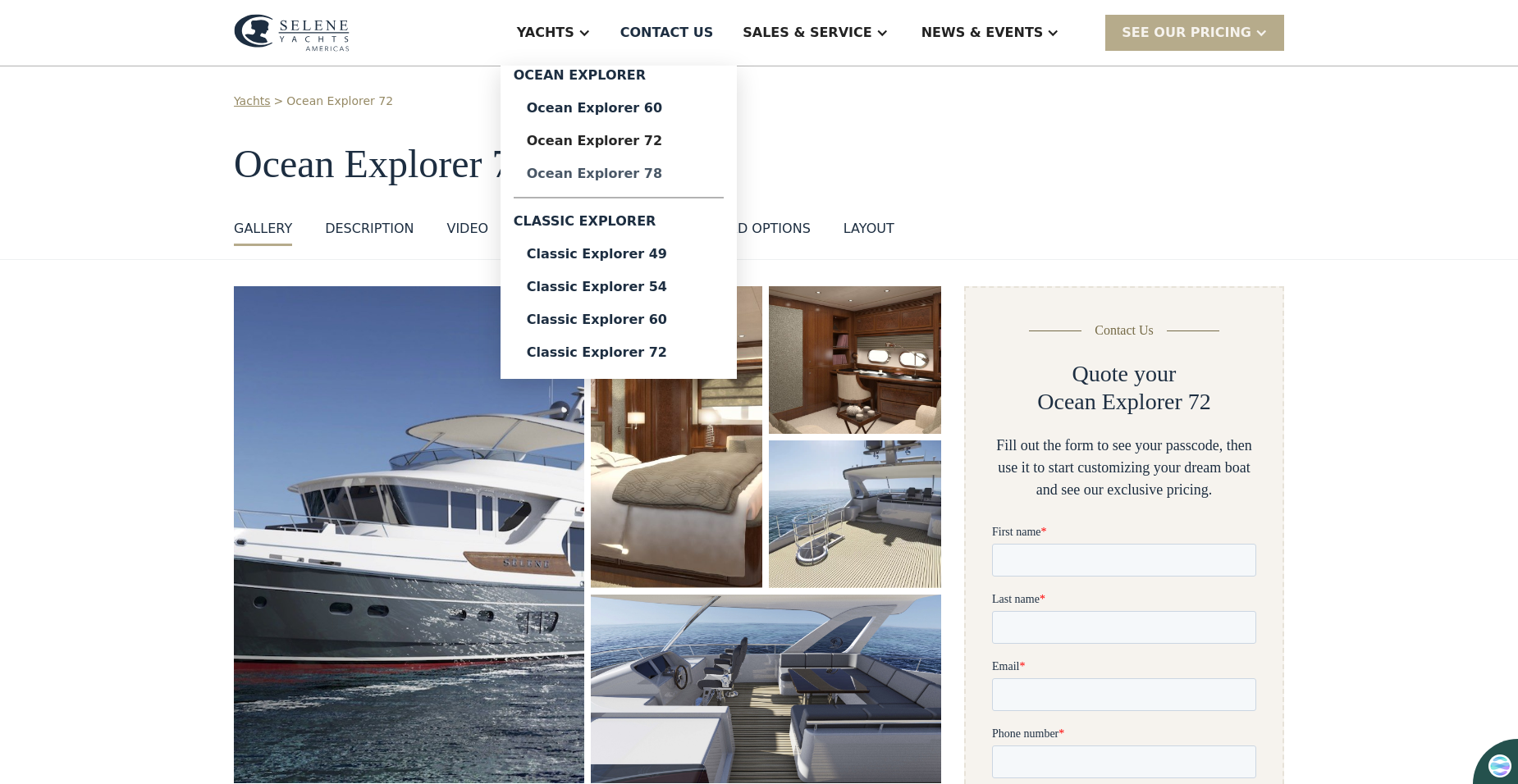
click at [673, 179] on div "Ocean Explorer 78" at bounding box center [618, 174] width 183 height 14
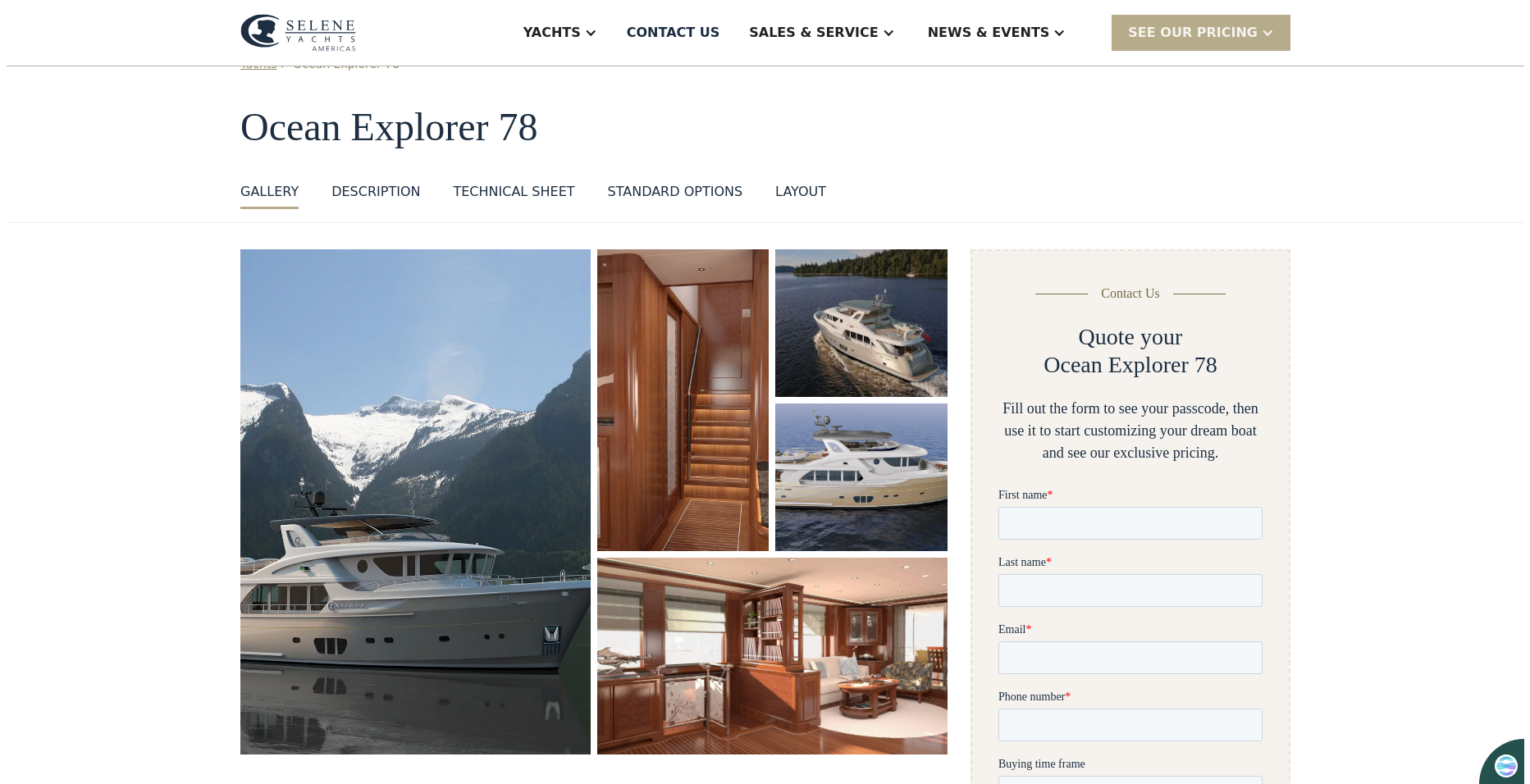
scroll to position [82, 0]
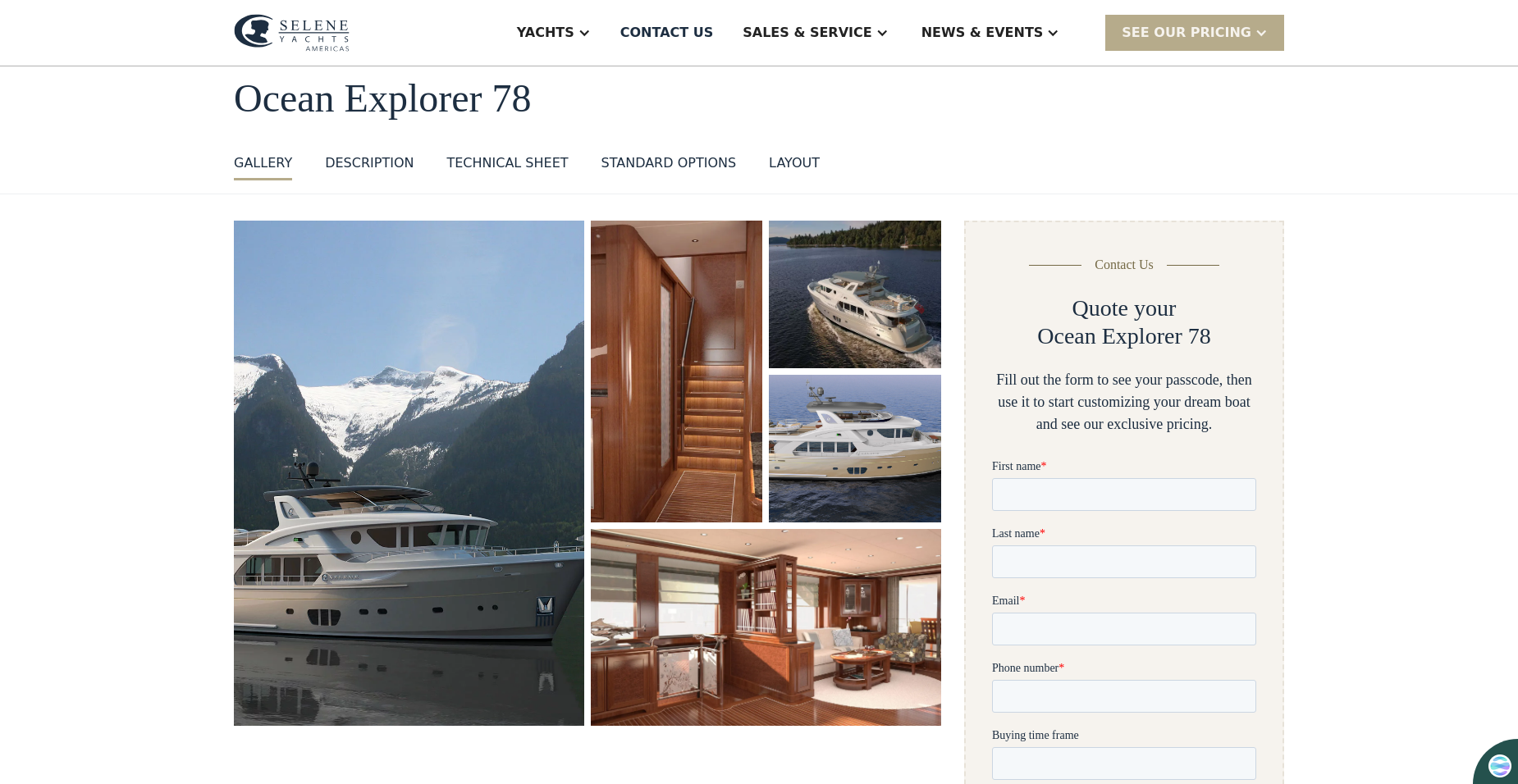
click at [482, 484] on img "open lightbox" at bounding box center [409, 472] width 351 height 504
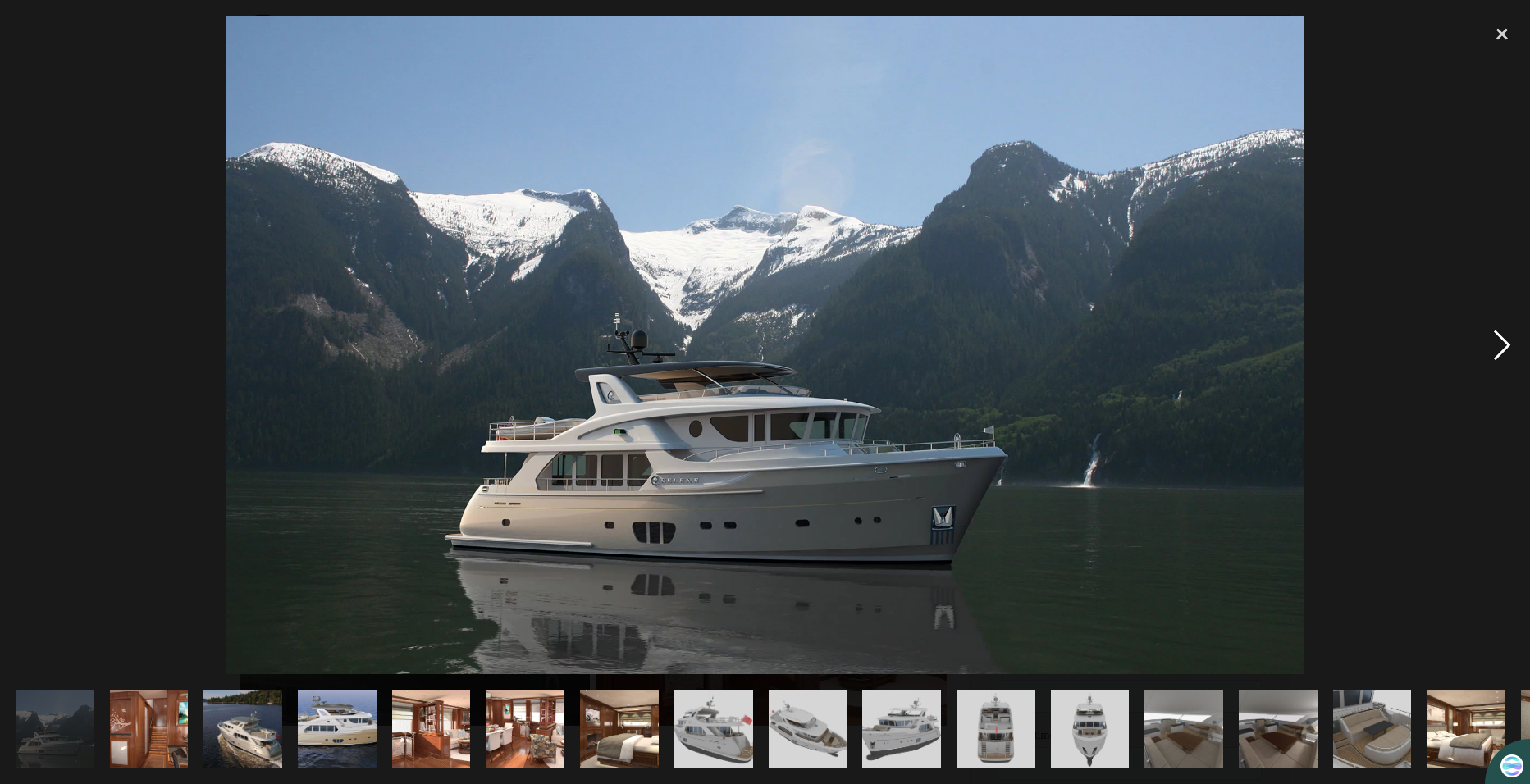
click at [1497, 351] on div "next image" at bounding box center [1502, 345] width 56 height 659
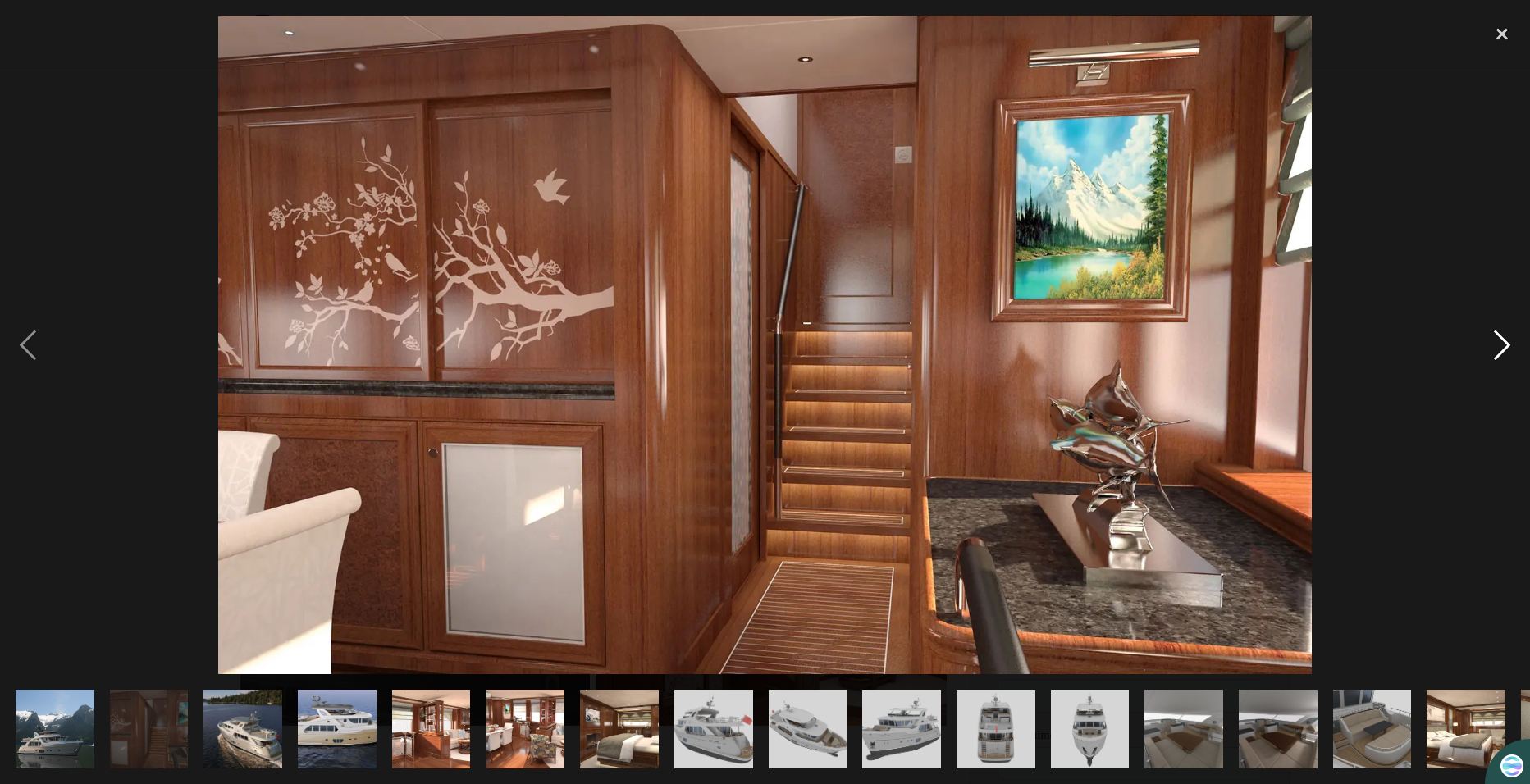
click at [1497, 351] on div "next image" at bounding box center [1502, 345] width 56 height 659
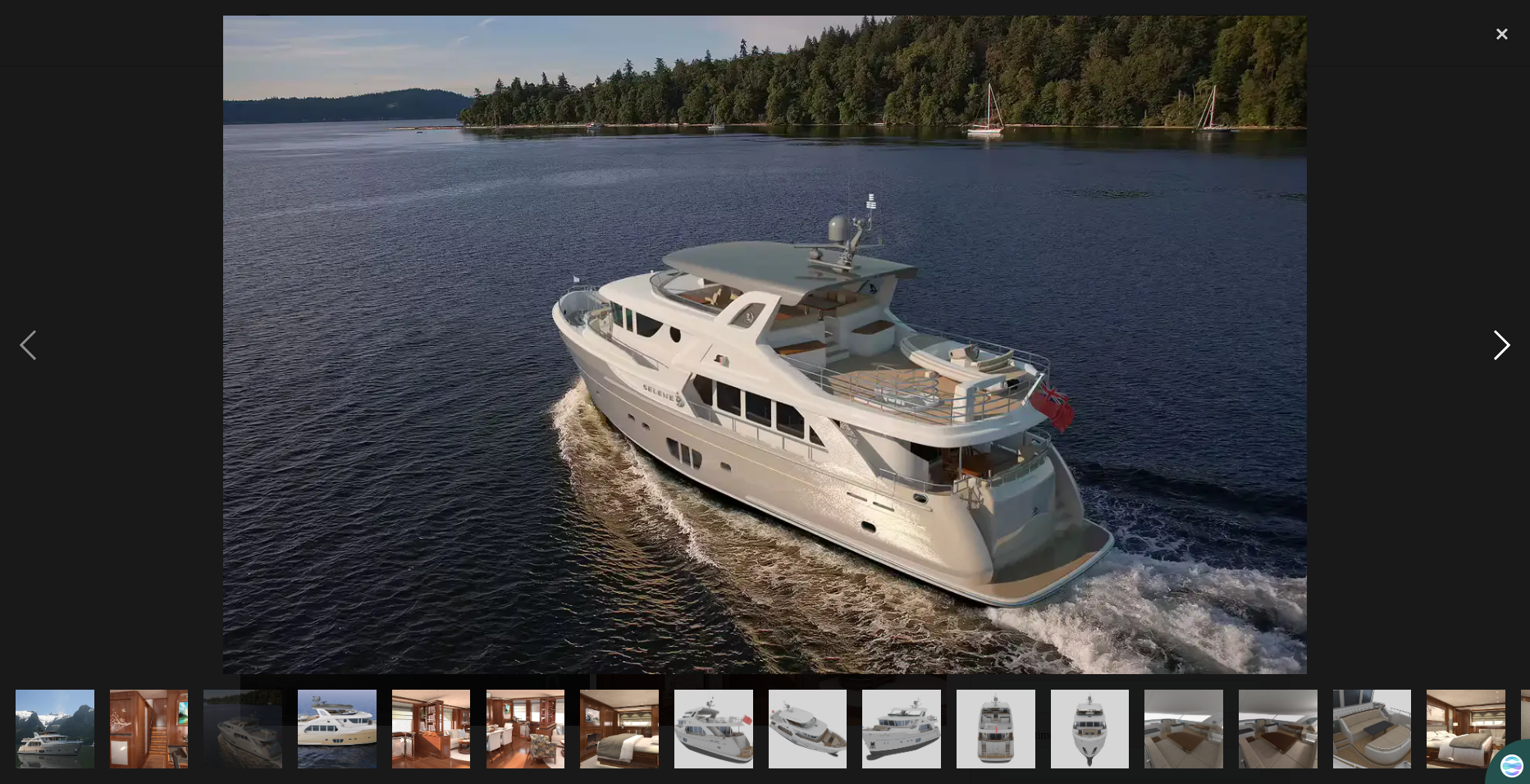
click at [1497, 351] on div "next image" at bounding box center [1502, 345] width 56 height 659
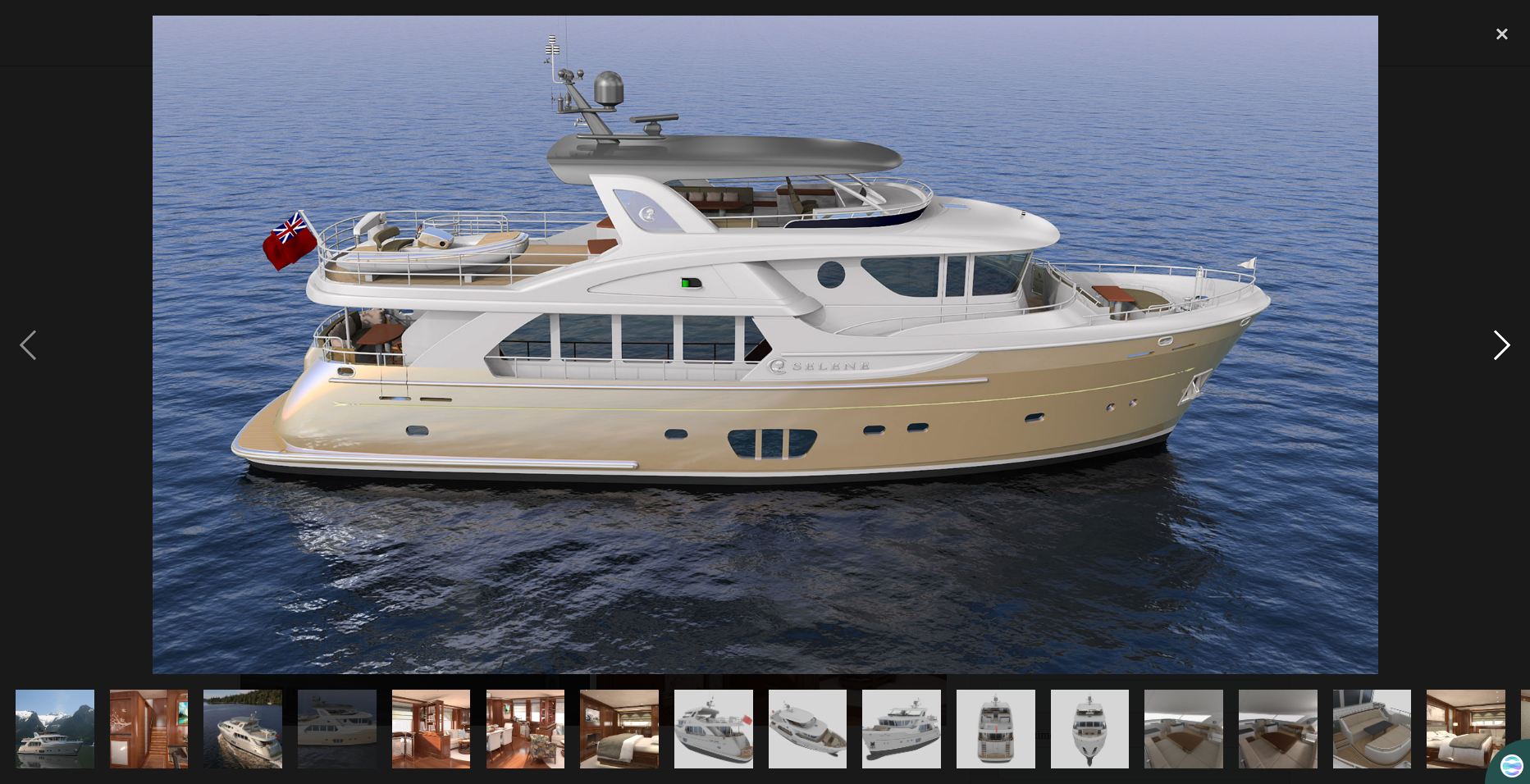
click at [1495, 346] on div "next image" at bounding box center [1502, 345] width 56 height 659
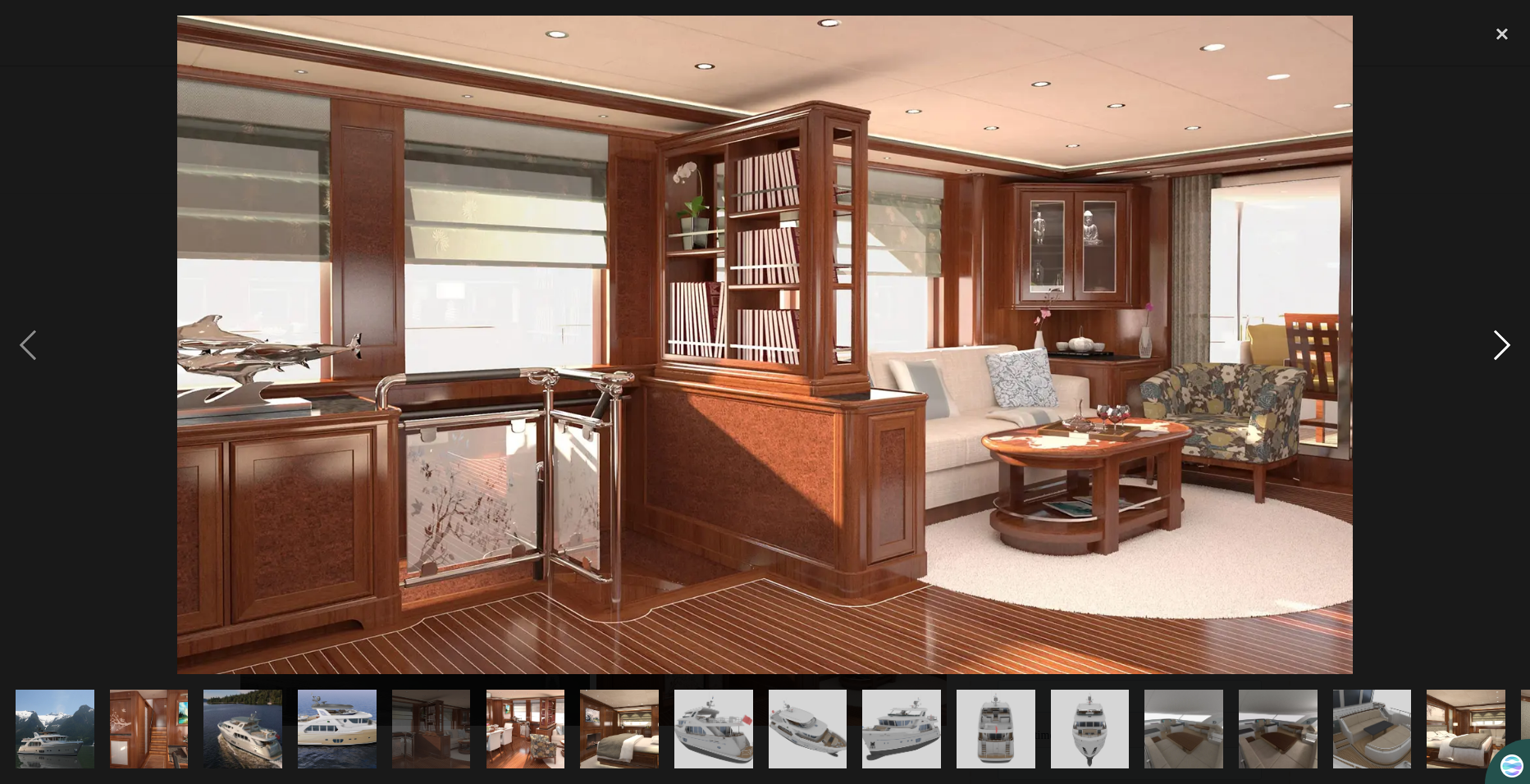
click at [1495, 346] on div "next image" at bounding box center [1502, 345] width 56 height 659
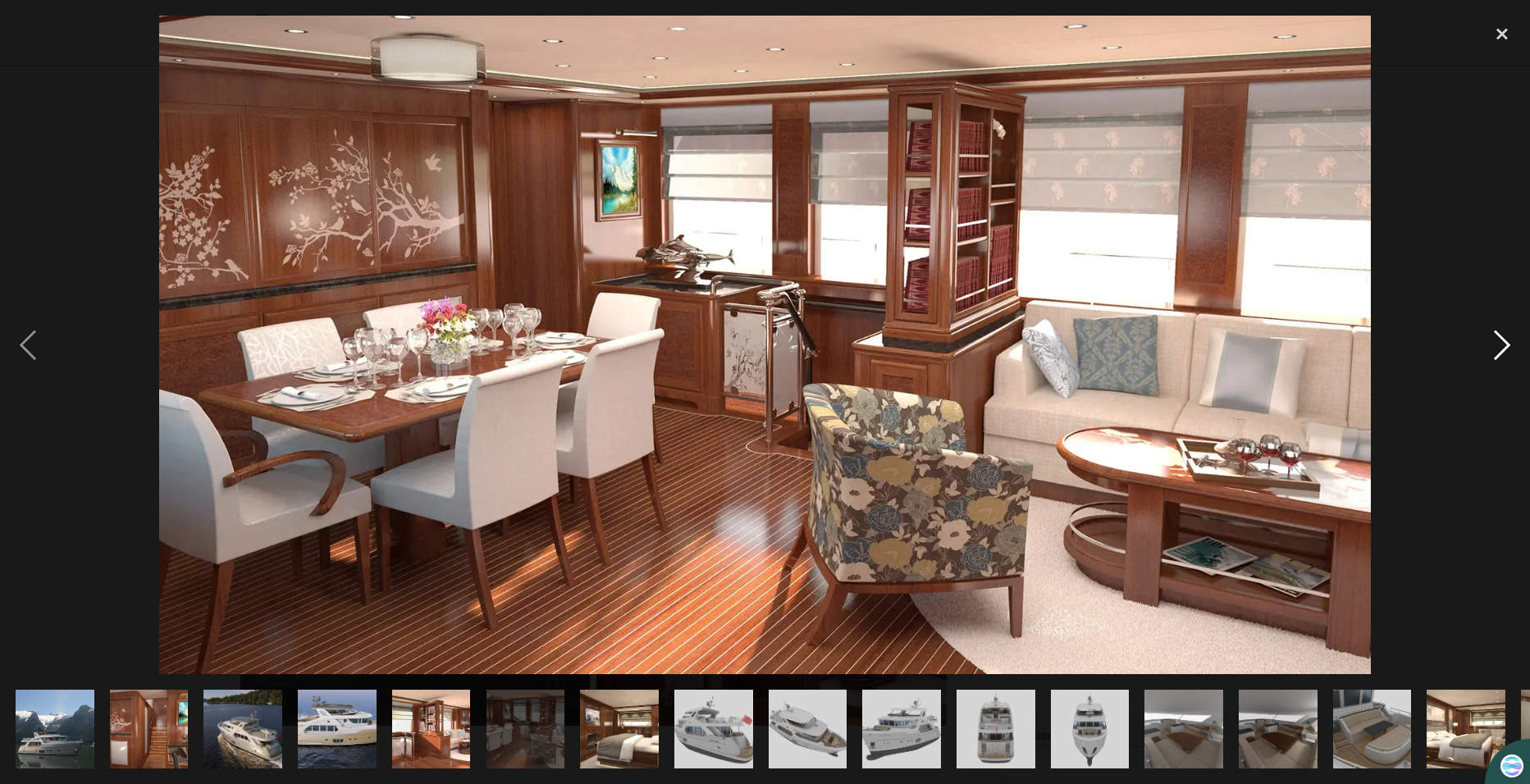
click at [1495, 346] on div "next image" at bounding box center [1502, 345] width 56 height 659
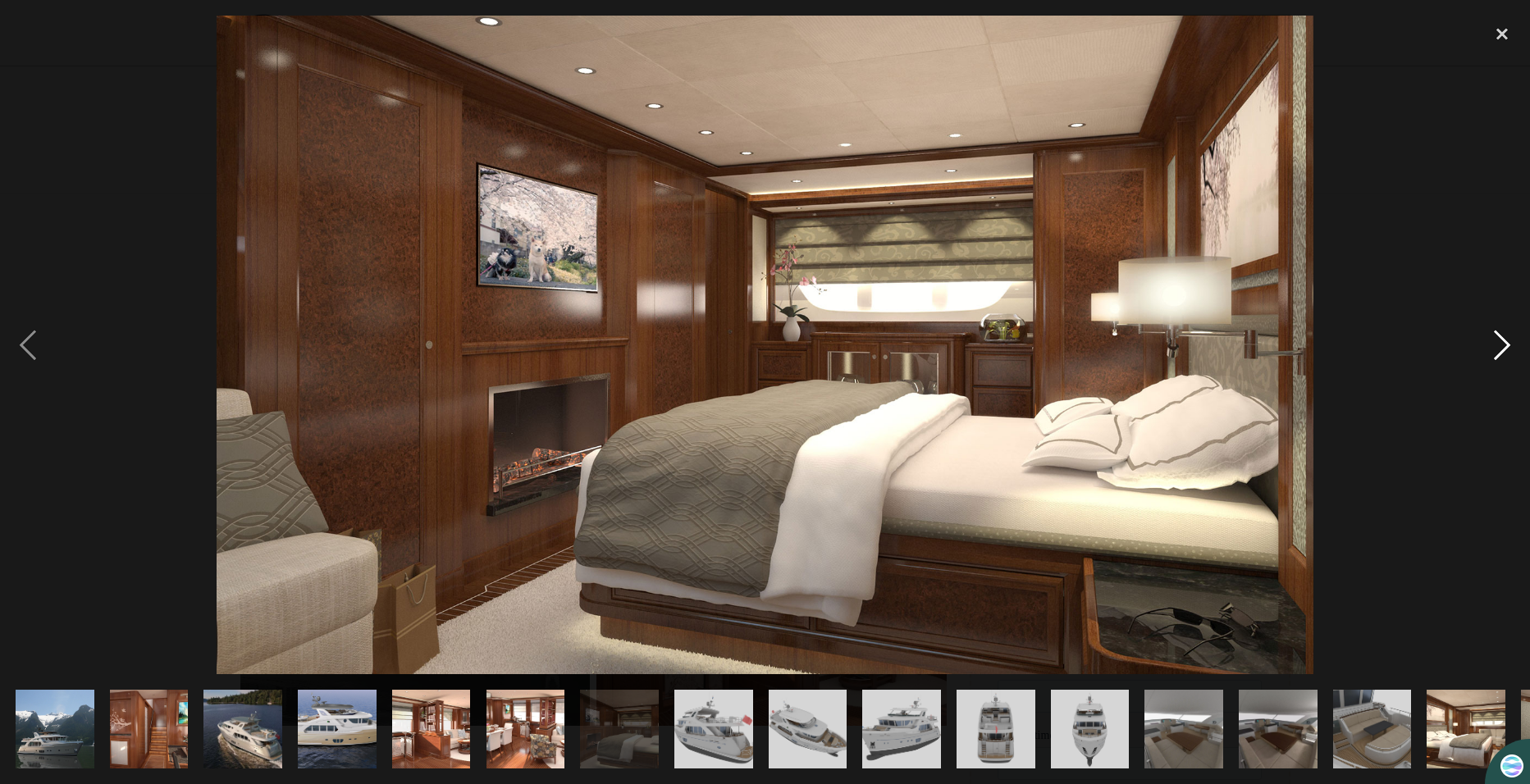
click at [1495, 346] on div "next image" at bounding box center [1502, 345] width 56 height 659
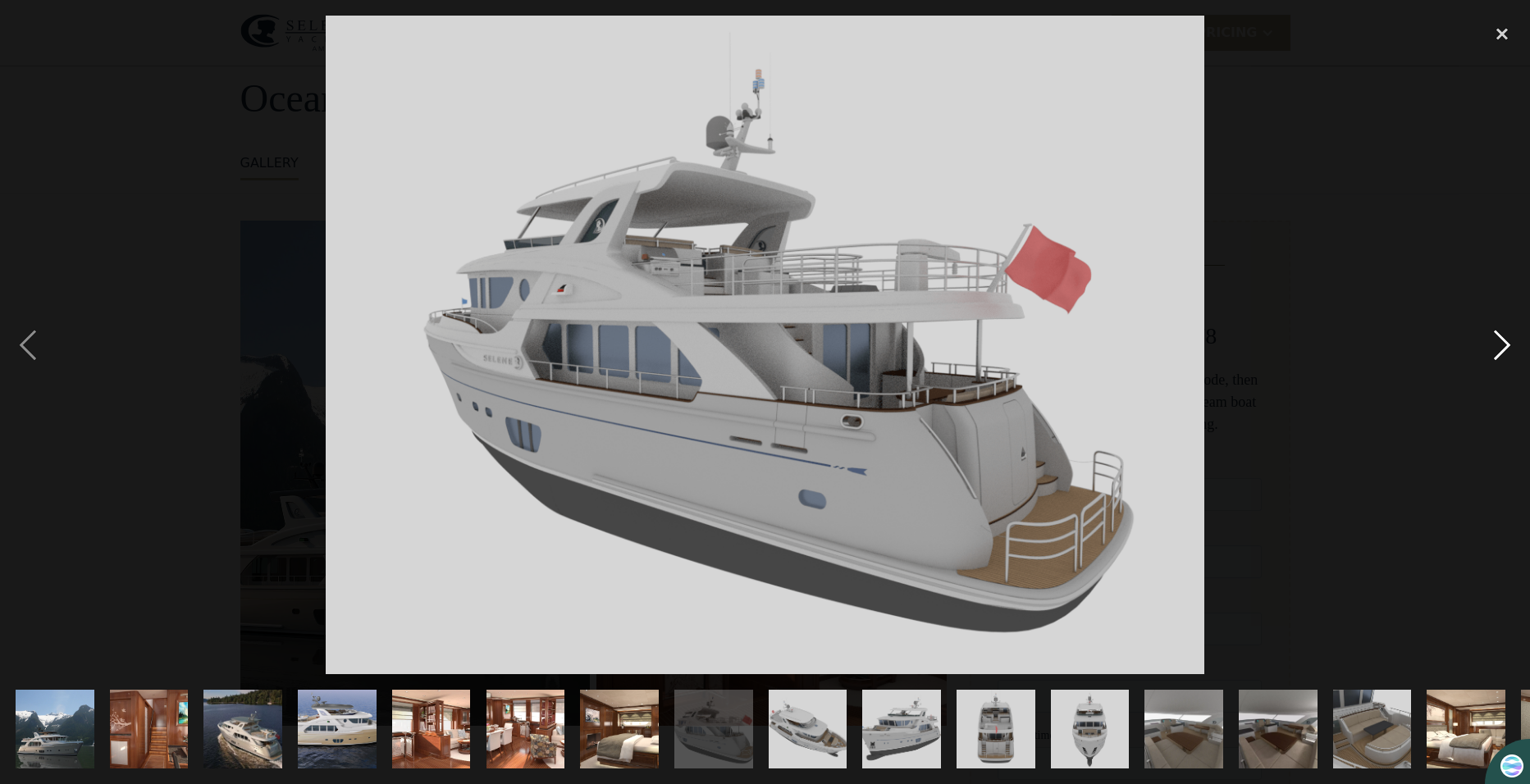
click at [1495, 346] on div "next image" at bounding box center [1502, 345] width 56 height 659
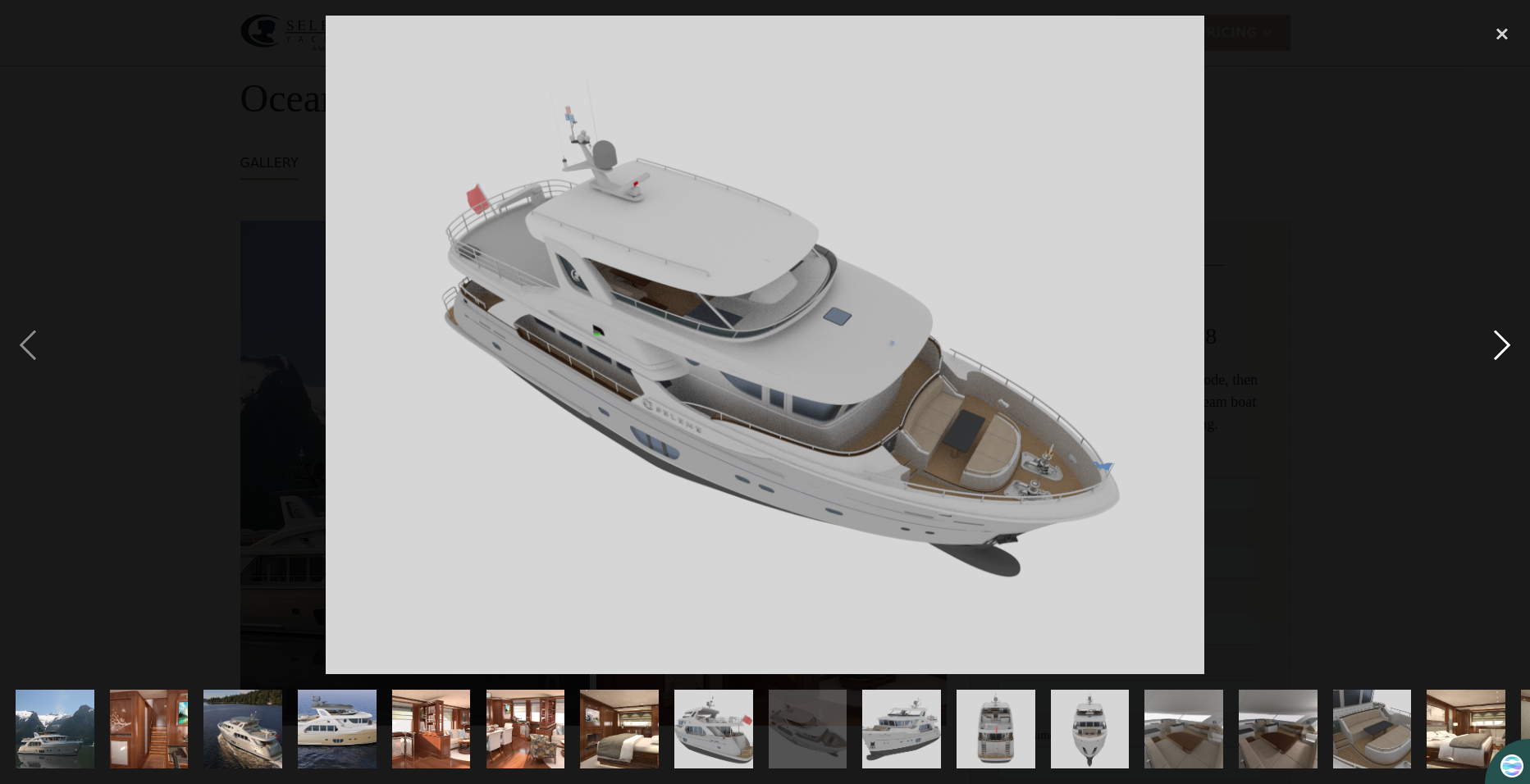
click at [1495, 346] on div "next image" at bounding box center [1502, 345] width 56 height 659
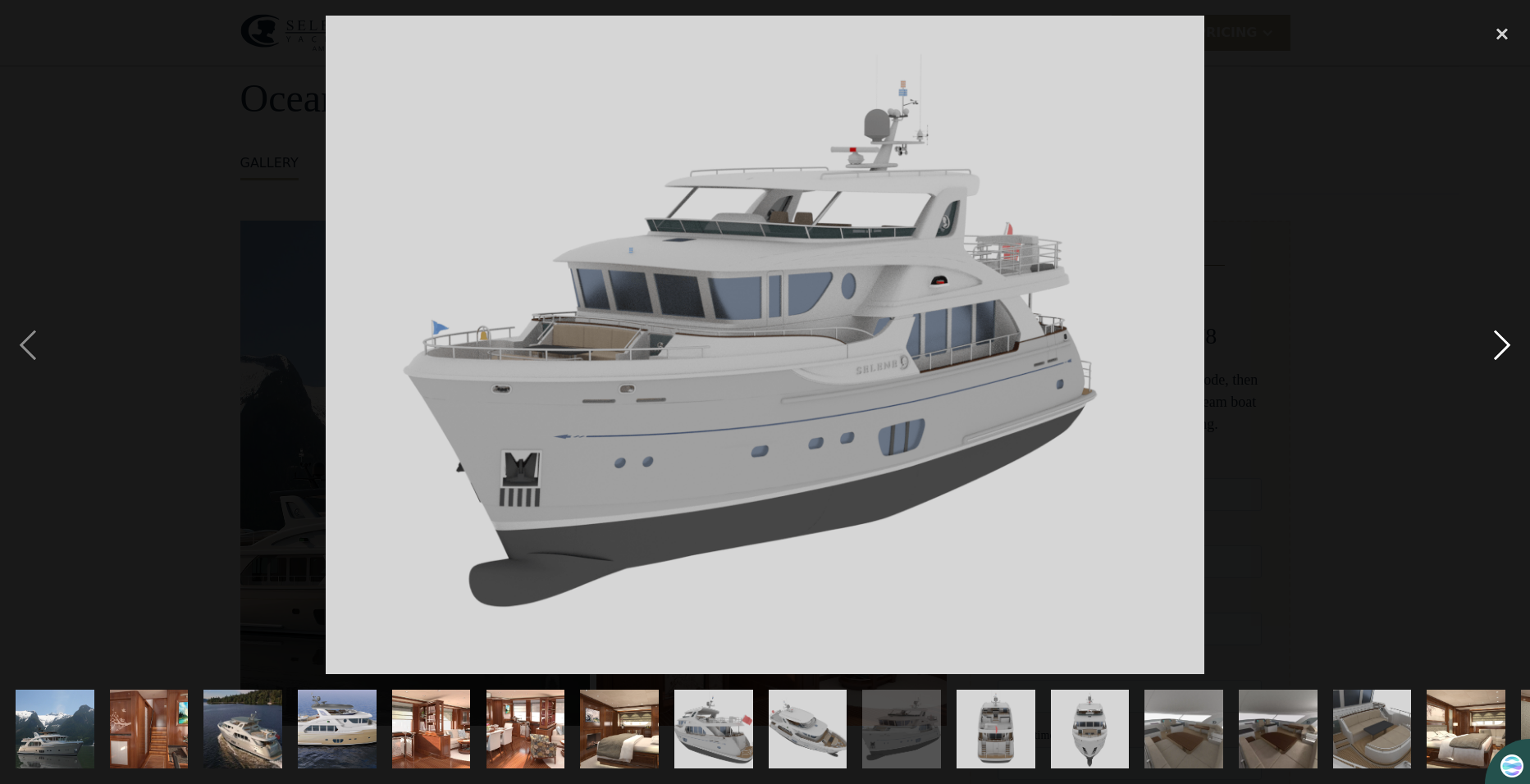
click at [1495, 346] on div "next image" at bounding box center [1502, 345] width 56 height 659
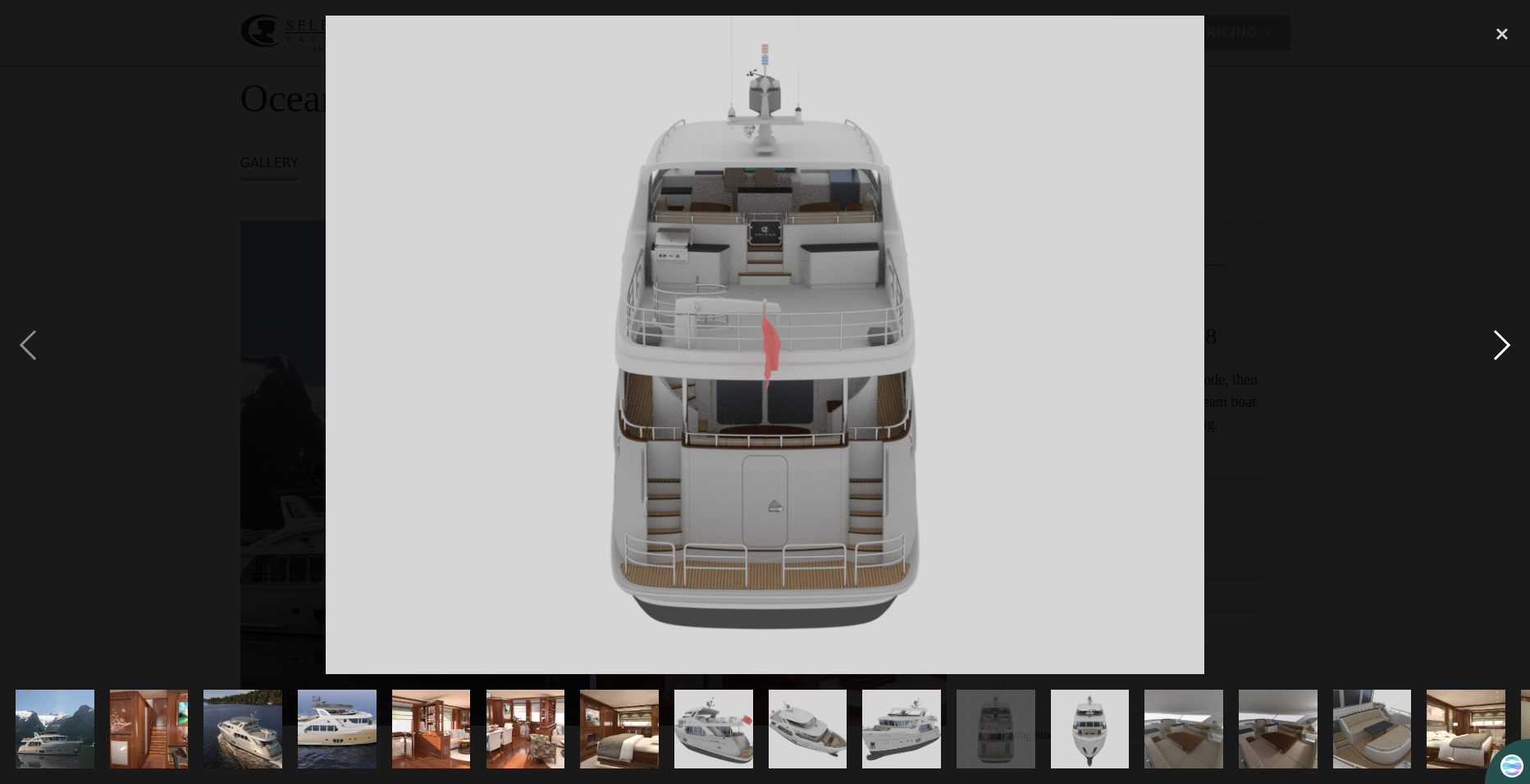
click at [1495, 346] on div "next image" at bounding box center [1502, 345] width 56 height 659
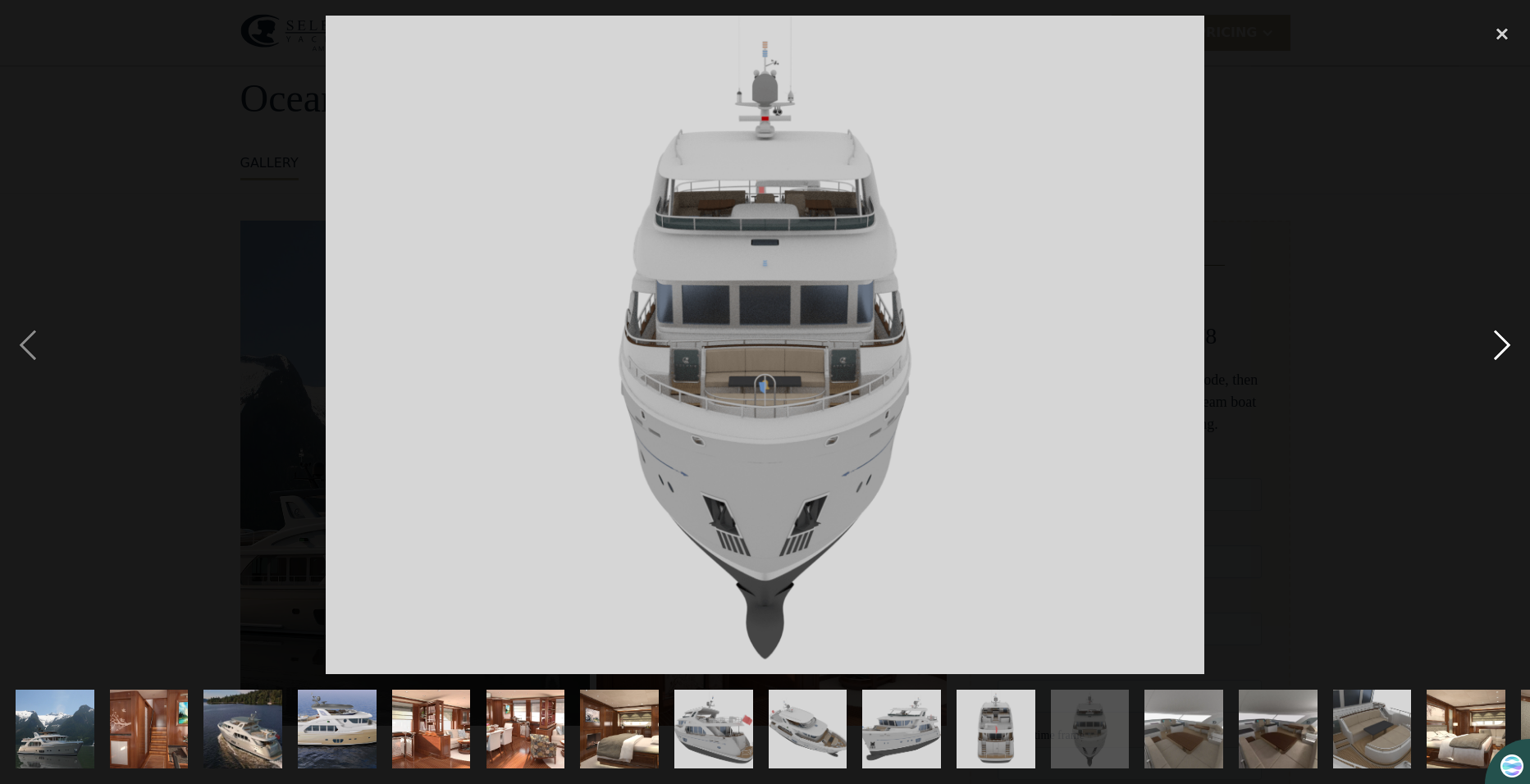
click at [1495, 346] on div "next image" at bounding box center [1502, 345] width 56 height 659
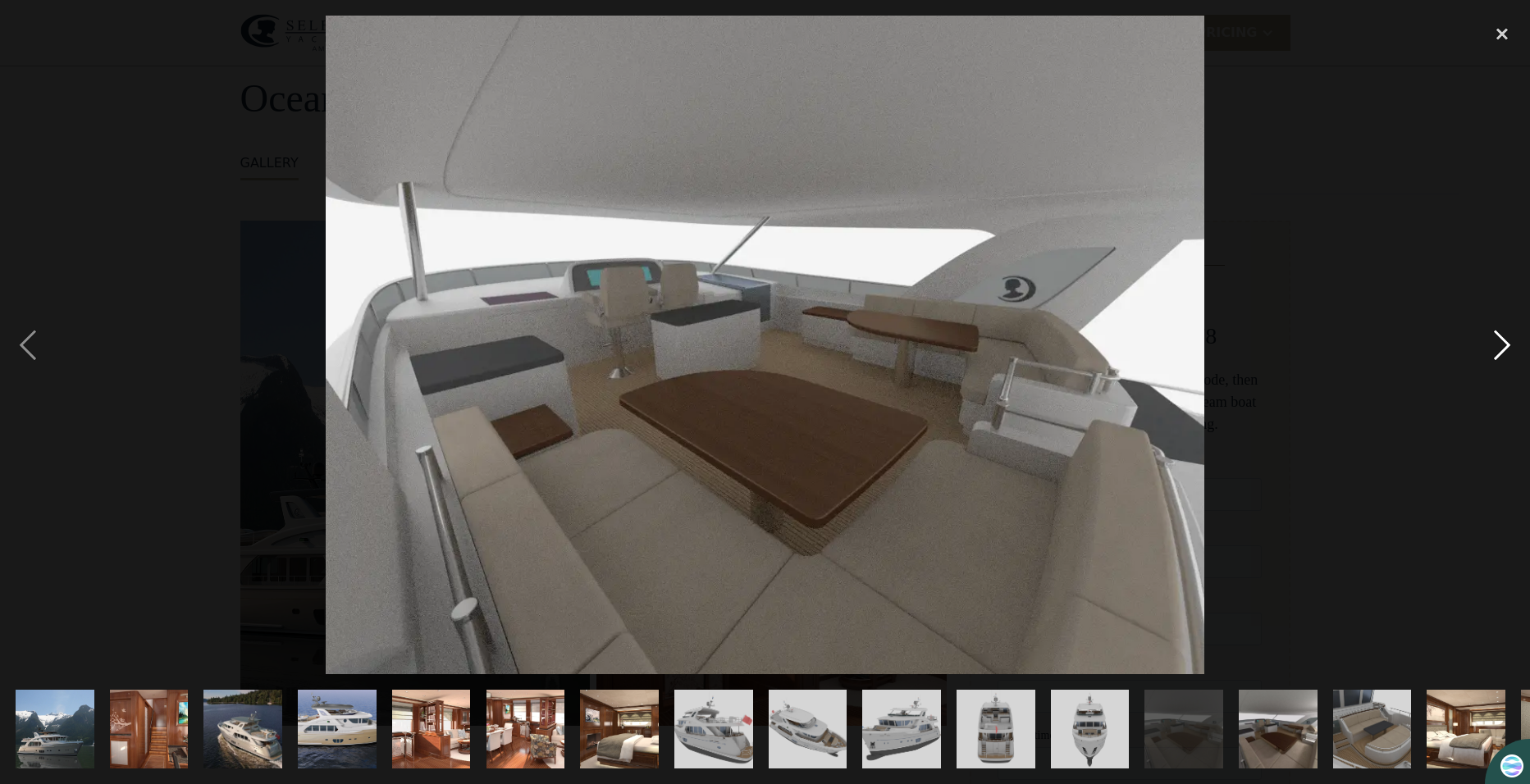
click at [1495, 346] on div "next image" at bounding box center [1502, 345] width 56 height 659
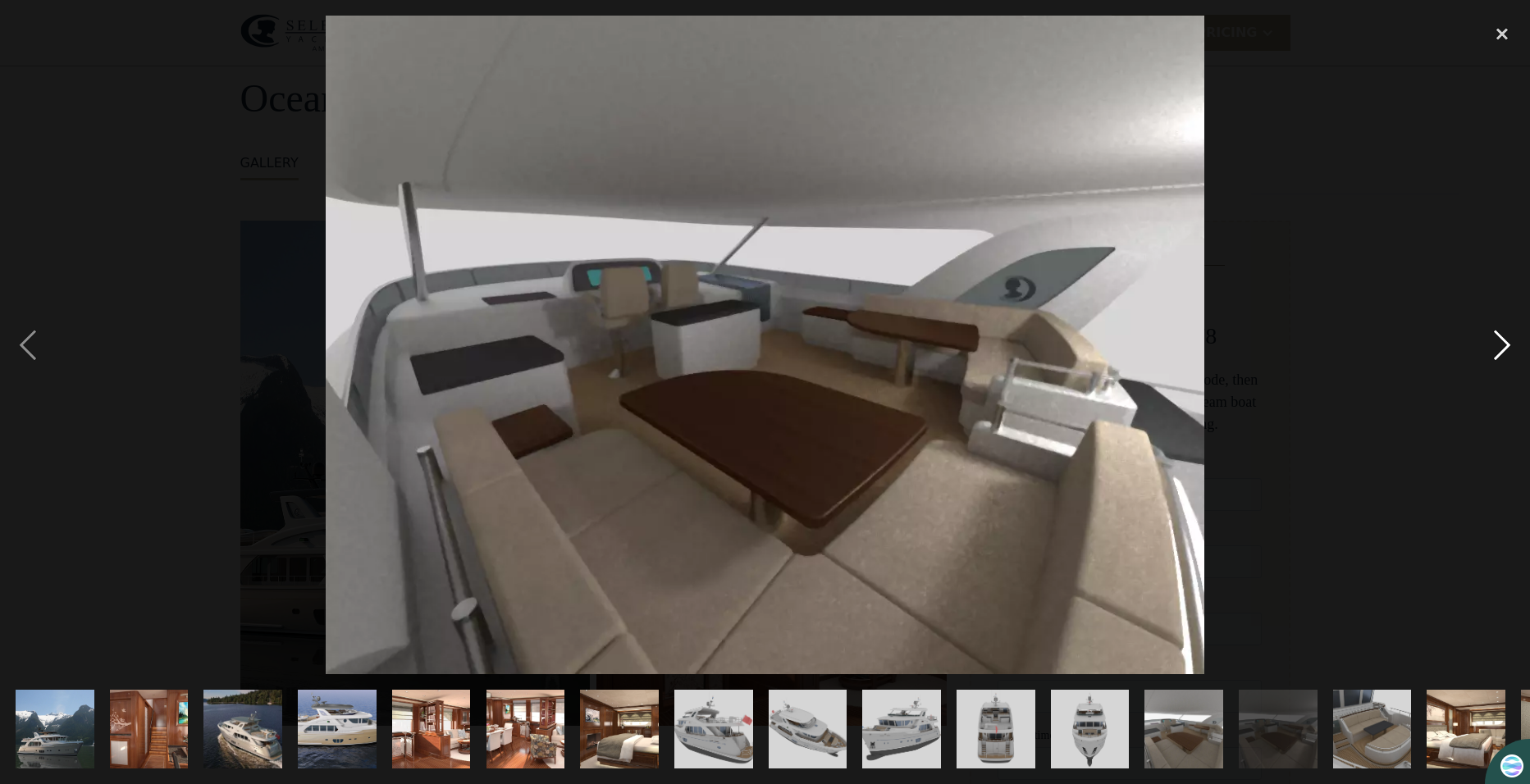
click at [1495, 346] on div "next image" at bounding box center [1502, 345] width 56 height 659
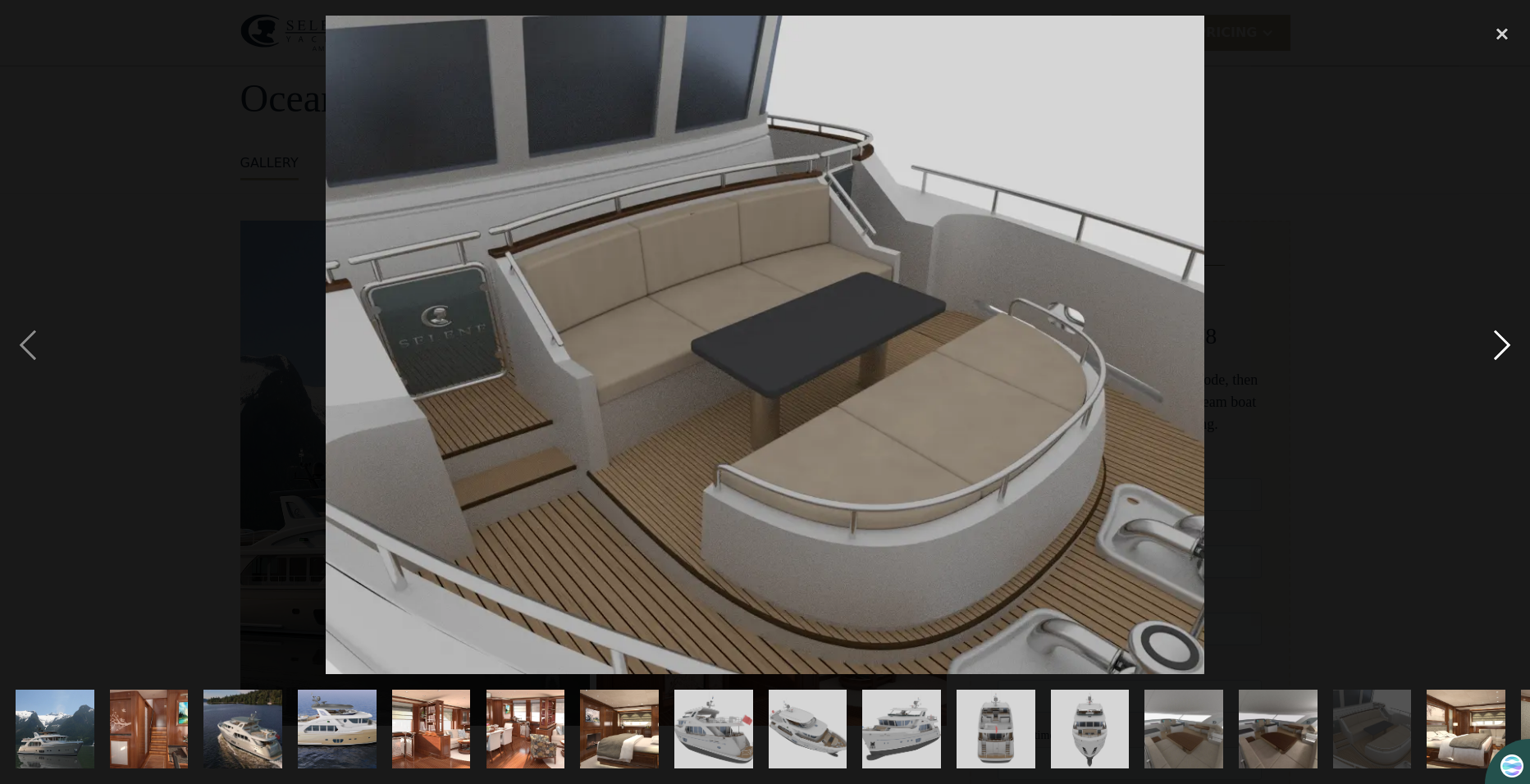
click at [1495, 346] on div "next image" at bounding box center [1502, 345] width 56 height 659
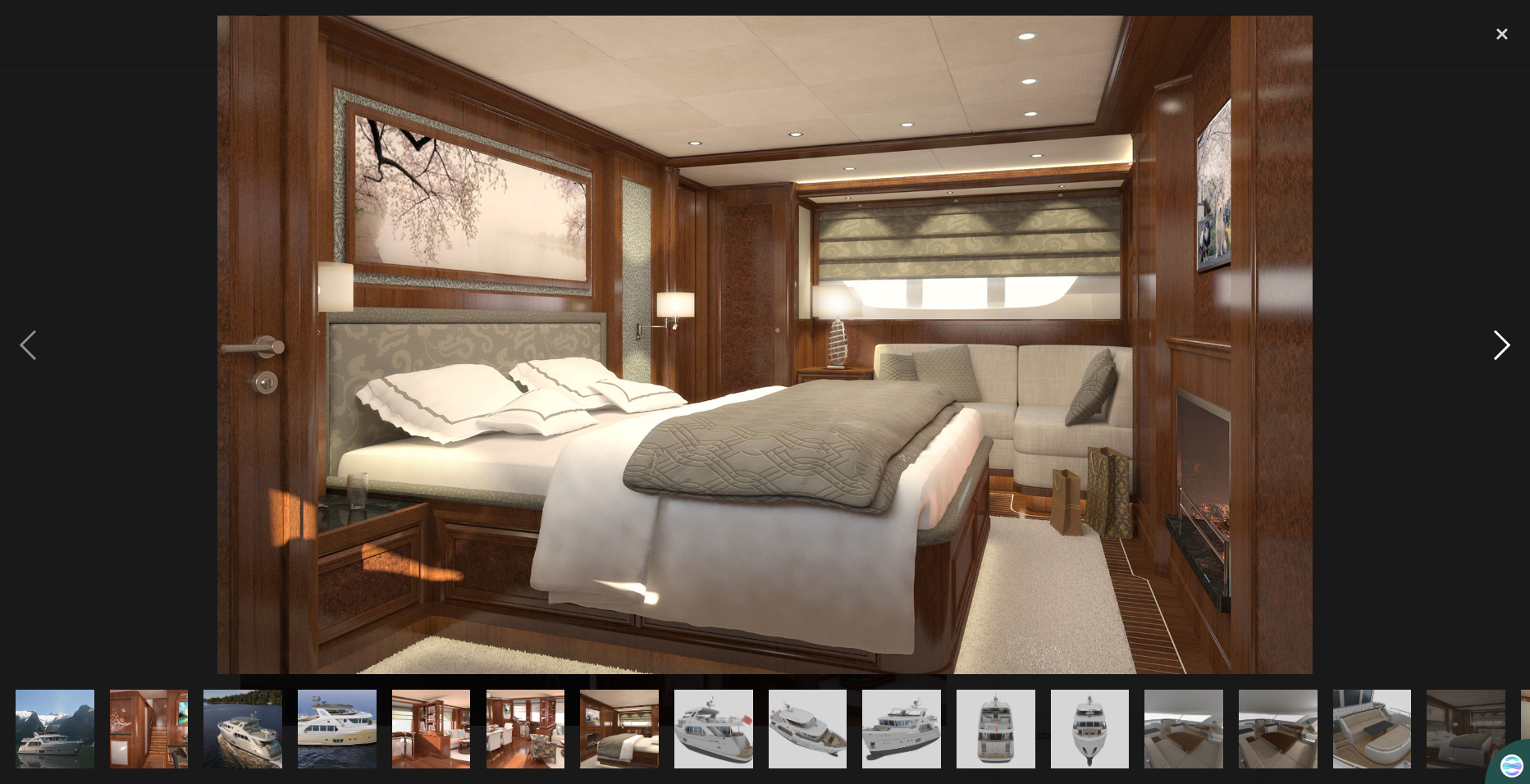
click at [1495, 346] on div "next image" at bounding box center [1502, 345] width 56 height 659
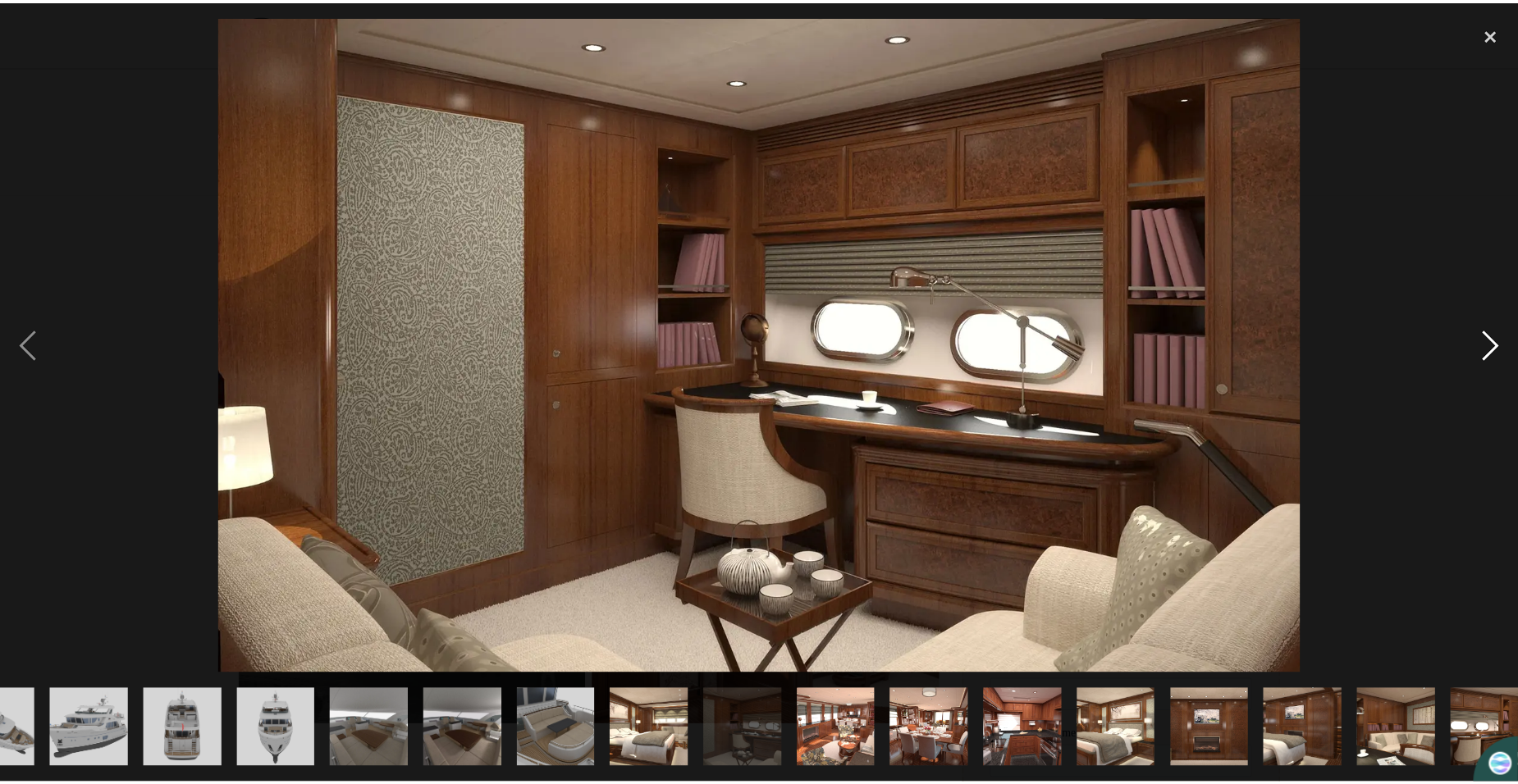
scroll to position [0, 838]
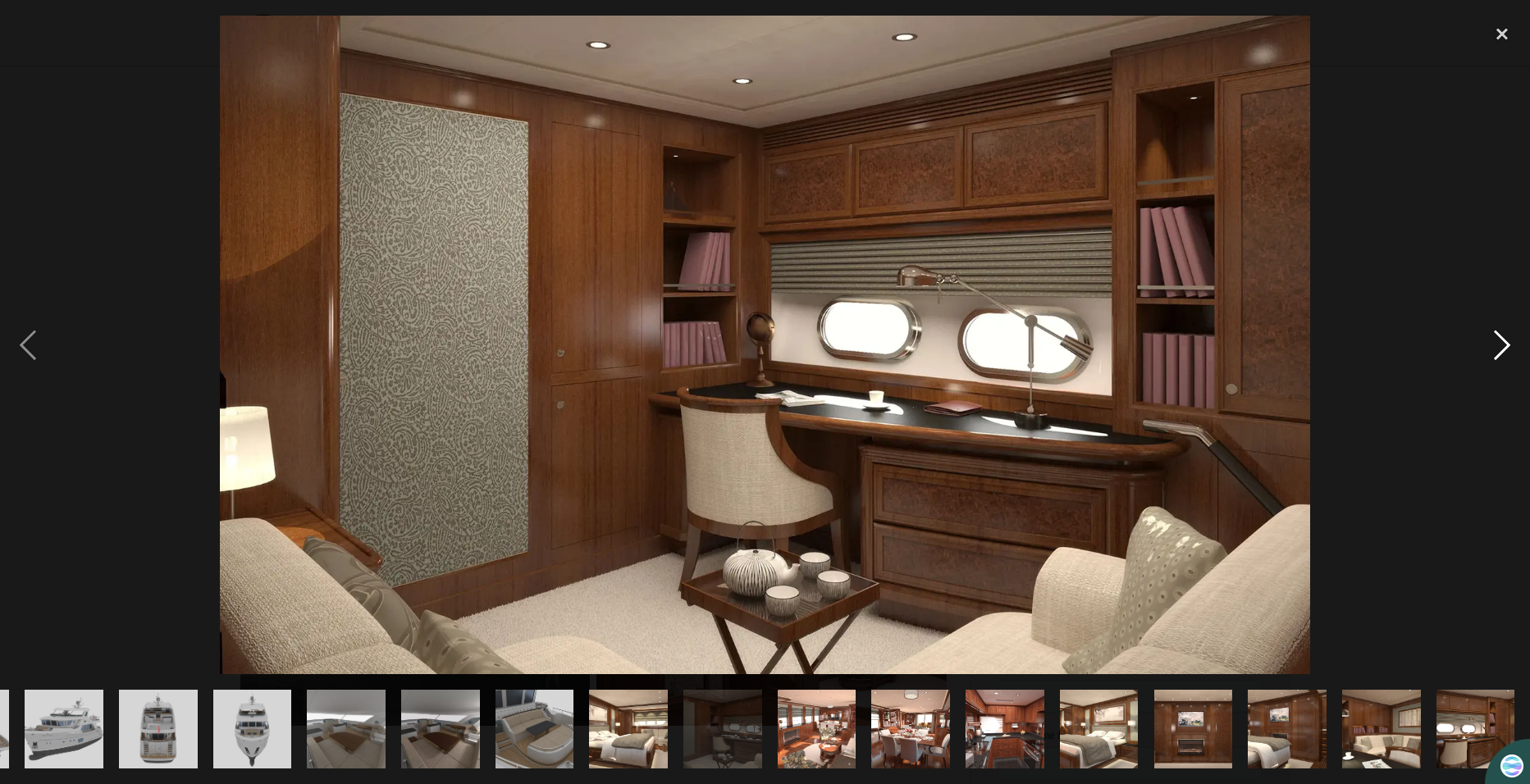
click at [1495, 346] on div "next image" at bounding box center [1502, 345] width 56 height 659
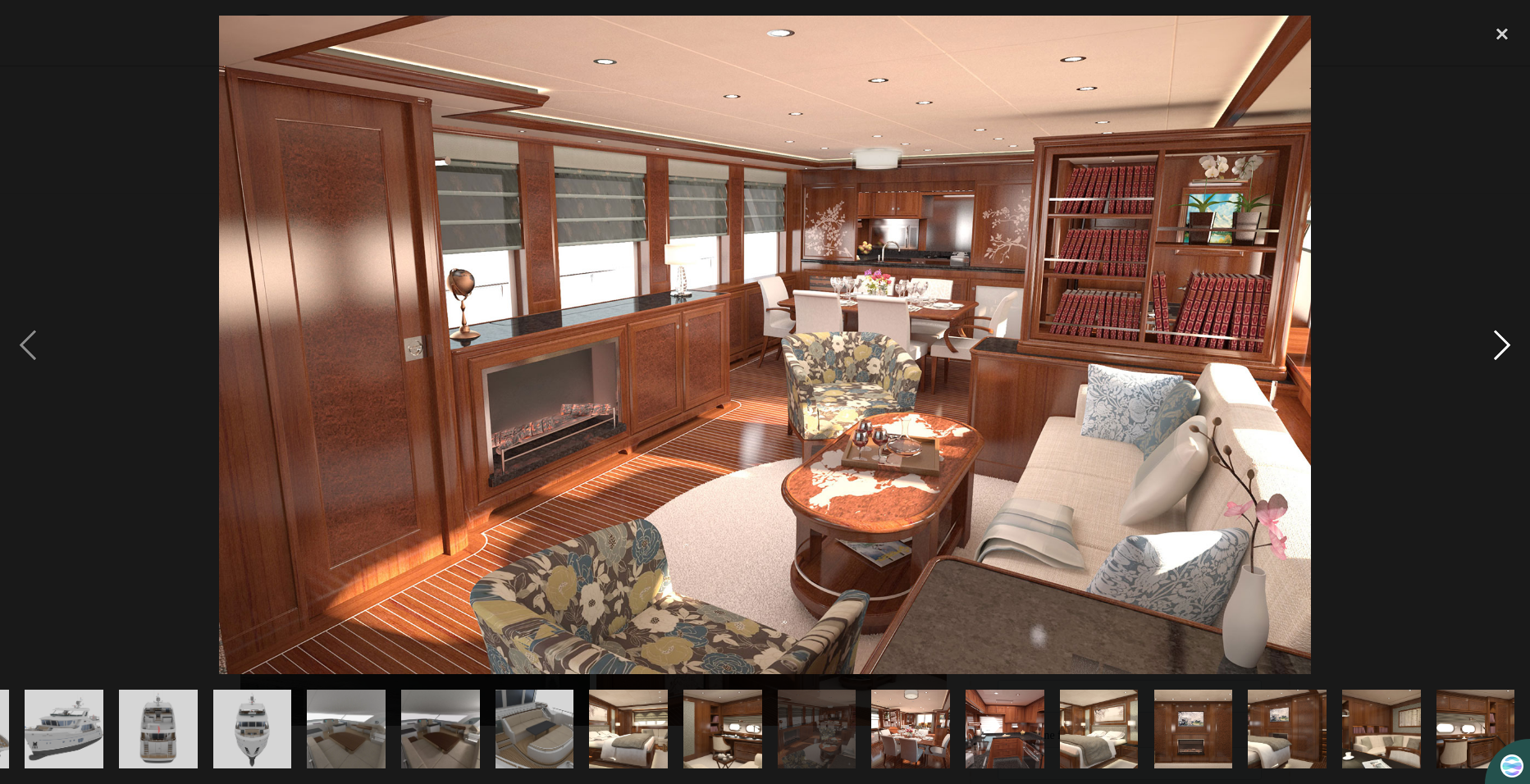
click at [1496, 351] on div "next image" at bounding box center [1502, 345] width 56 height 659
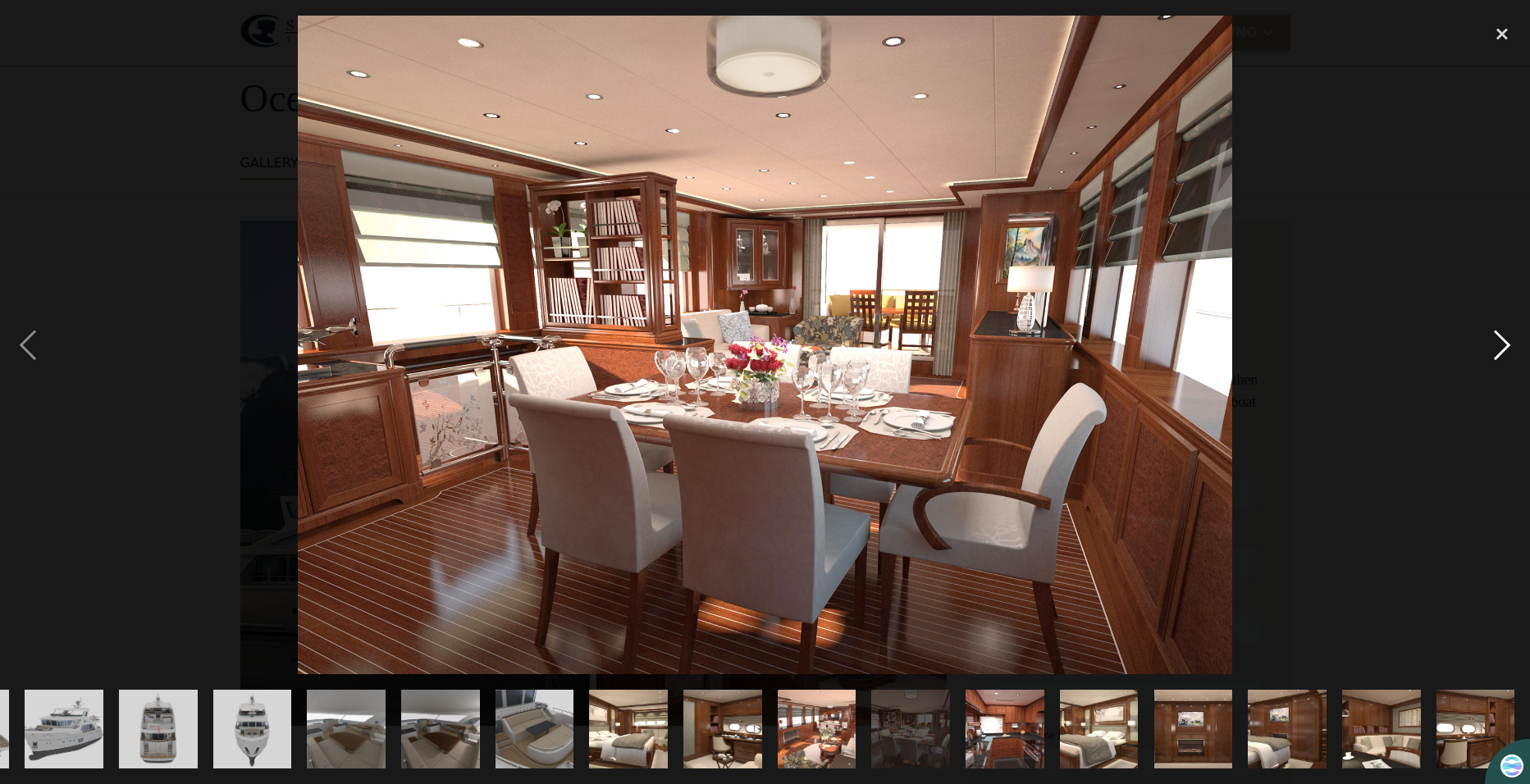
click at [1496, 351] on div "next image" at bounding box center [1502, 345] width 56 height 659
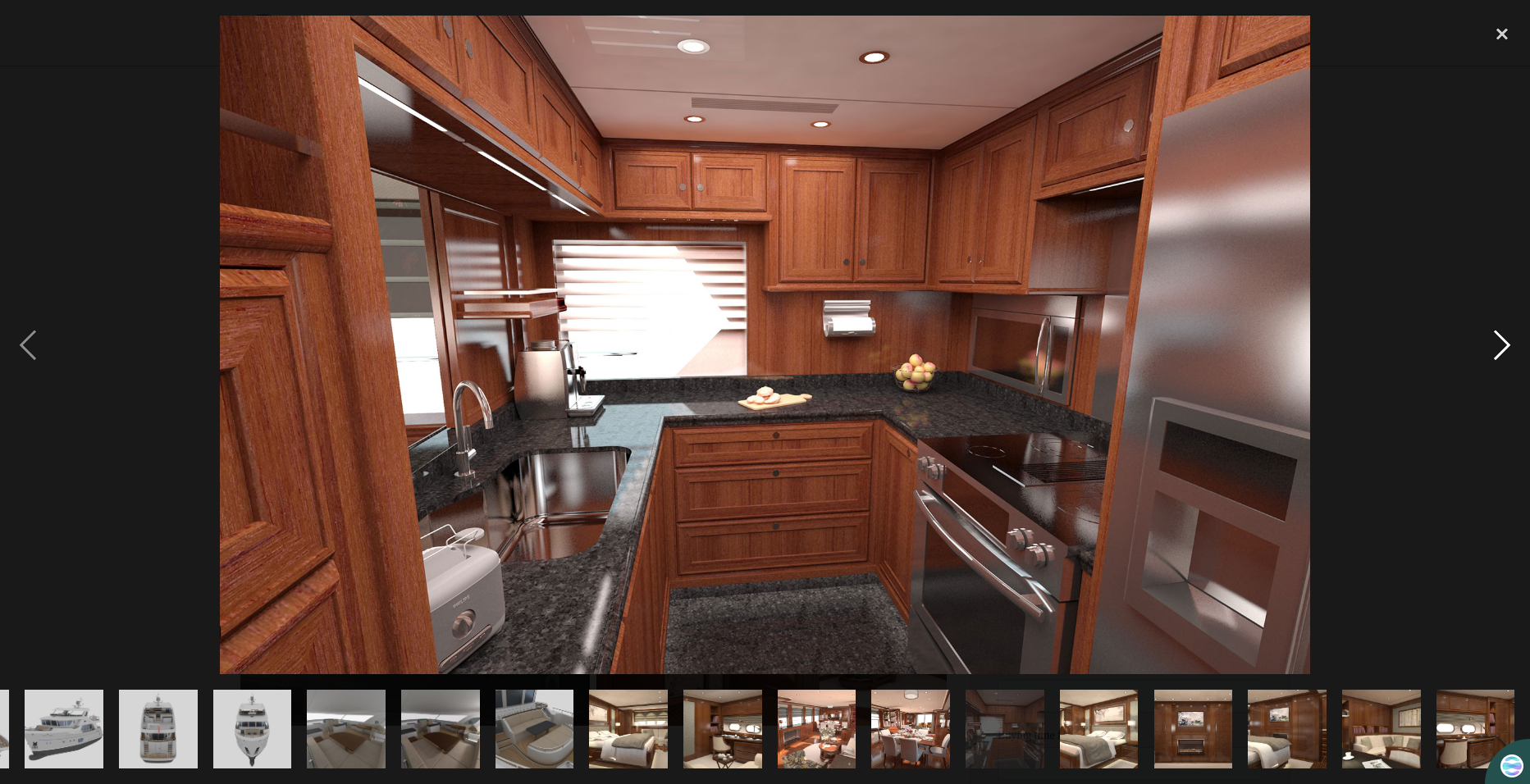
click at [1496, 351] on div "next image" at bounding box center [1502, 345] width 56 height 659
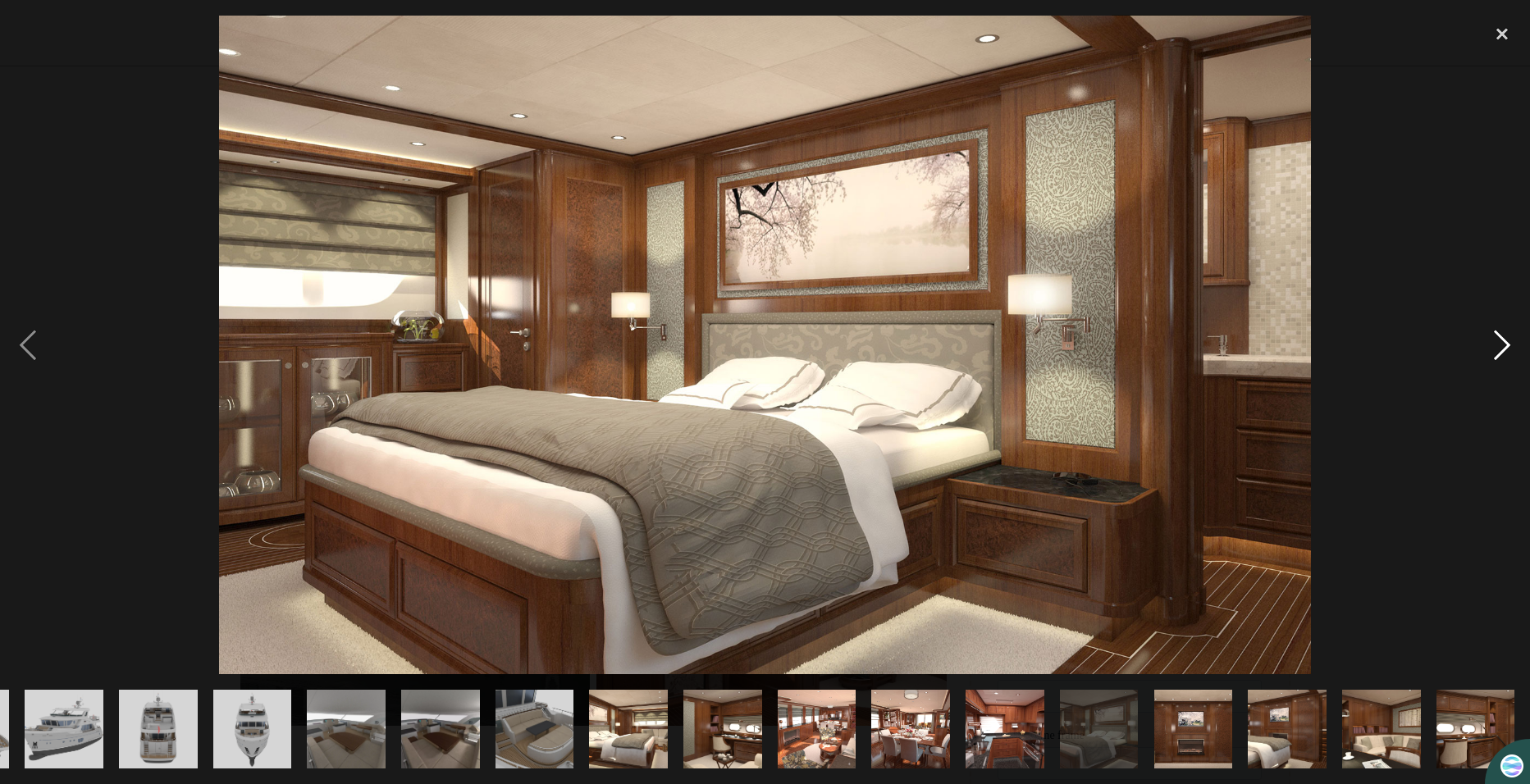
click at [1496, 351] on div "next image" at bounding box center [1502, 345] width 56 height 659
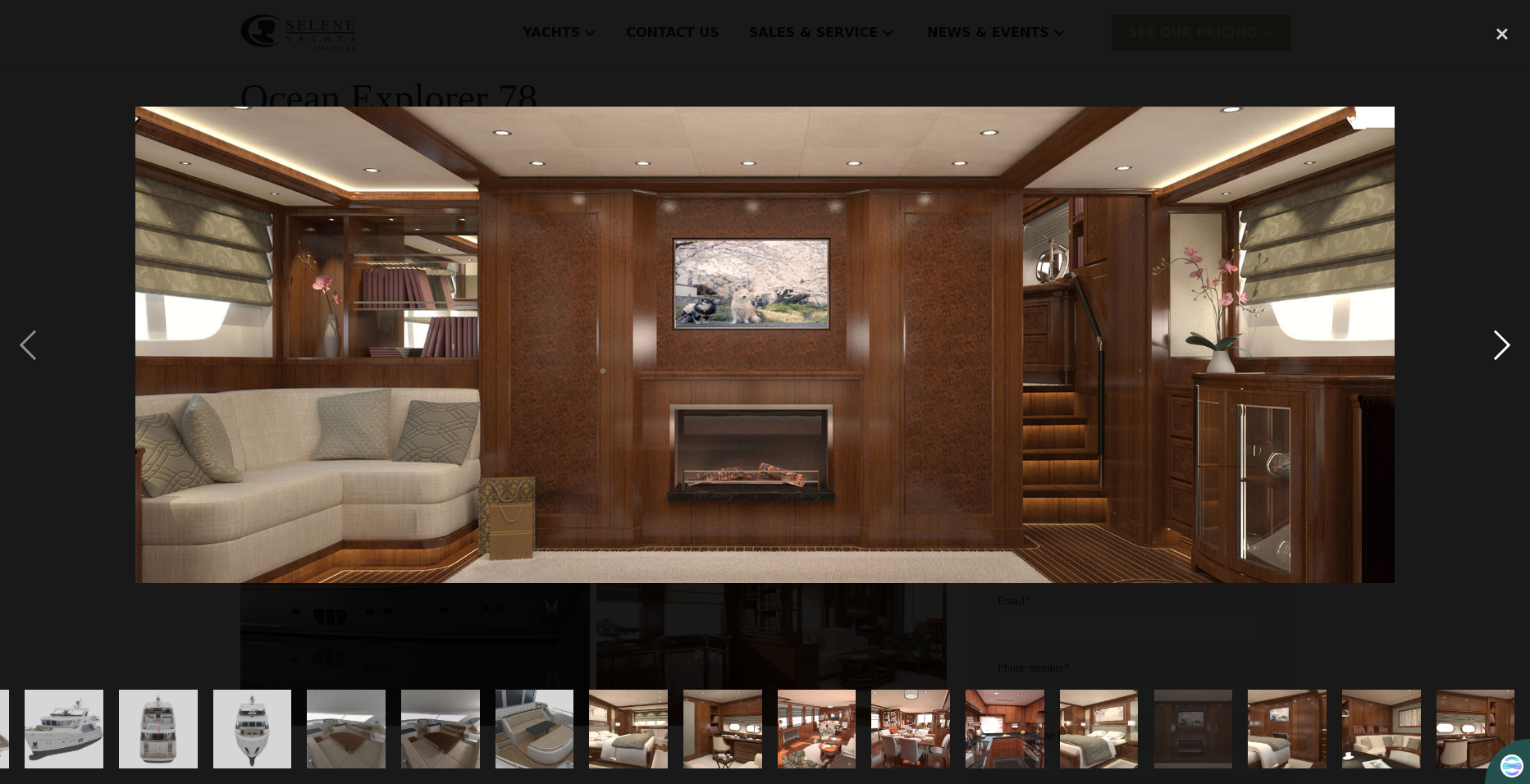
click at [1496, 351] on div "next image" at bounding box center [1502, 345] width 56 height 659
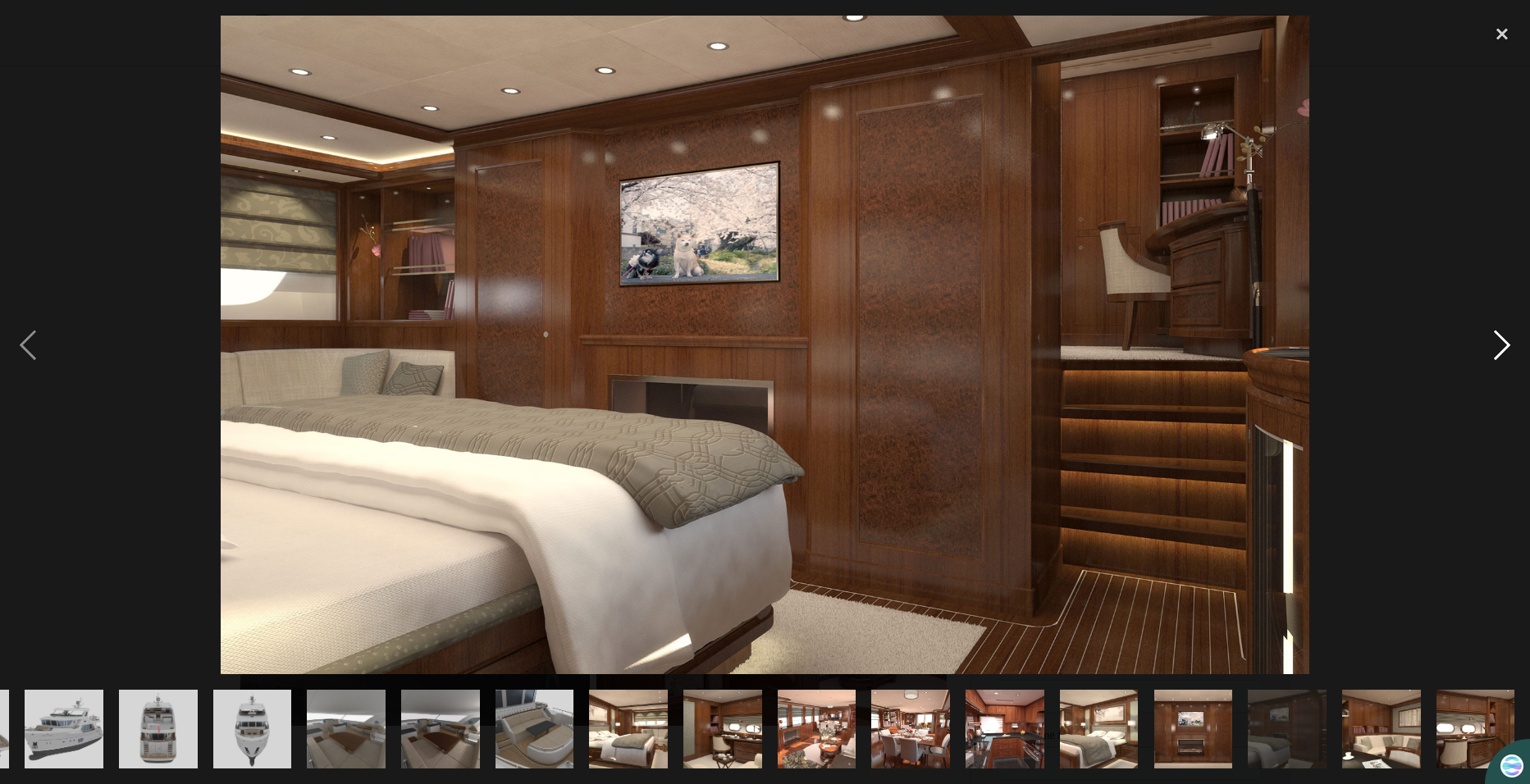
click at [1496, 351] on div "next image" at bounding box center [1502, 345] width 56 height 659
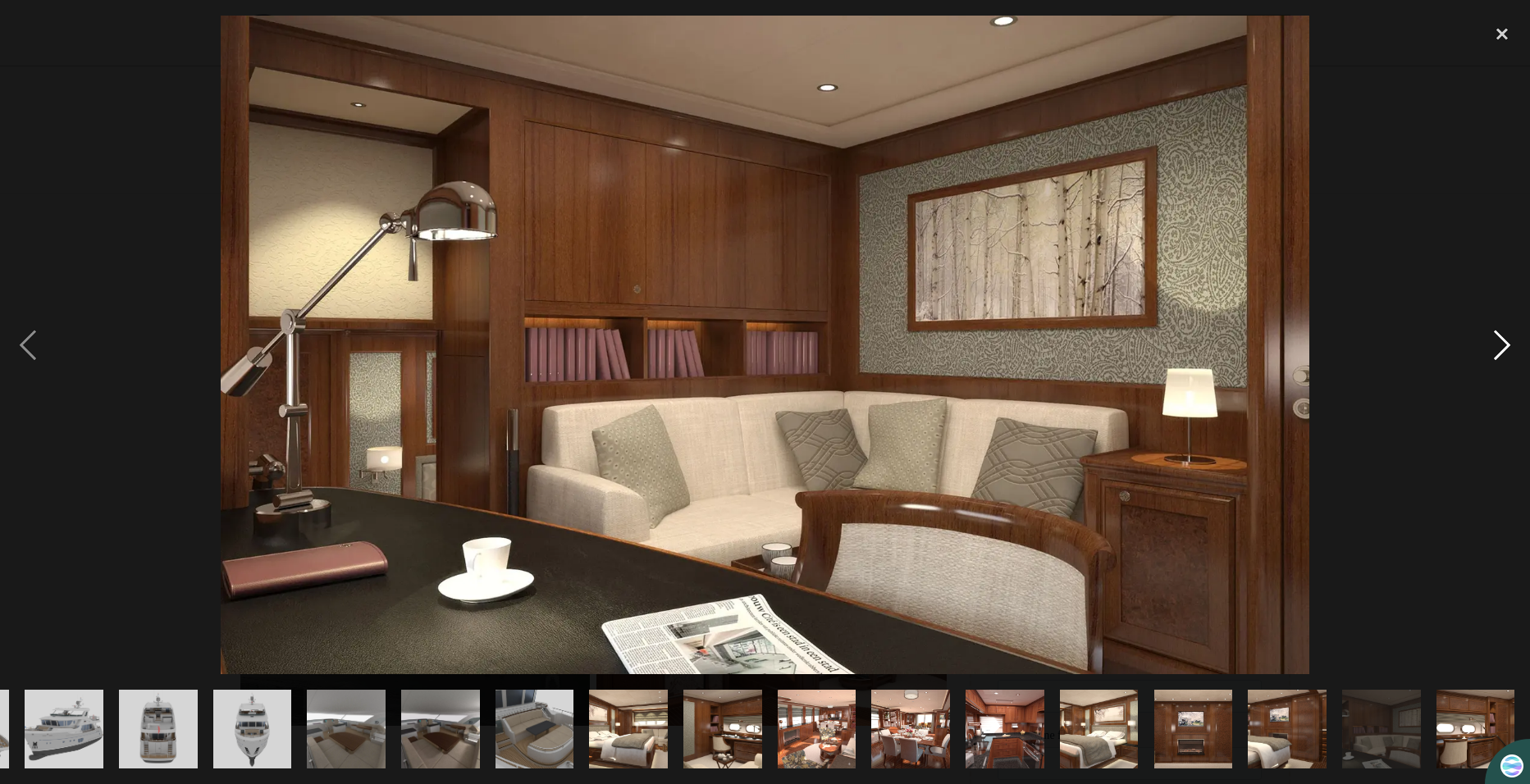
click at [1496, 351] on div "next image" at bounding box center [1502, 345] width 56 height 659
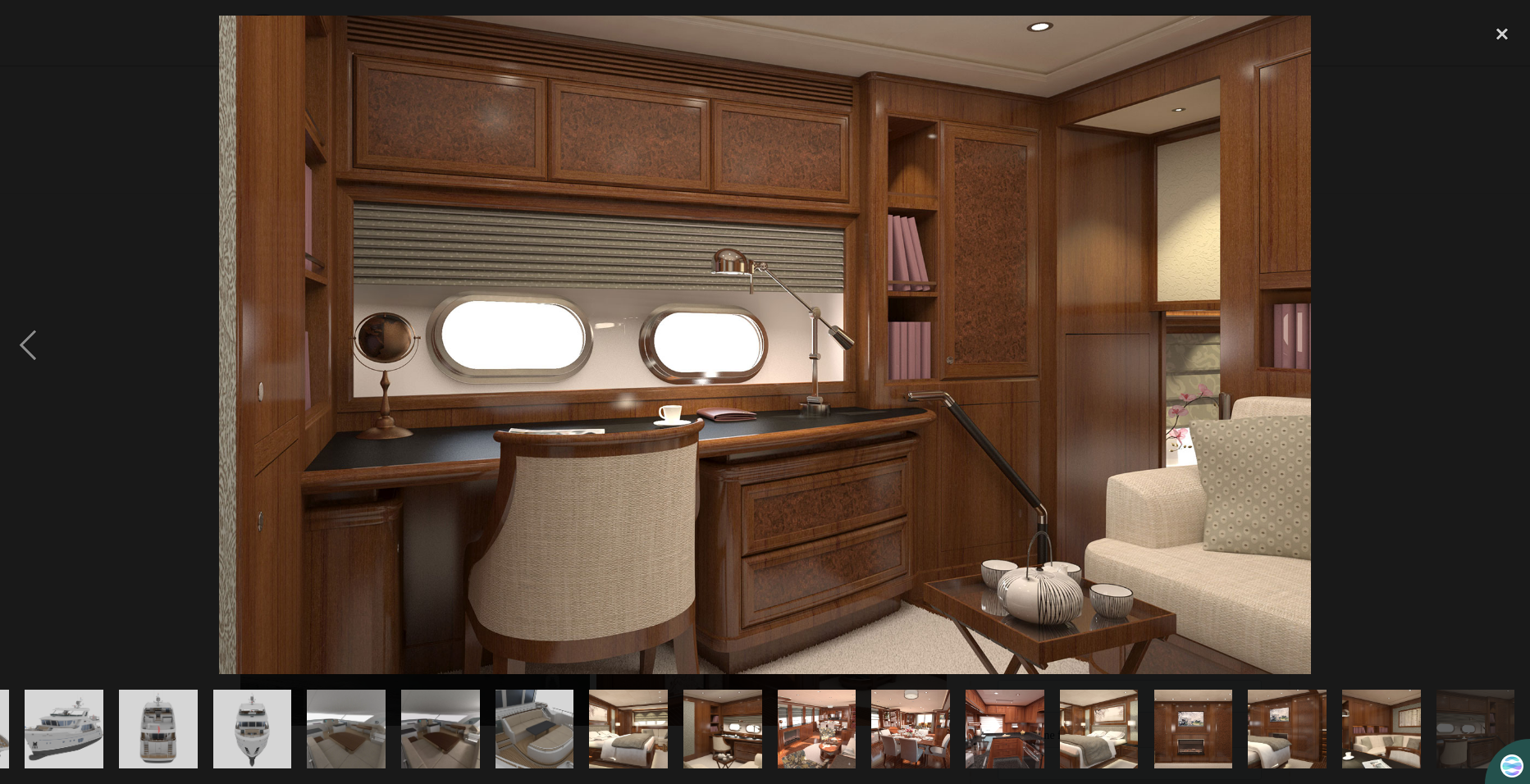
click at [1496, 351] on div "next image" at bounding box center [1502, 345] width 56 height 659
click at [1504, 33] on div "close lightbox" at bounding box center [1502, 33] width 56 height 36
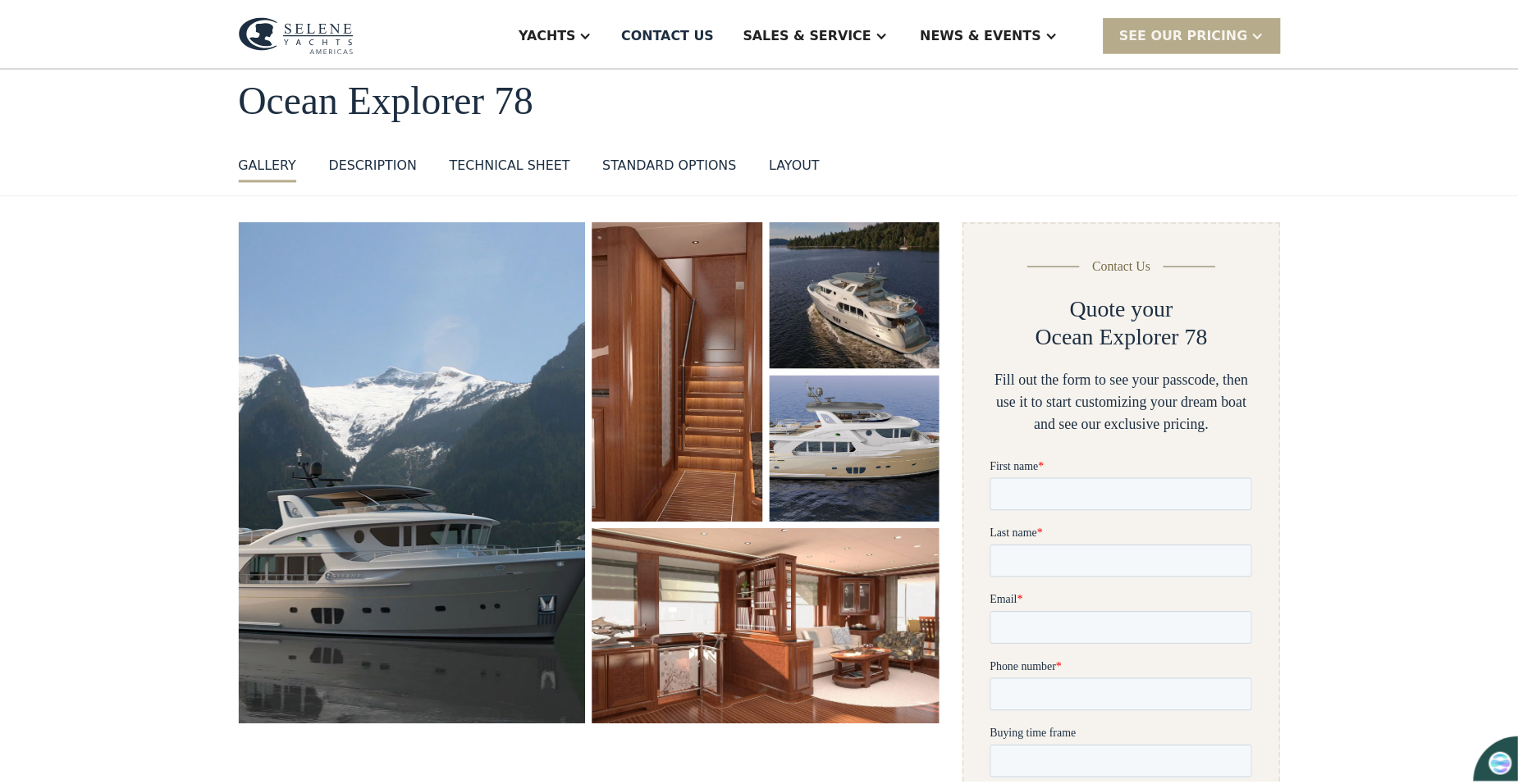
scroll to position [0, 0]
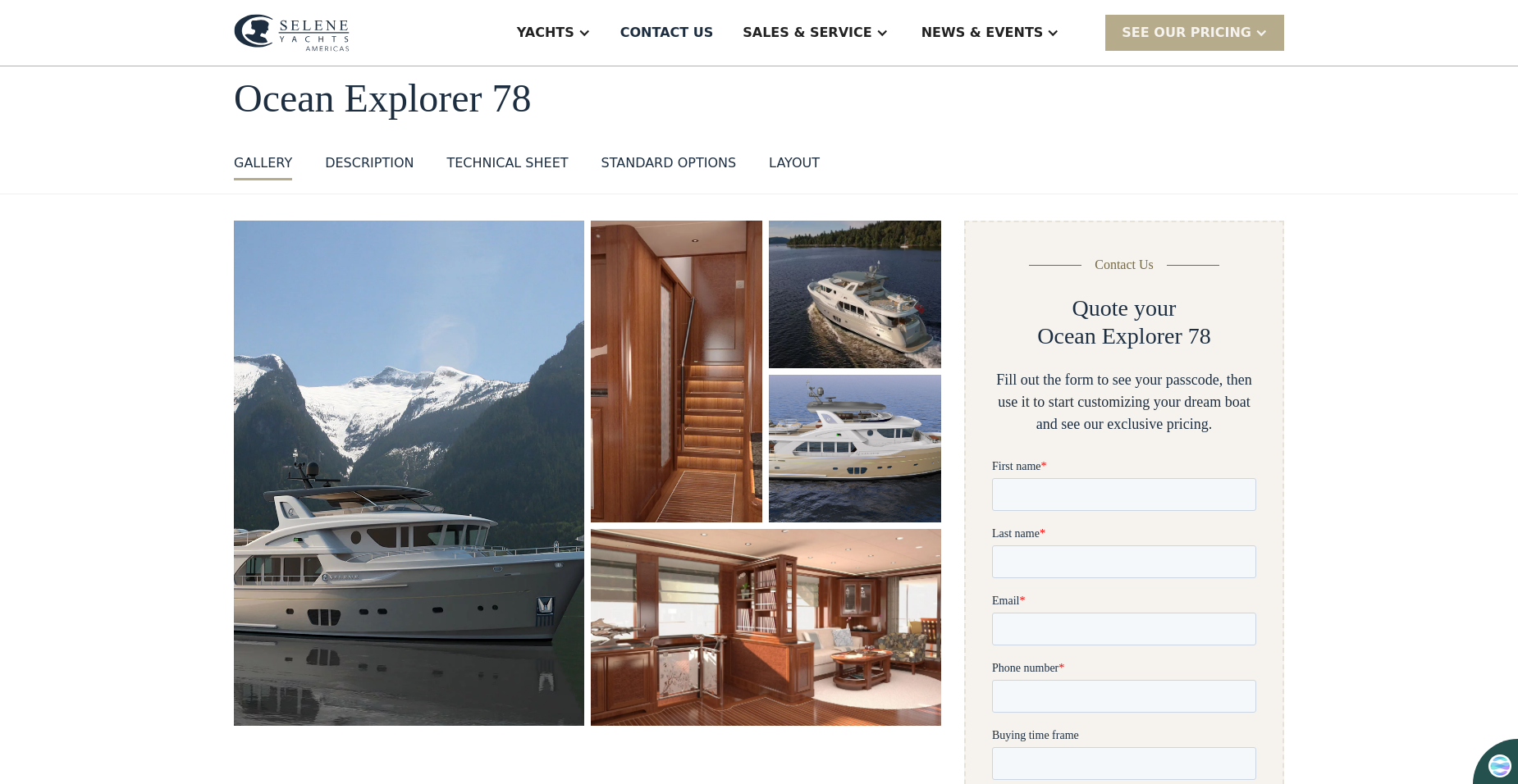
click at [777, 164] on div "layout" at bounding box center [794, 163] width 51 height 19
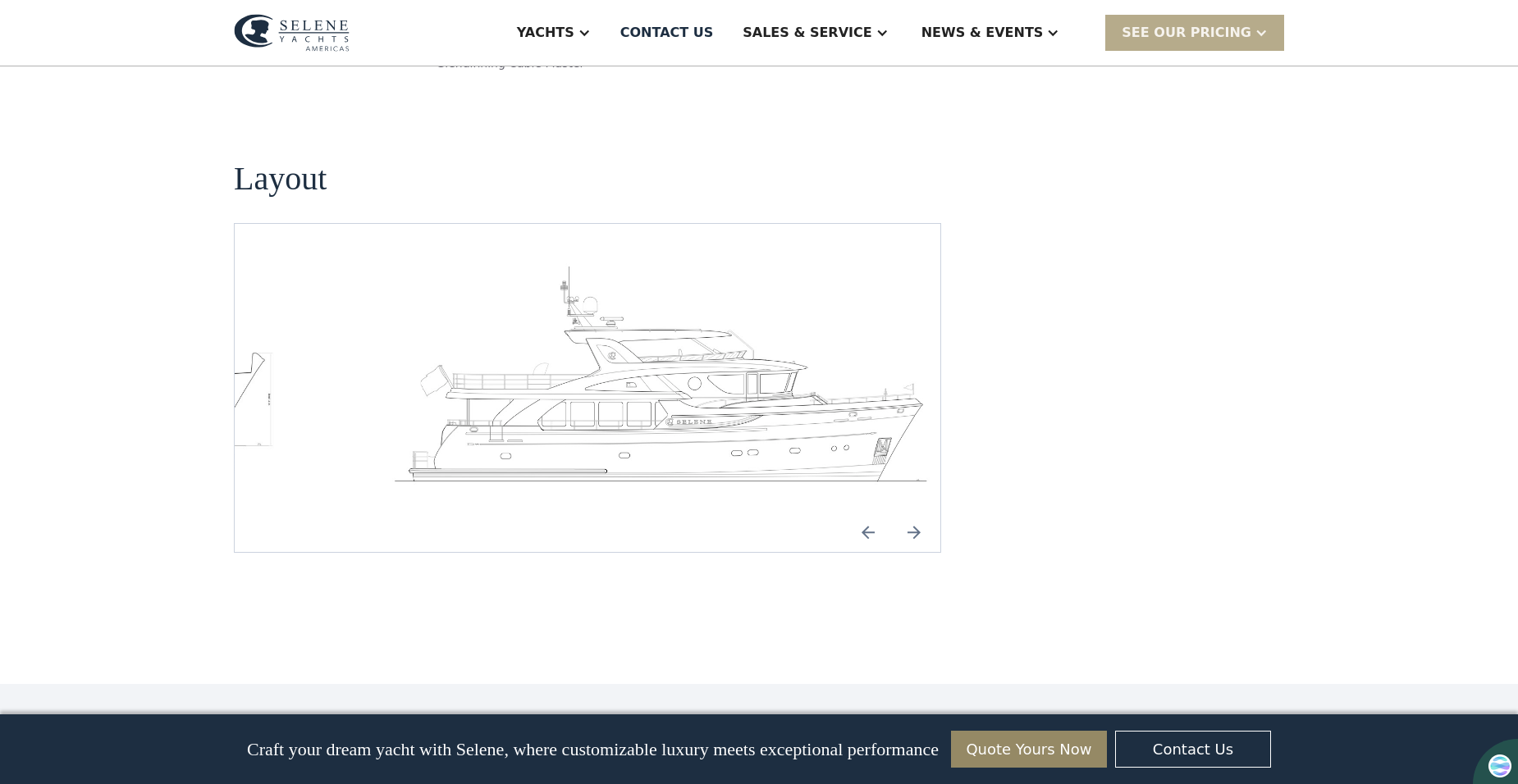
scroll to position [2432, 0]
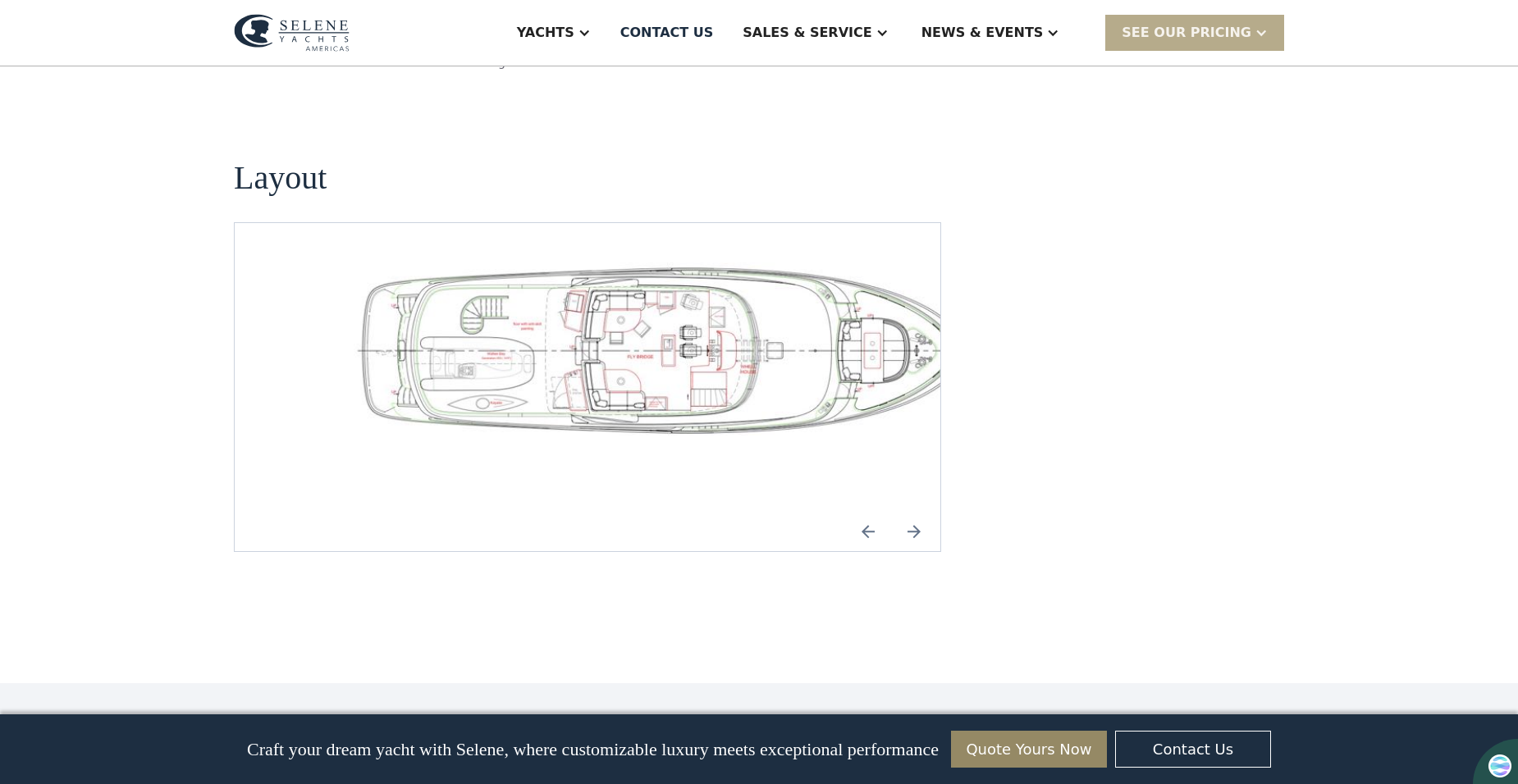
click at [918, 512] on img "Next slide" at bounding box center [914, 531] width 40 height 40
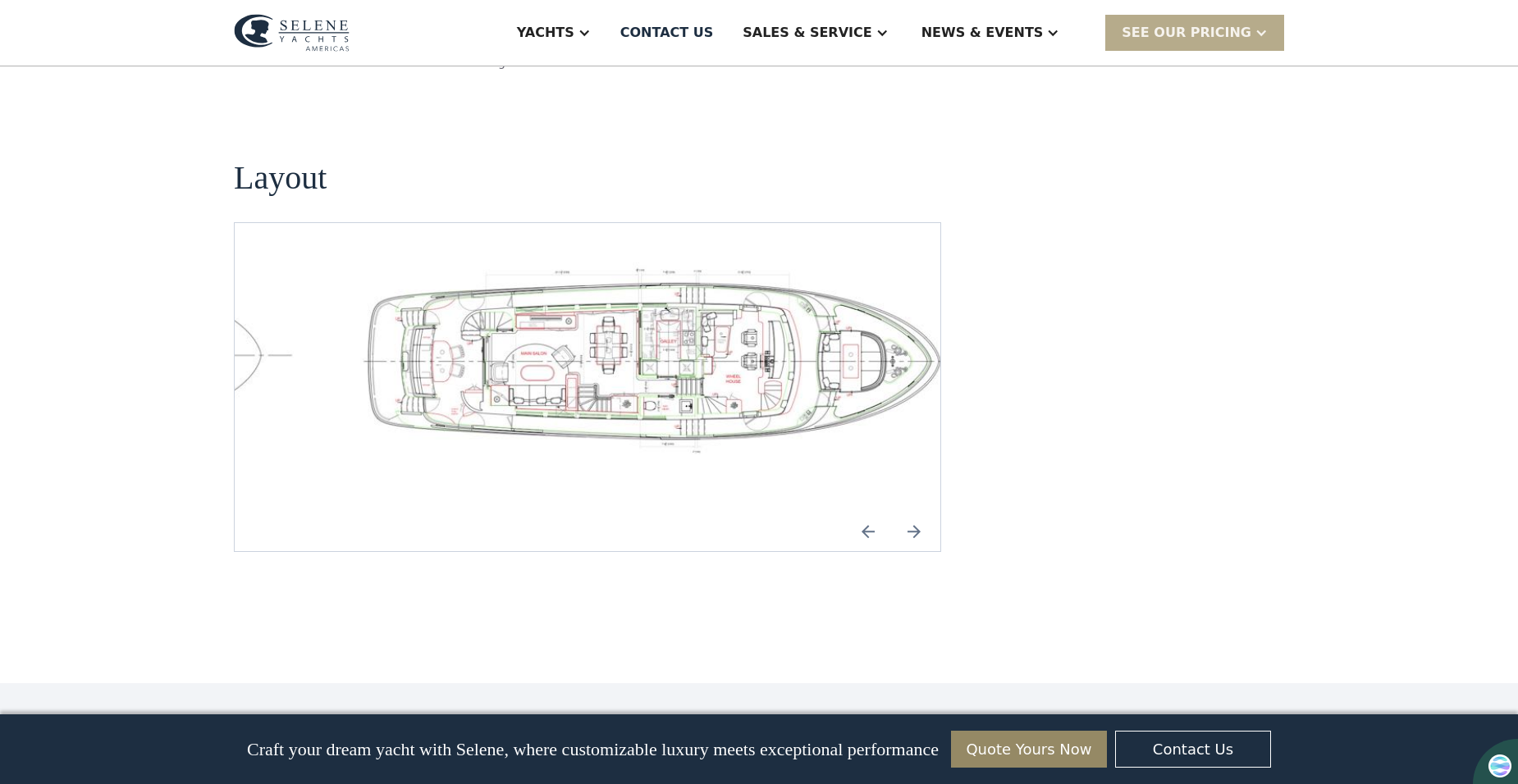
click at [865, 512] on img "Previous slide" at bounding box center [868, 531] width 40 height 40
click at [870, 512] on img "Previous slide" at bounding box center [868, 531] width 40 height 40
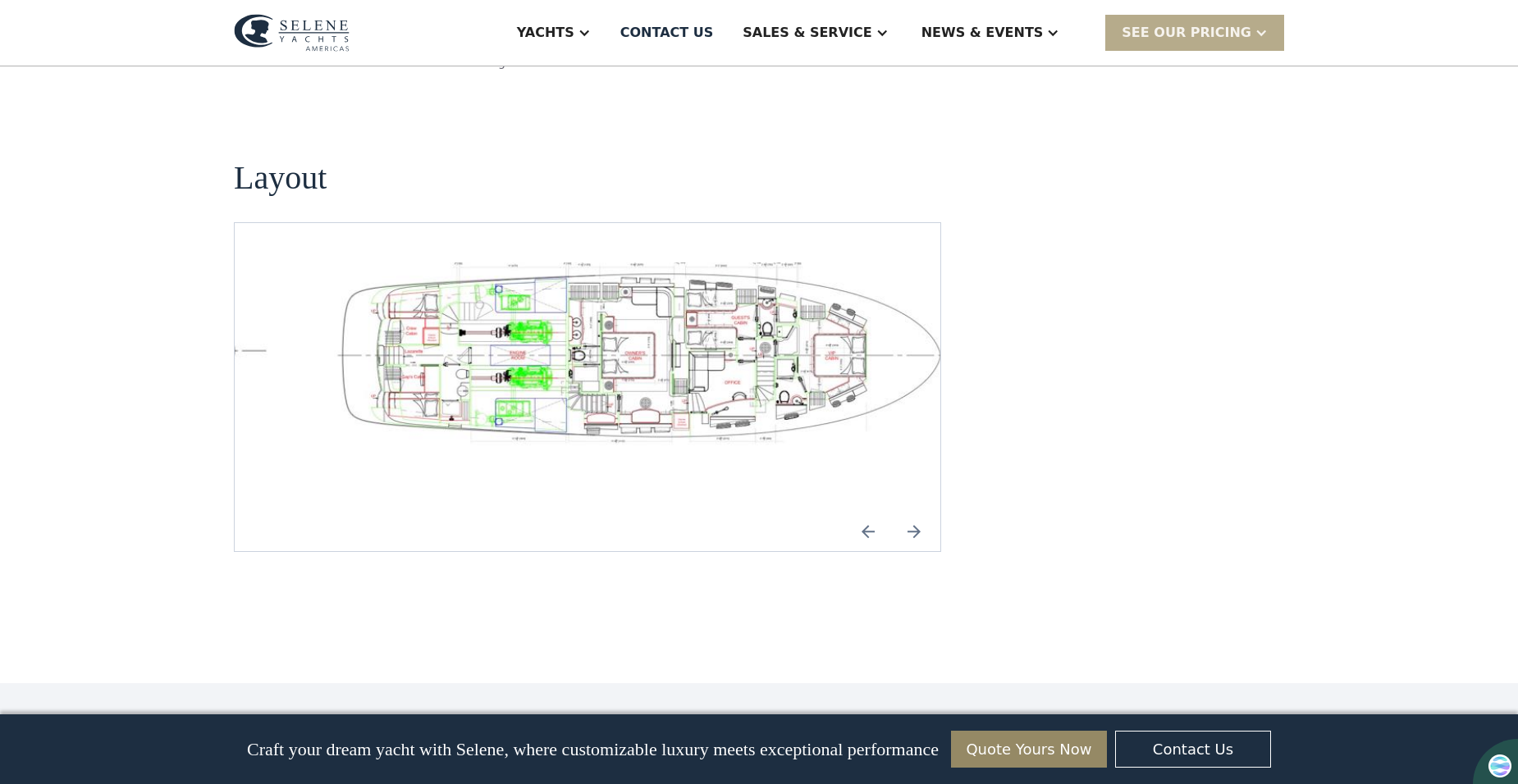
click at [740, 263] on img "open lightbox" at bounding box center [640, 357] width 680 height 188
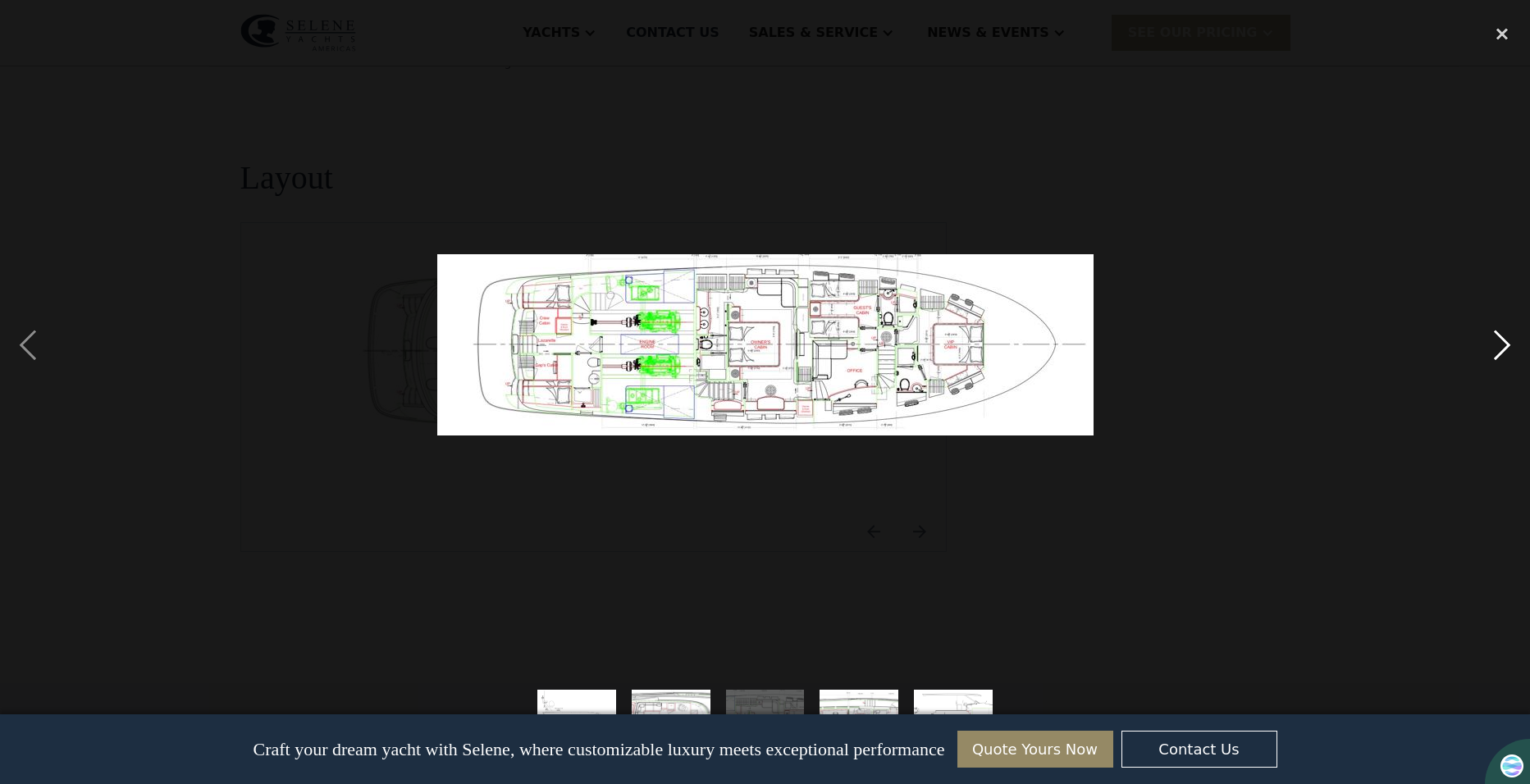
click at [1499, 343] on div "next image" at bounding box center [1502, 345] width 56 height 659
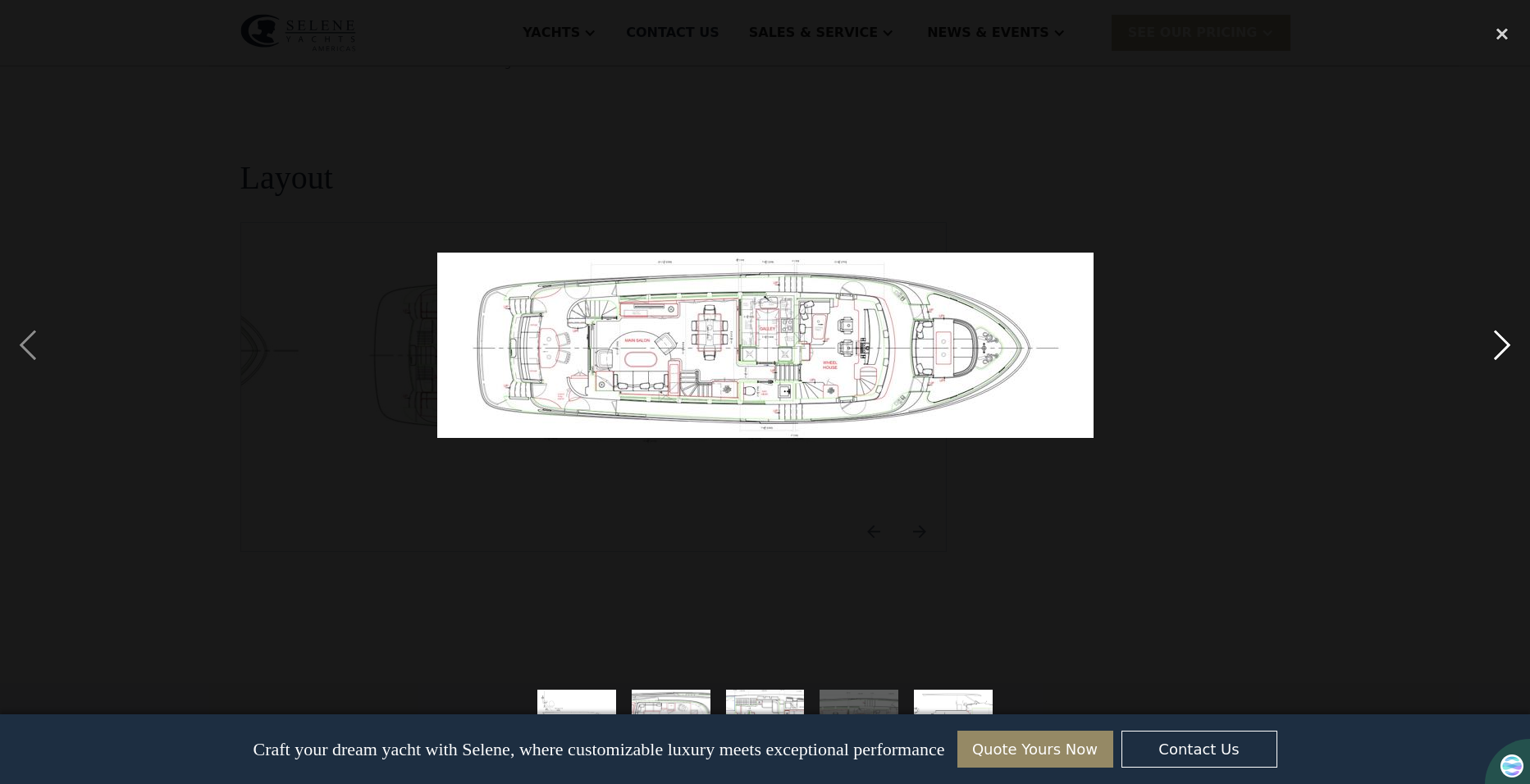
click at [1499, 343] on div "next image" at bounding box center [1502, 345] width 56 height 659
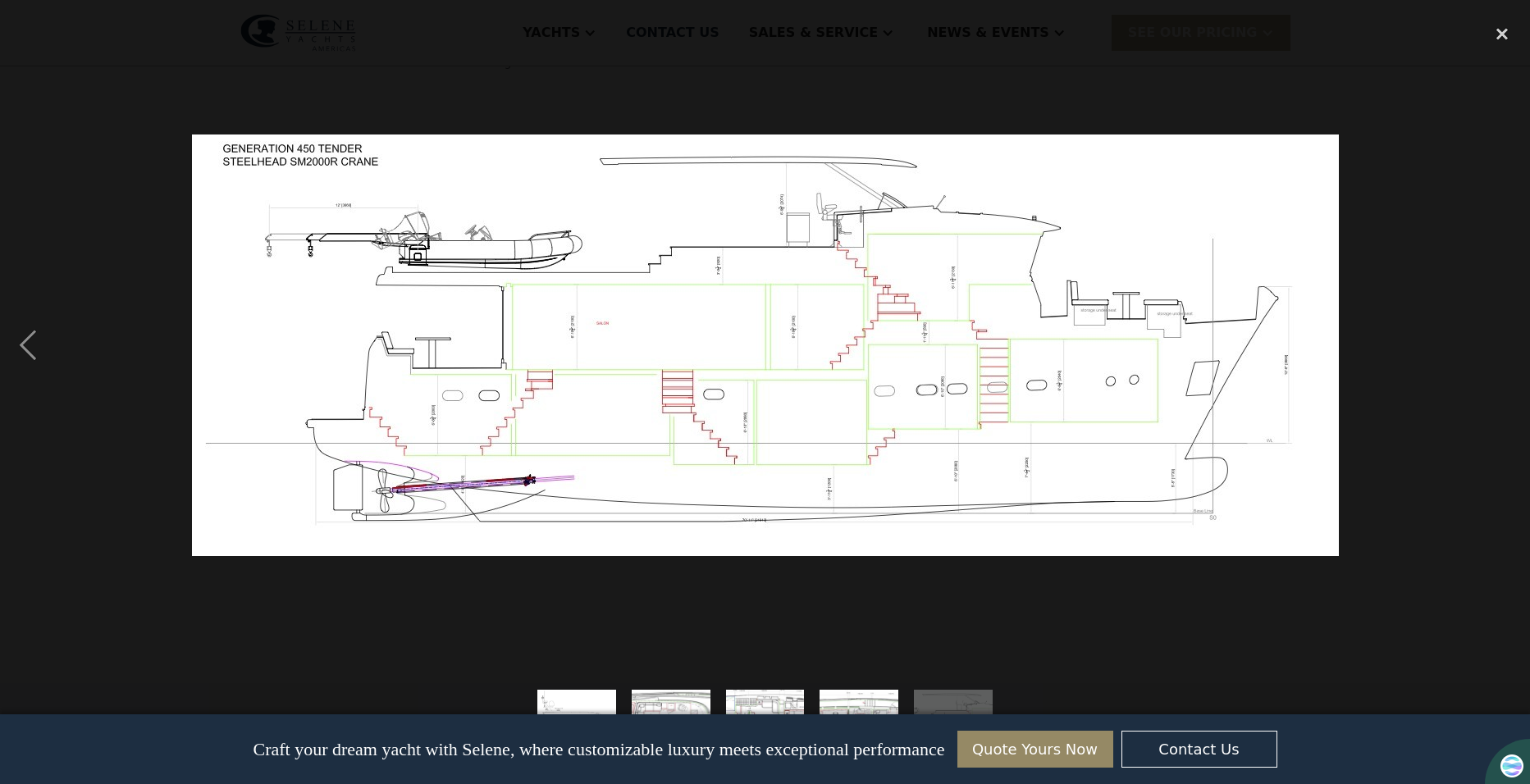
click at [1499, 343] on div "next image" at bounding box center [1502, 345] width 56 height 659
click at [1503, 34] on div "close lightbox" at bounding box center [1502, 33] width 56 height 36
